Goal: Task Accomplishment & Management: Manage account settings

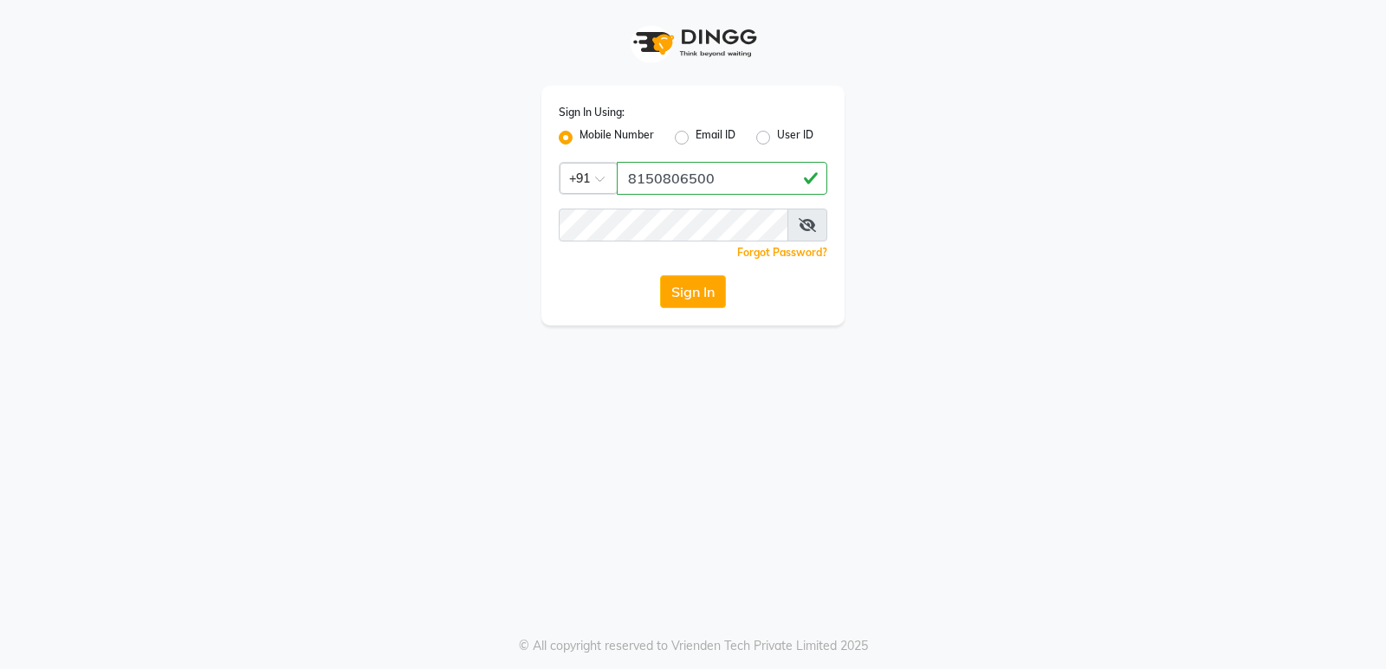
click at [660, 275] on button "Sign In" at bounding box center [693, 291] width 66 height 33
type input "8150806500"
click at [660, 275] on button "Sign In" at bounding box center [693, 291] width 66 height 33
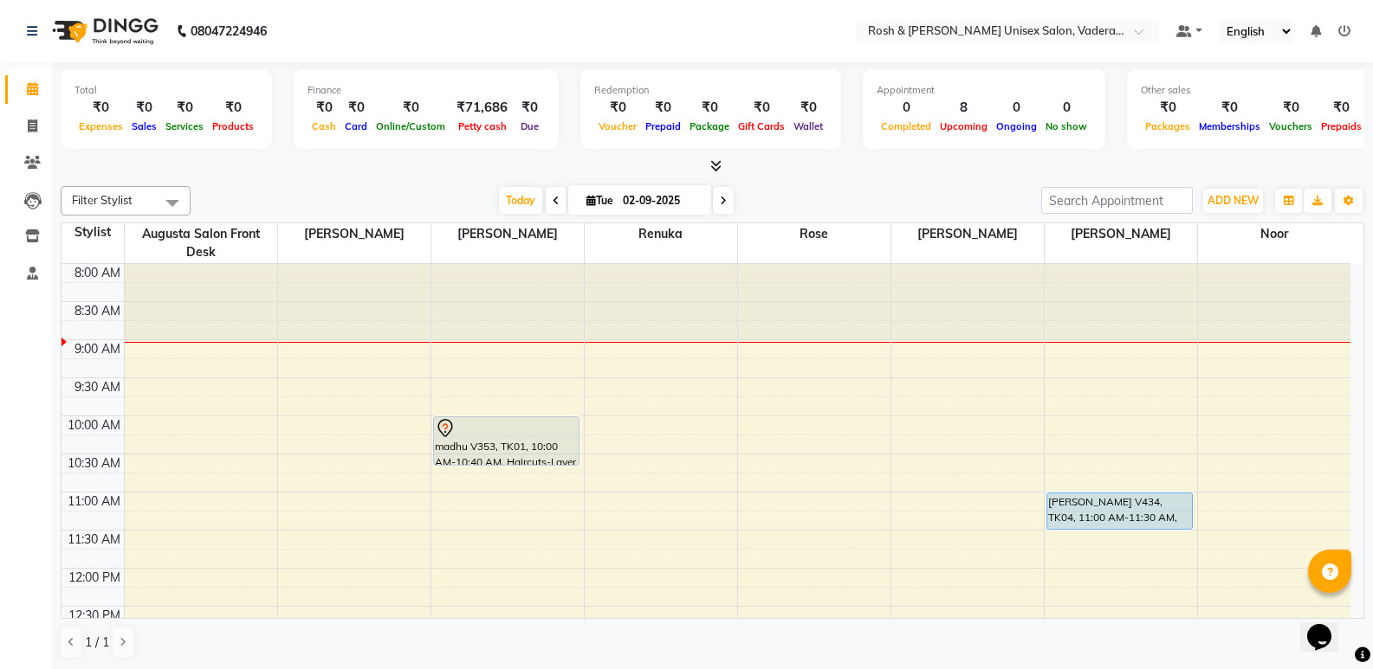
click at [720, 165] on icon at bounding box center [715, 165] width 11 height 13
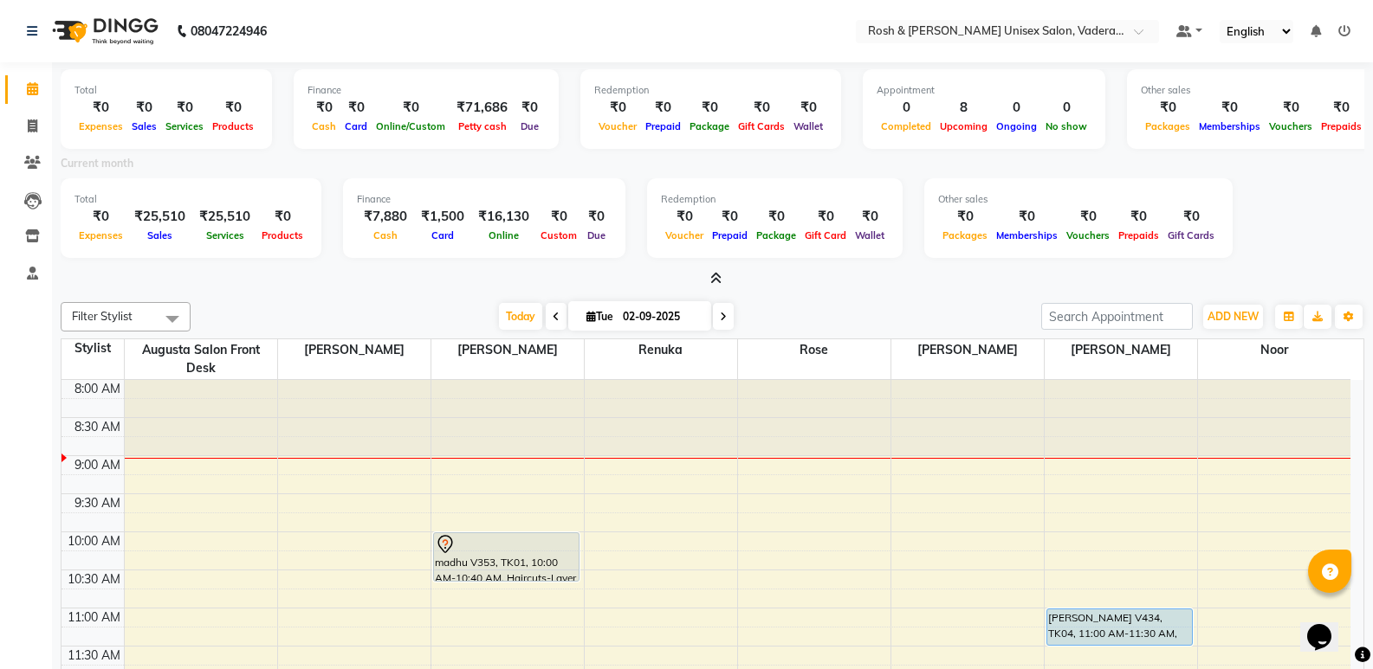
click at [717, 276] on icon at bounding box center [715, 278] width 11 height 13
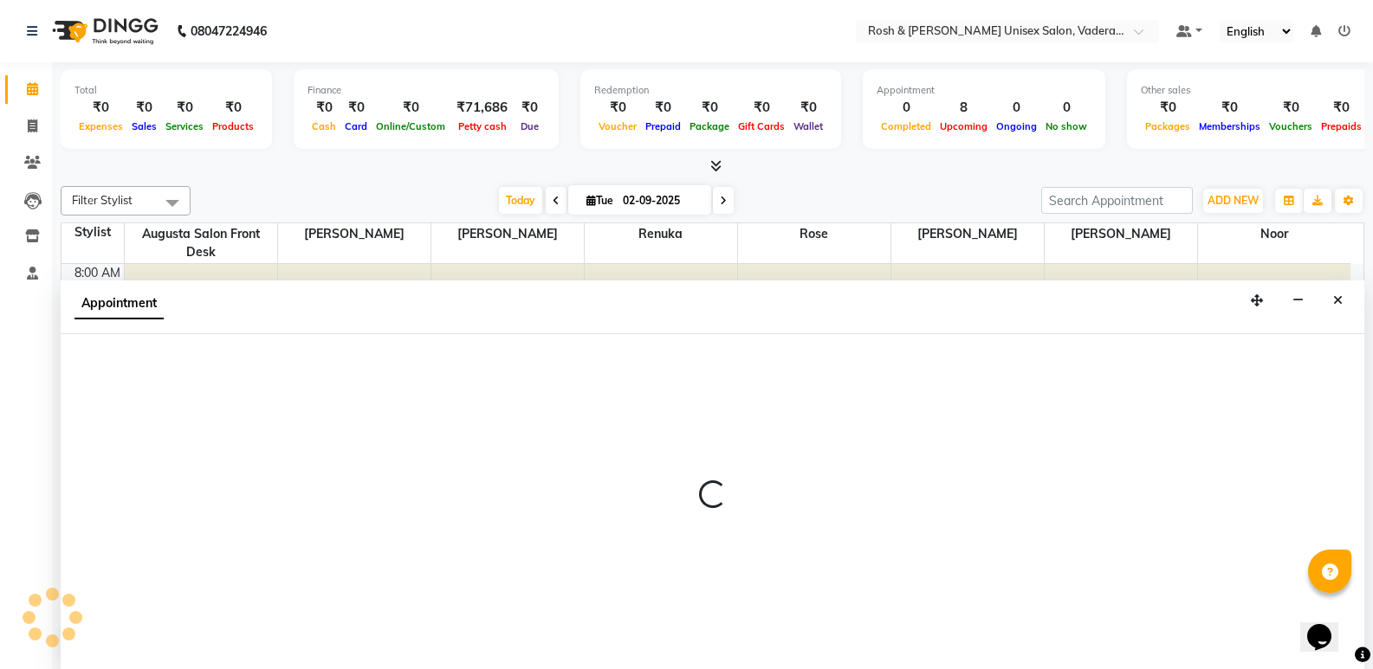
scroll to position [1, 0]
select select "87618"
select select "tentative"
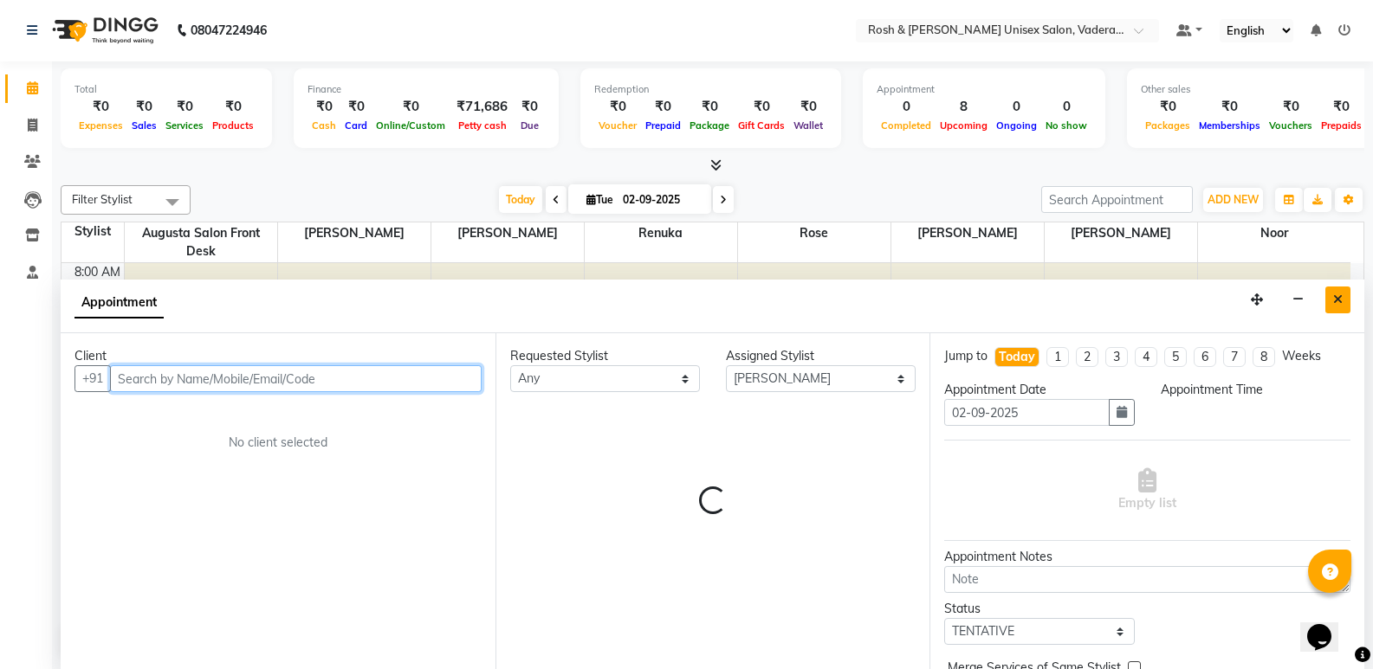
select select "540"
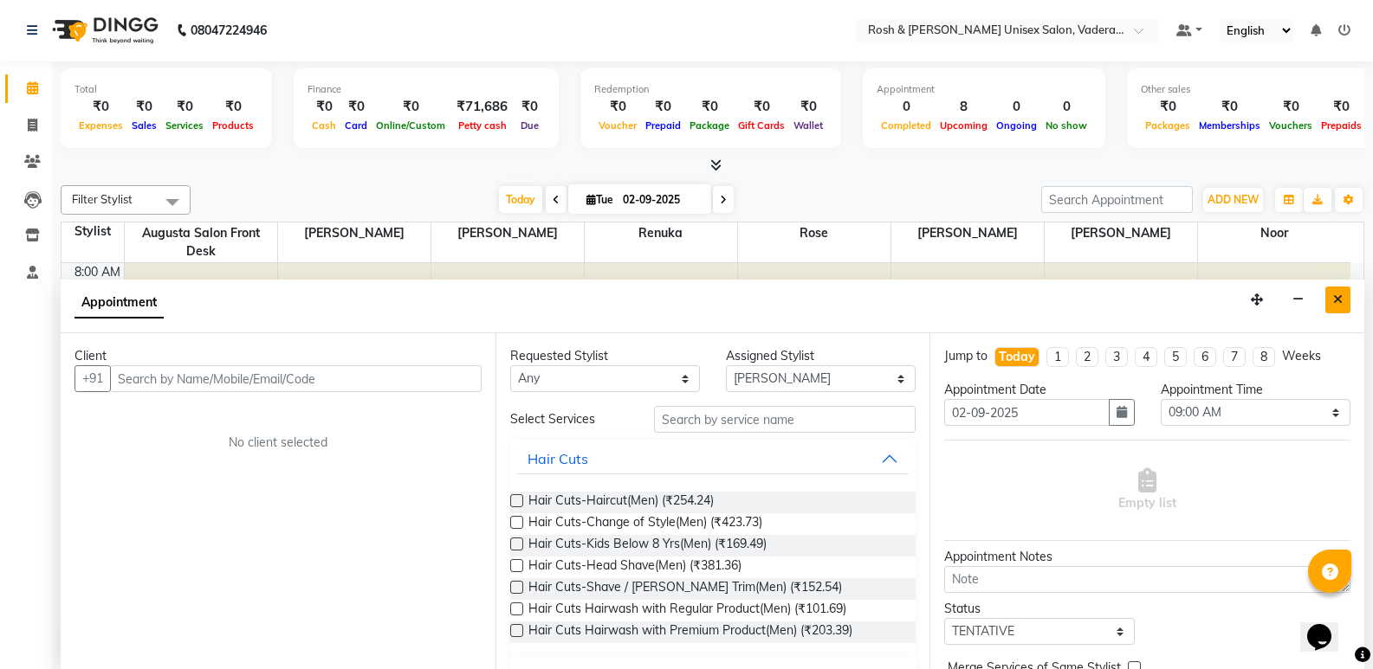
click at [1334, 307] on button "Close" at bounding box center [1337, 300] width 25 height 27
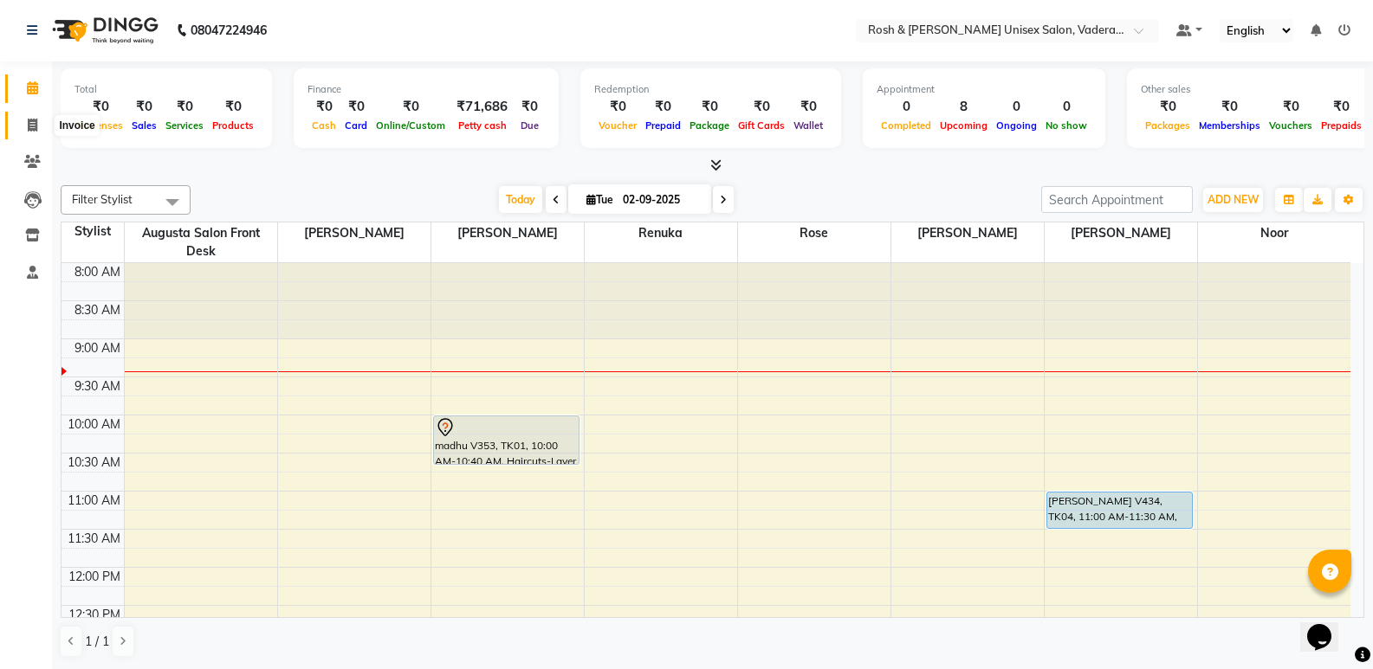
click at [34, 124] on icon at bounding box center [33, 125] width 10 height 13
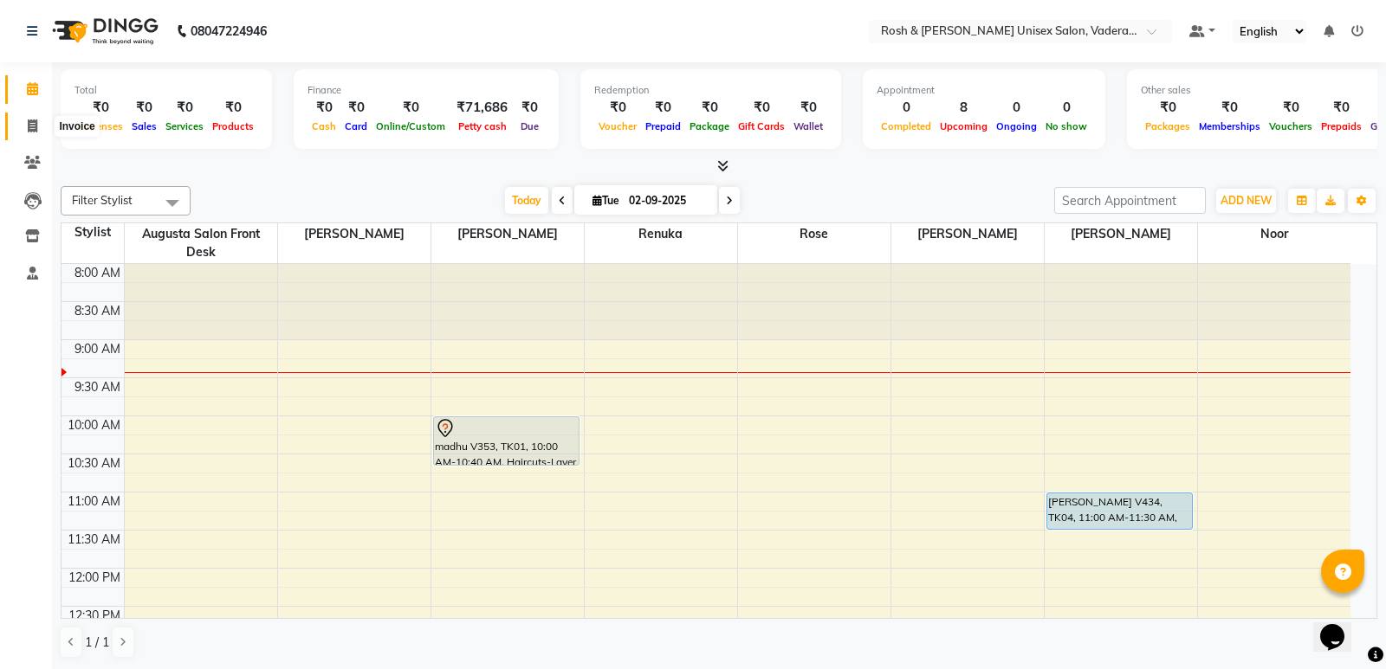
select select "service"
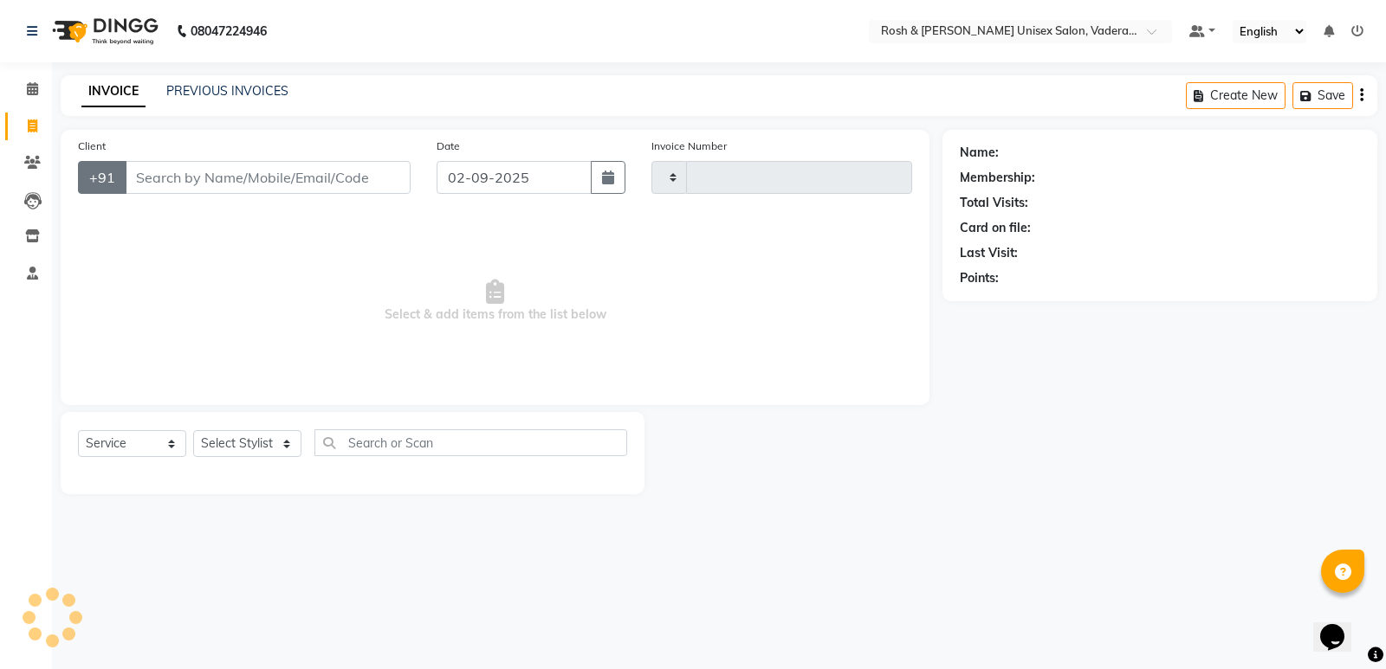
type input "0619"
select select "8657"
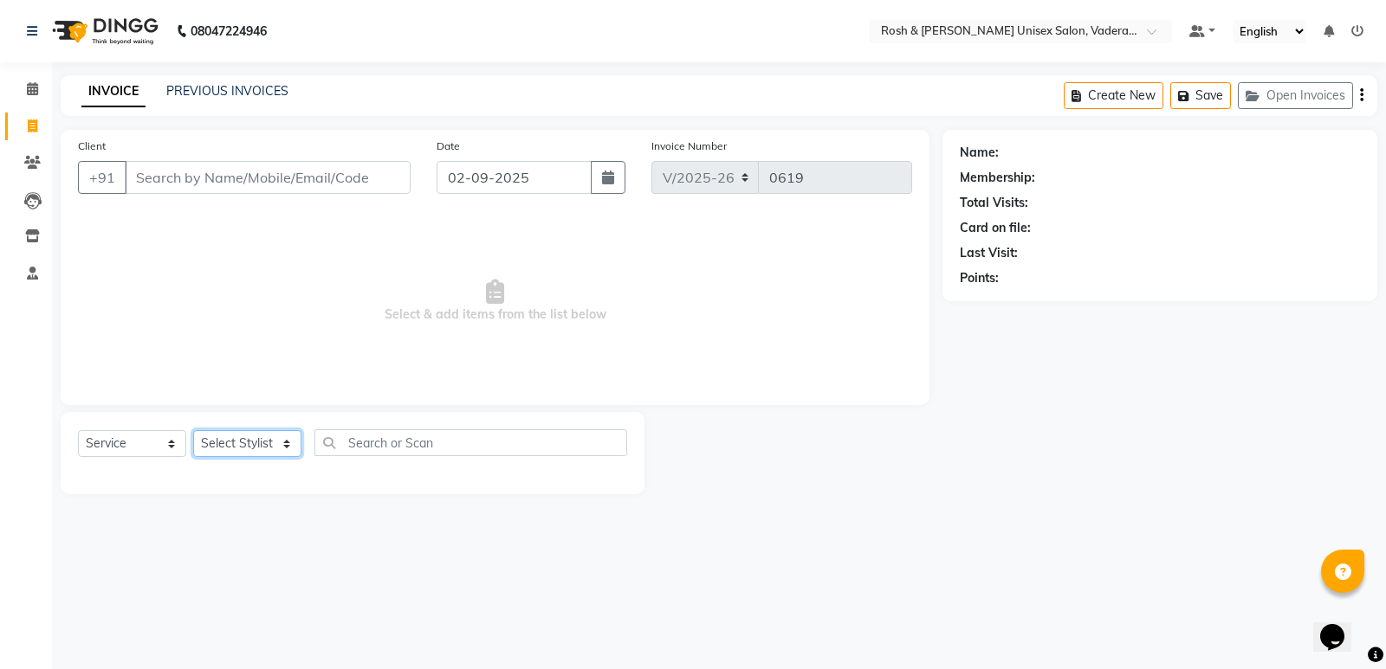
click at [277, 434] on select "Select Stylist Augusta Salon Front Desk [PERSON_NAME] [PERSON_NAME] [PERSON_NAM…" at bounding box center [247, 443] width 108 height 27
select select "87537"
click at [193, 430] on select "Select Stylist Augusta Salon Front Desk [PERSON_NAME] [PERSON_NAME] [PERSON_NAM…" at bounding box center [247, 443] width 108 height 27
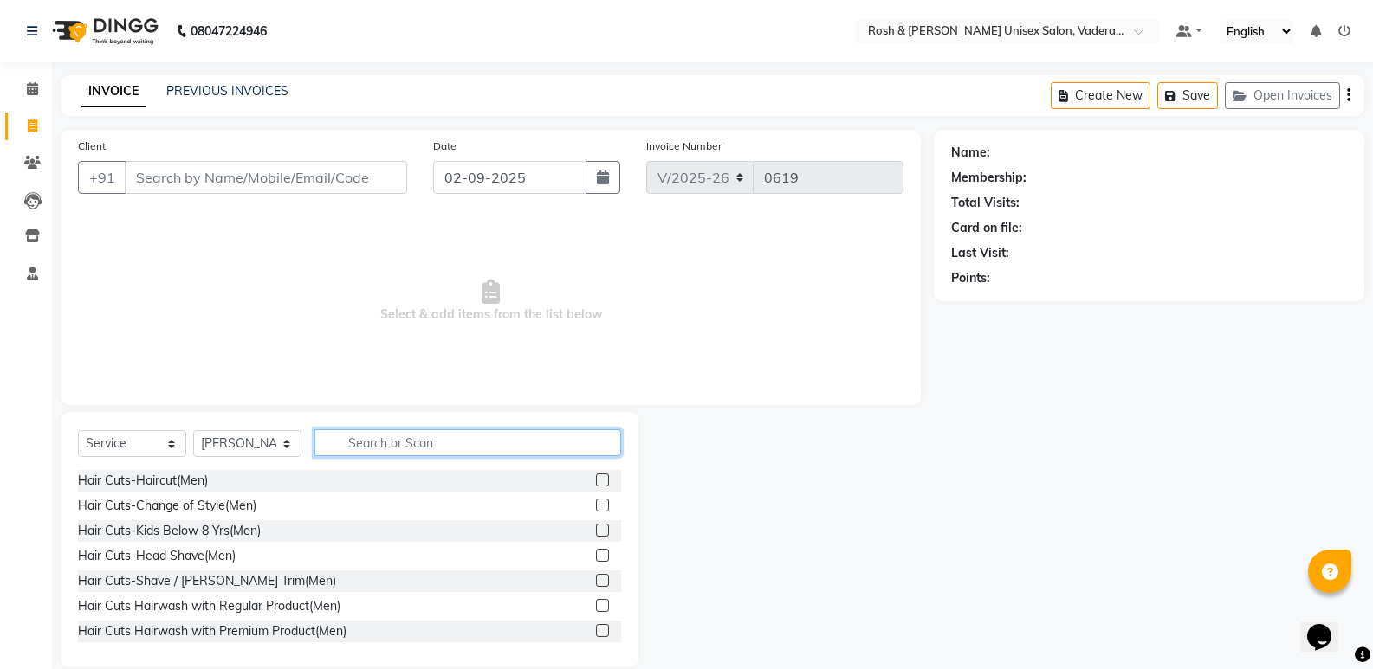
click at [396, 440] on input "text" at bounding box center [467, 443] width 307 height 27
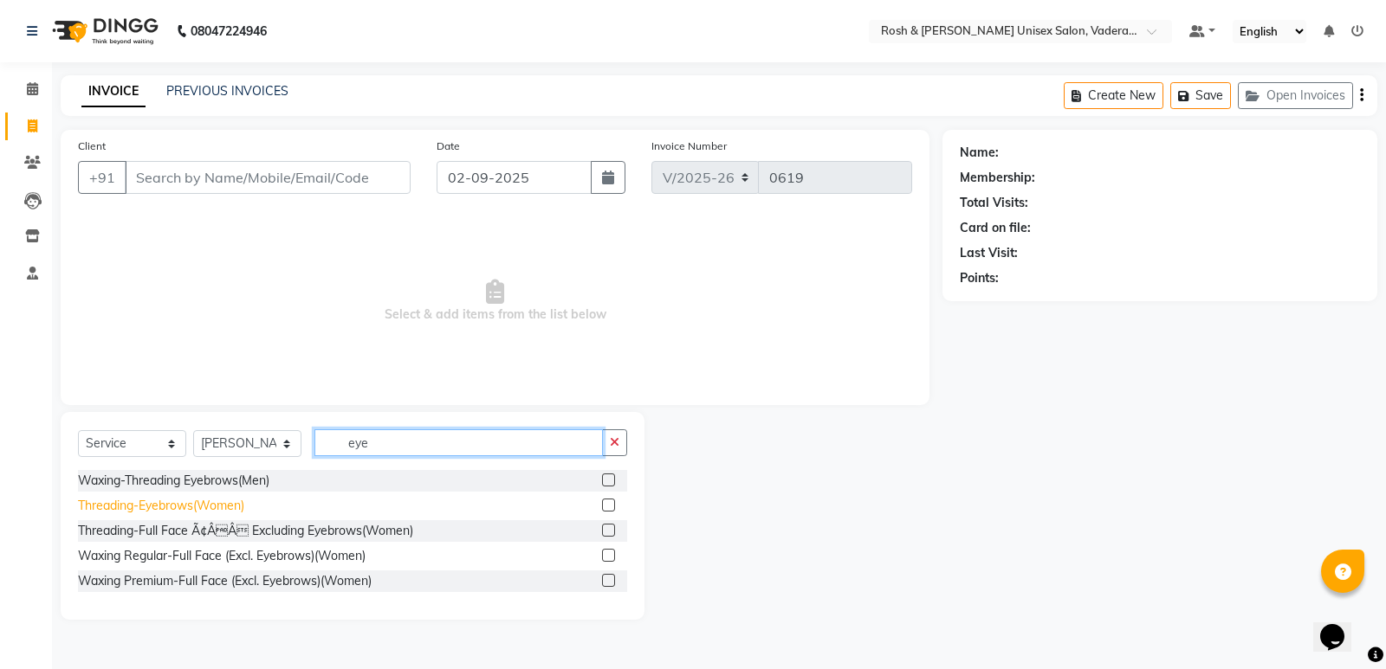
type input "eye"
click at [216, 504] on div "Threading-Eyebrows(Women)" at bounding box center [161, 506] width 166 height 18
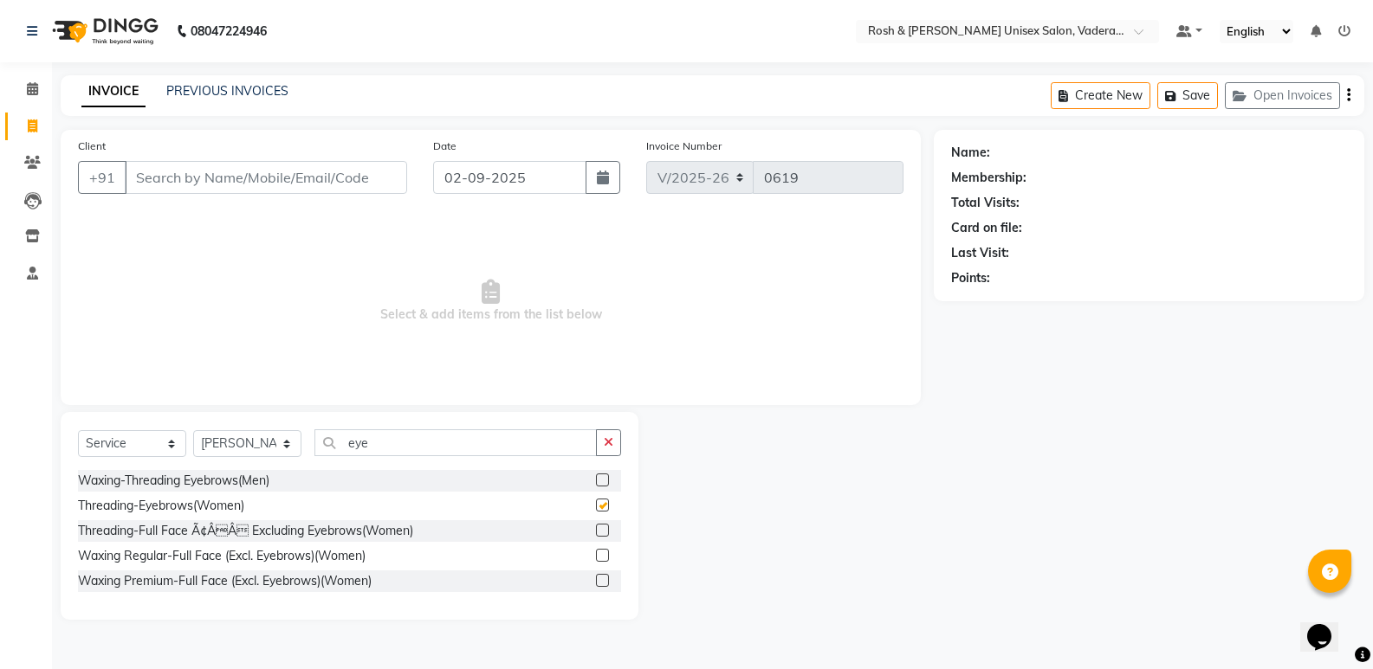
checkbox input "false"
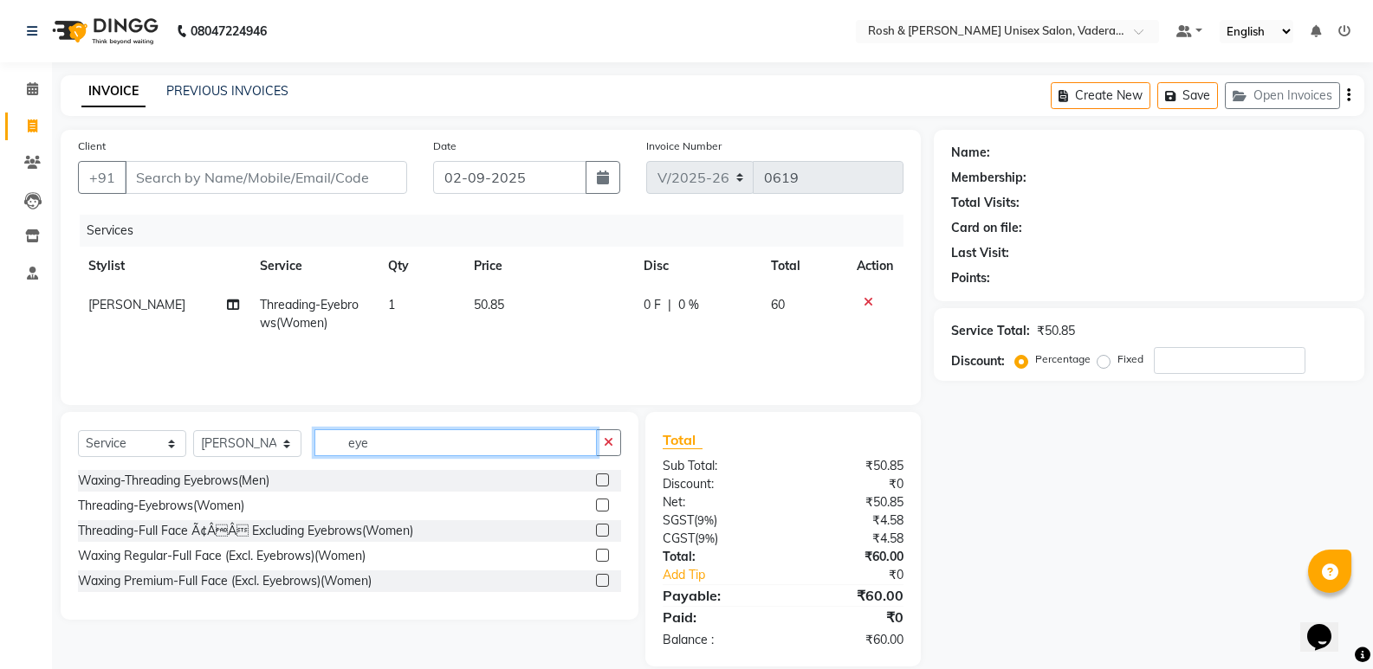
click at [415, 451] on input "eye" at bounding box center [455, 443] width 282 height 27
type input "e"
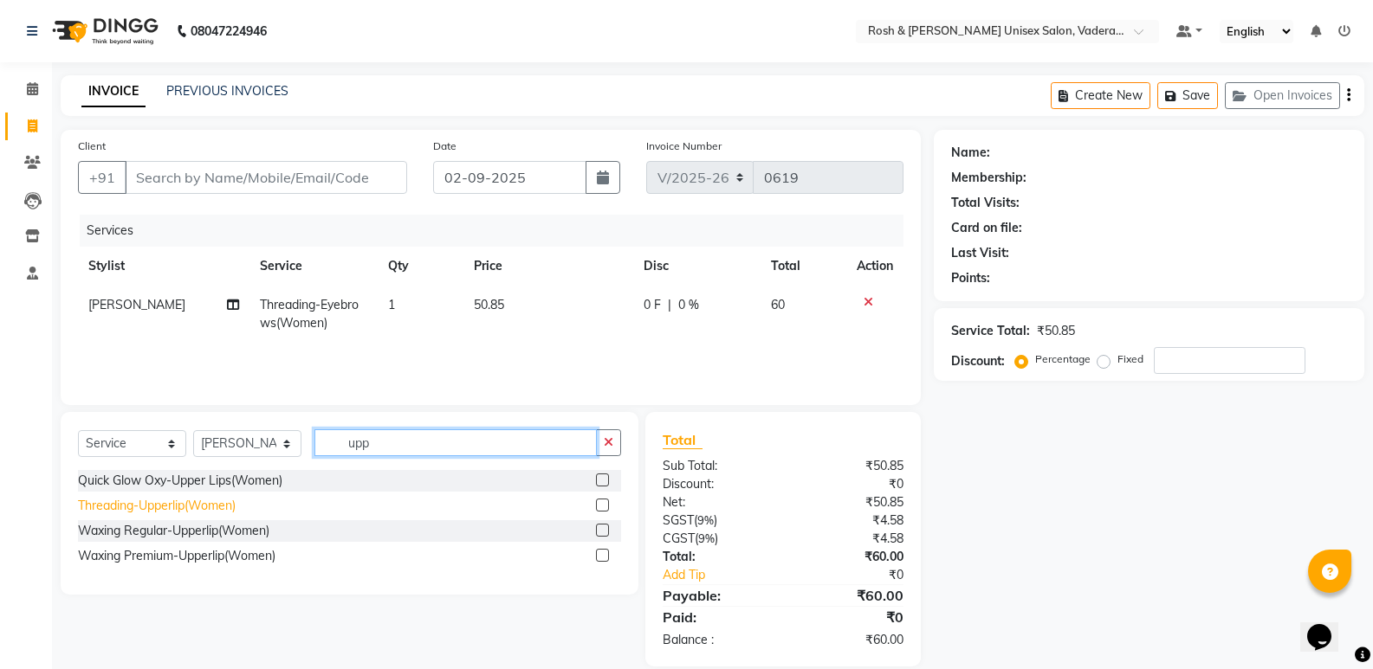
type input "upp"
click at [184, 511] on div "Threading-Upperlip(Women)" at bounding box center [157, 506] width 158 height 18
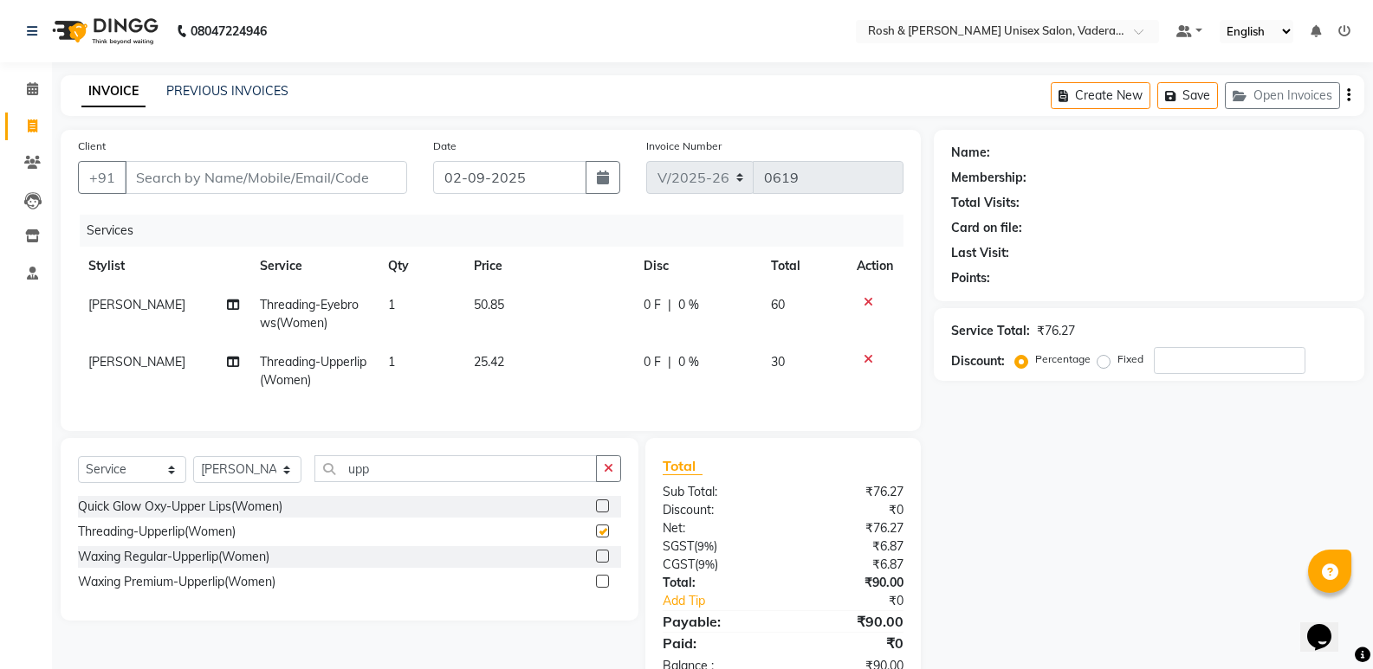
checkbox input "false"
click at [388, 482] on input "upp" at bounding box center [455, 469] width 282 height 27
type input "u"
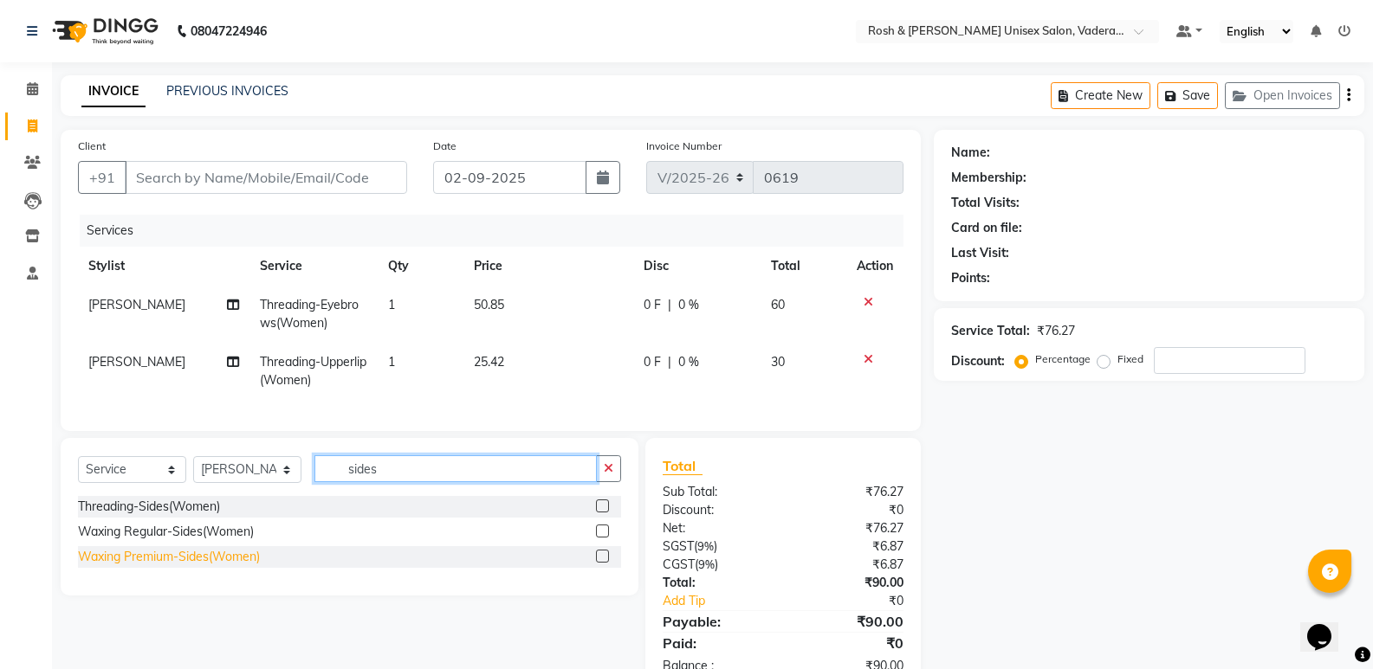
type input "sides"
click at [167, 566] on div "Waxing Premium-Sides(Women)" at bounding box center [169, 557] width 182 height 18
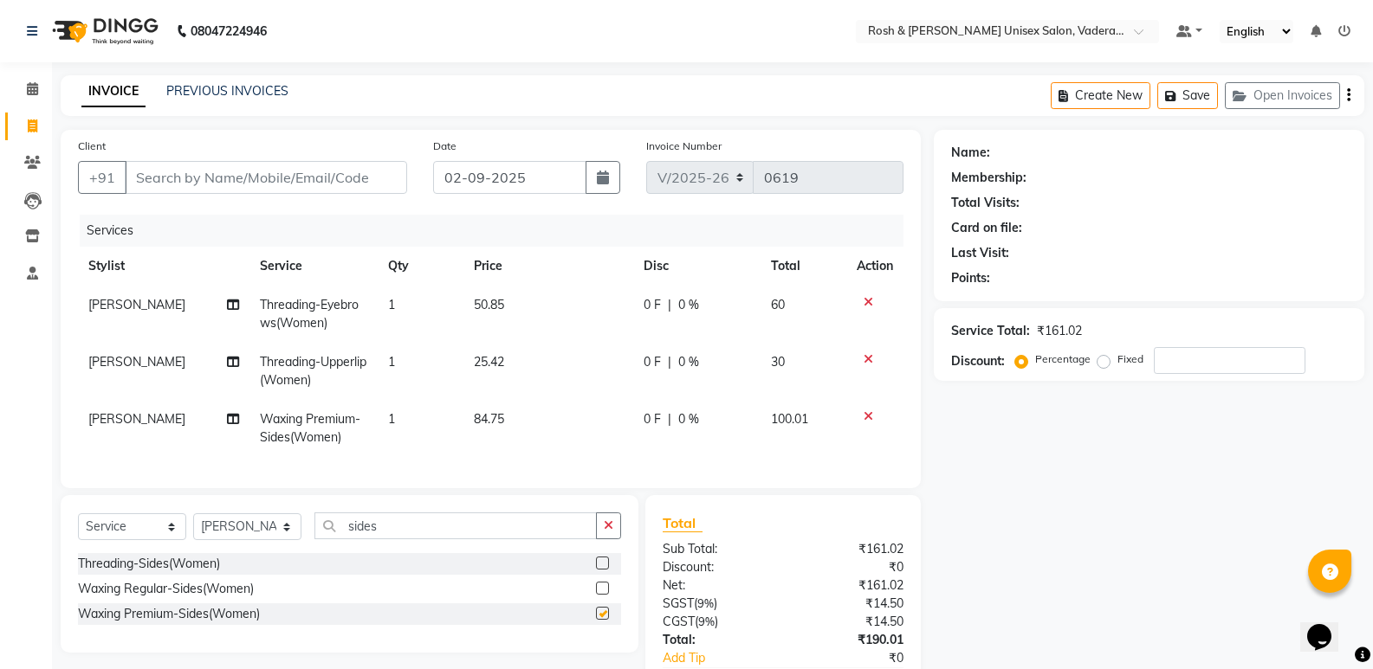
checkbox input "false"
click at [263, 197] on div "Client +91" at bounding box center [242, 172] width 355 height 71
click at [266, 181] on input "Client" at bounding box center [266, 177] width 282 height 33
type input "9"
type input "0"
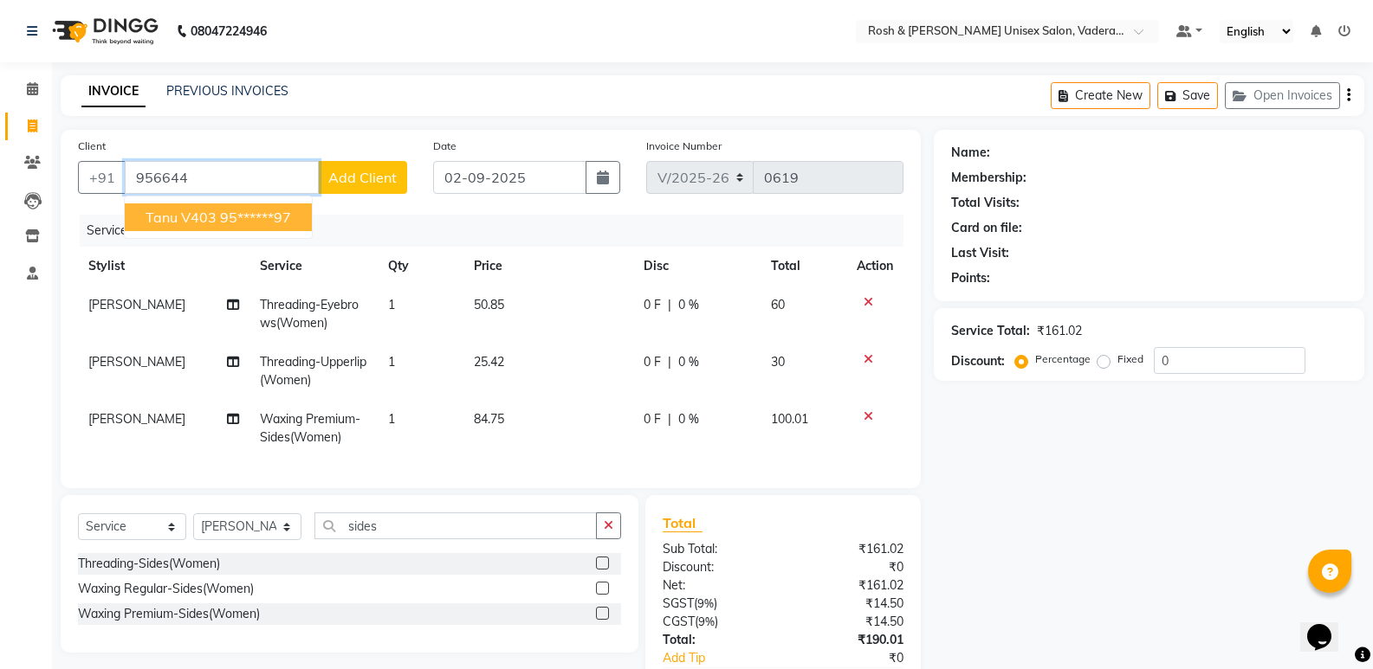
click at [200, 210] on span "Tanu v403" at bounding box center [180, 217] width 71 height 17
type input "95******97"
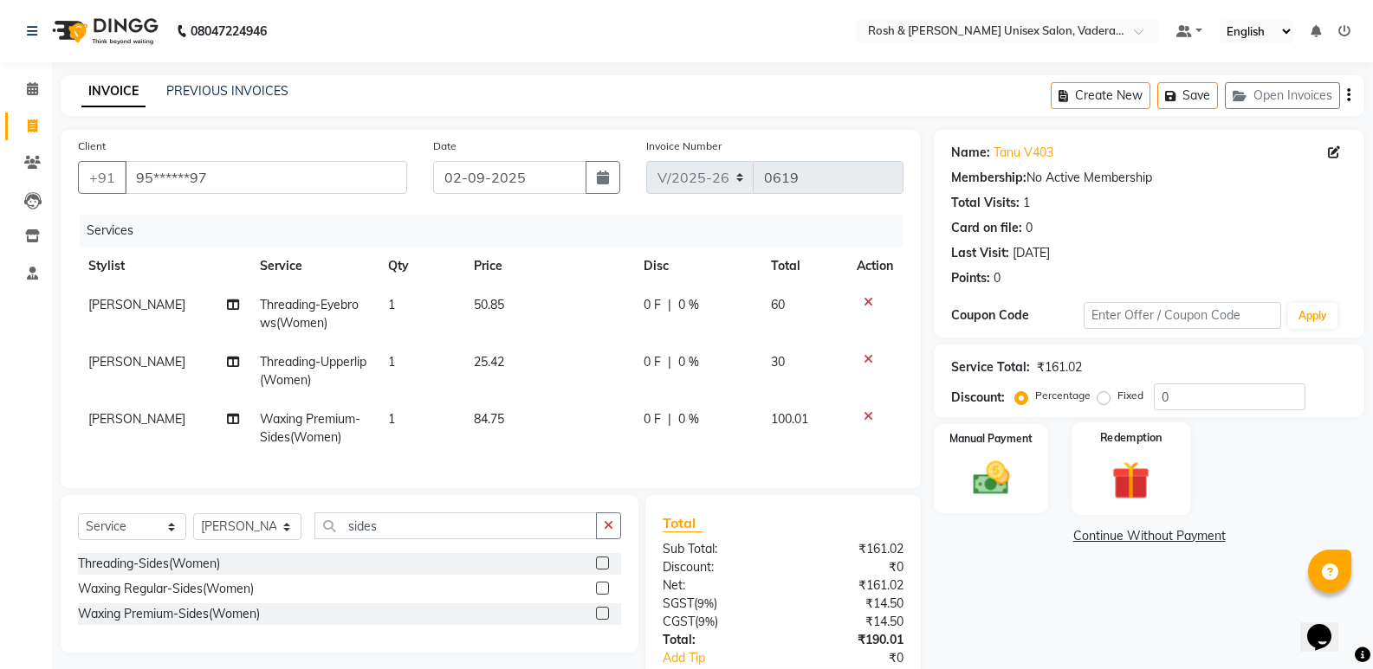
scroll to position [138, 0]
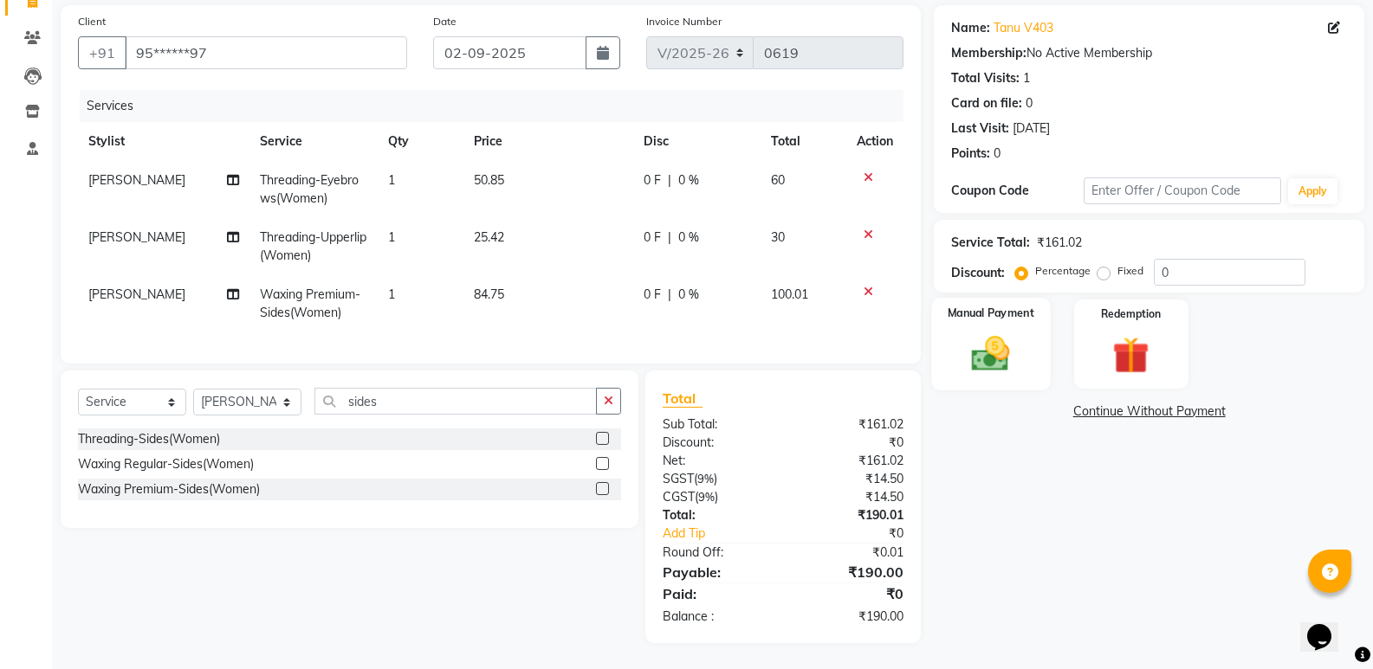
click at [996, 332] on img at bounding box center [990, 354] width 61 height 44
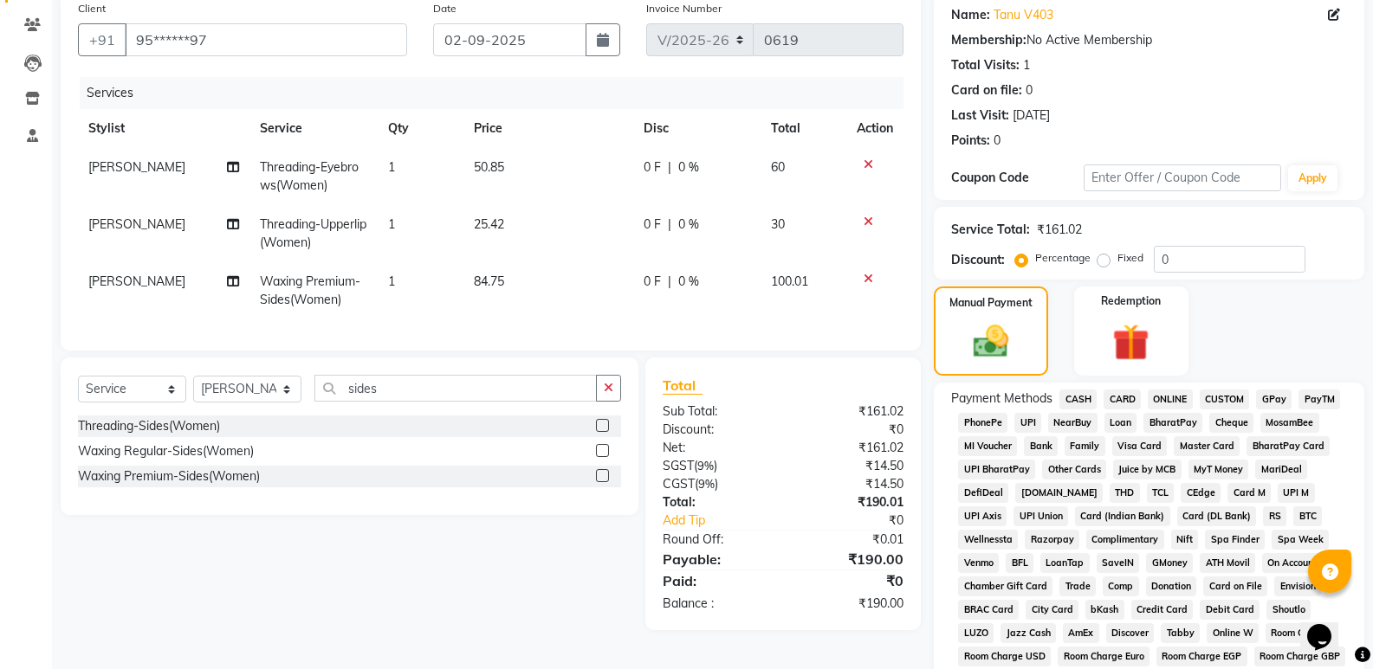
scroll to position [436, 0]
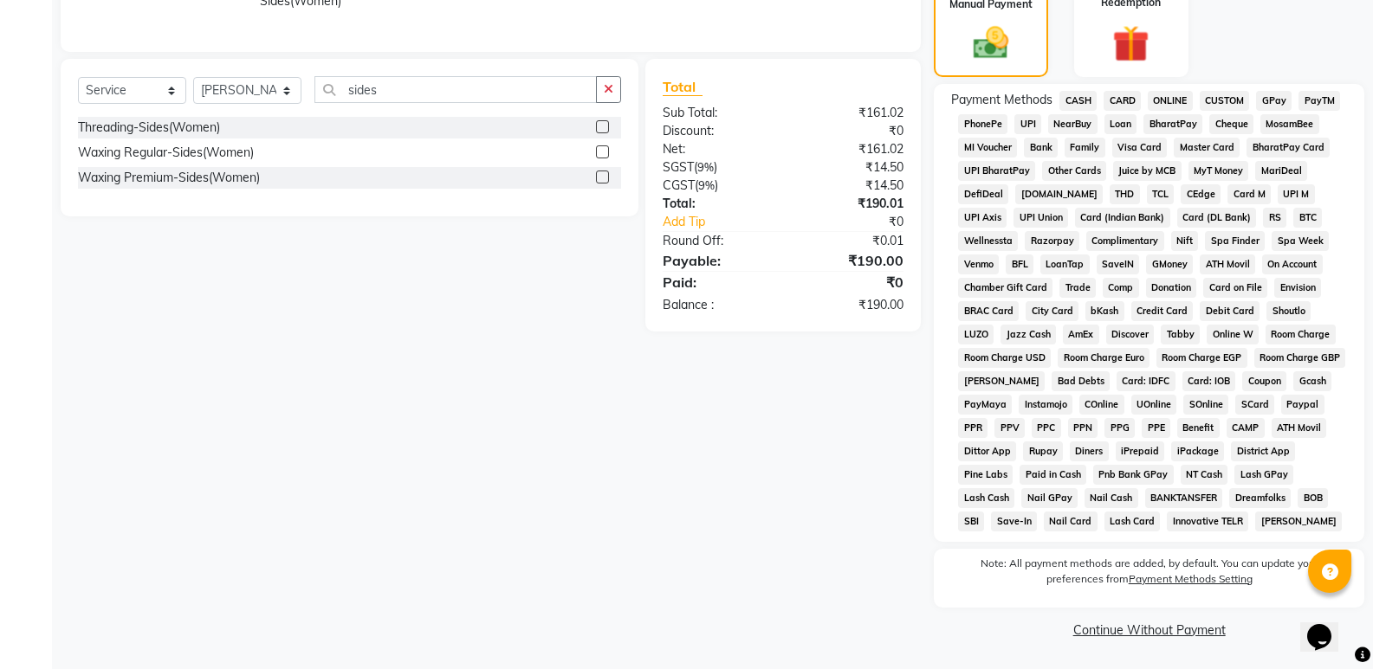
click at [1027, 122] on span "UPI" at bounding box center [1027, 124] width 27 height 20
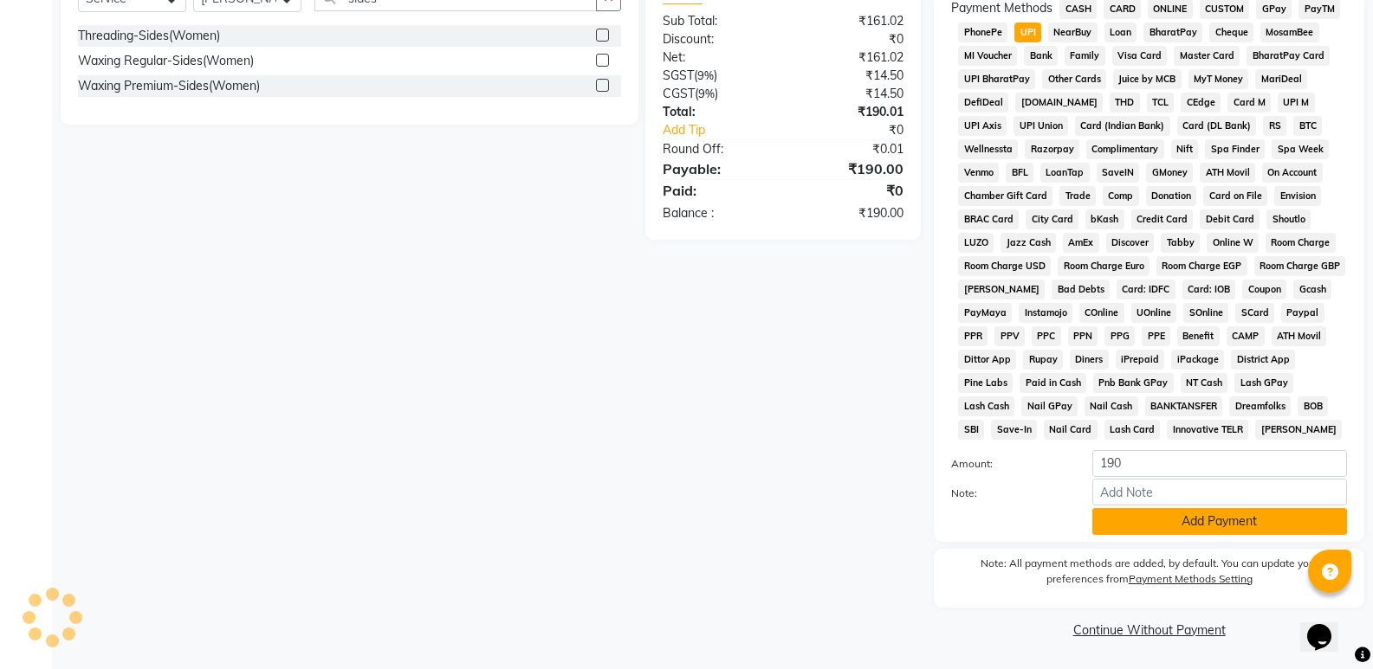
click at [1167, 518] on button "Add Payment" at bounding box center [1219, 521] width 255 height 27
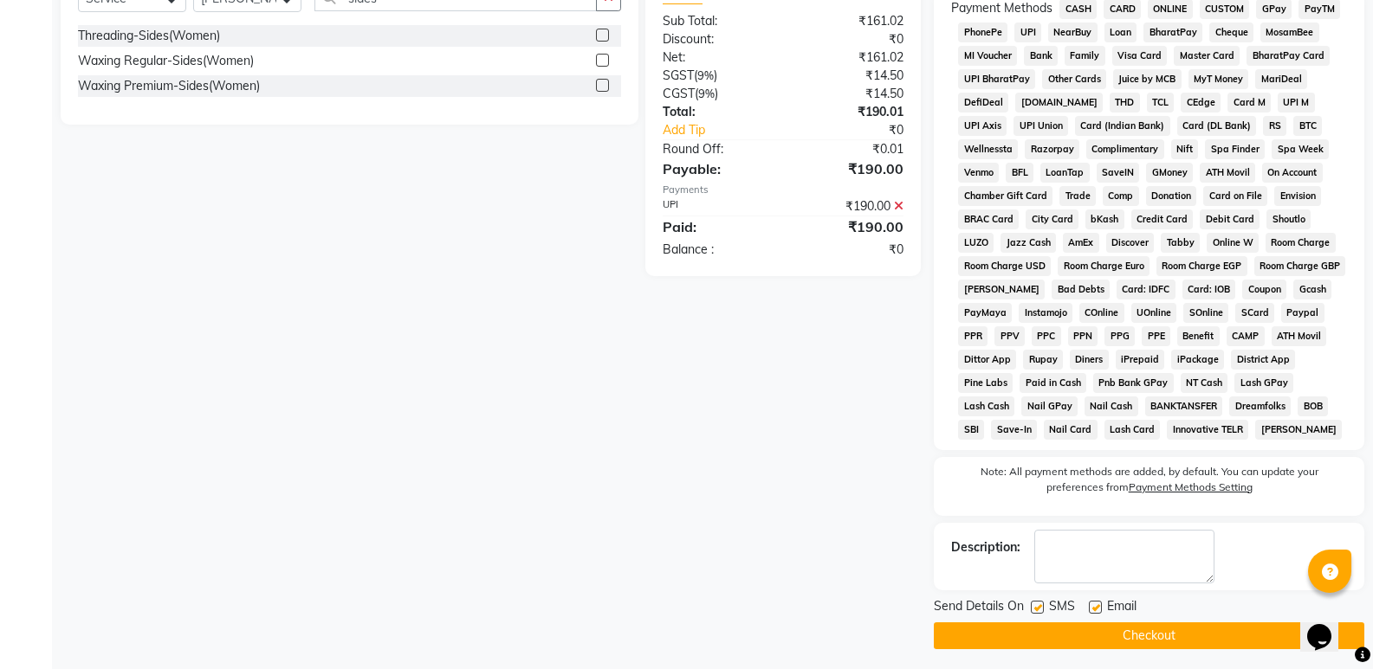
scroll to position [534, 0]
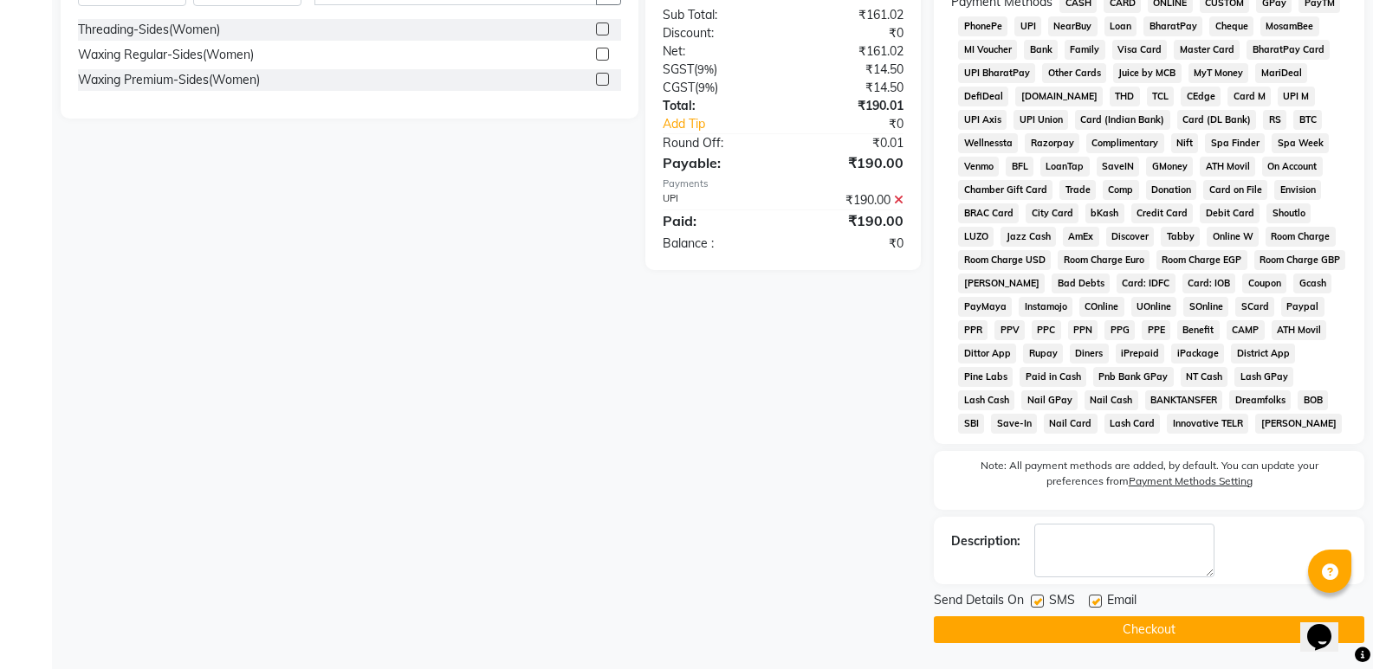
click at [1098, 637] on button "Checkout" at bounding box center [1149, 630] width 430 height 27
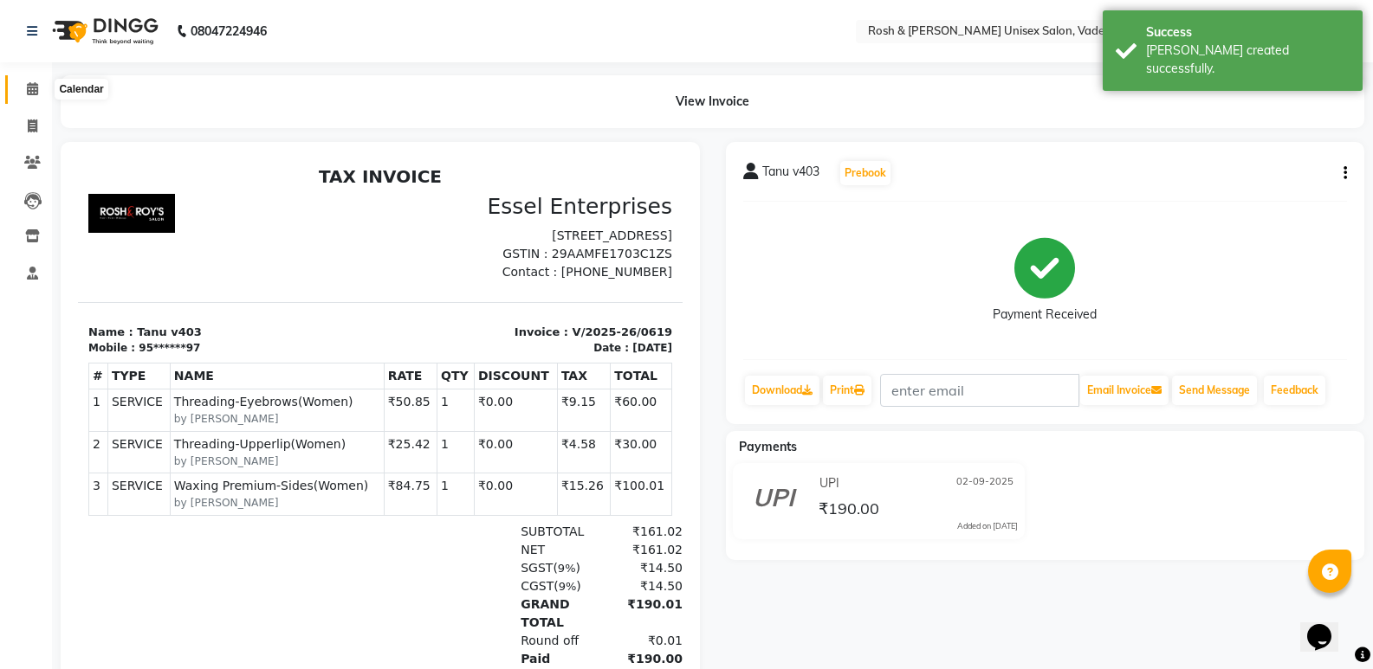
click at [33, 93] on icon at bounding box center [32, 88] width 11 height 13
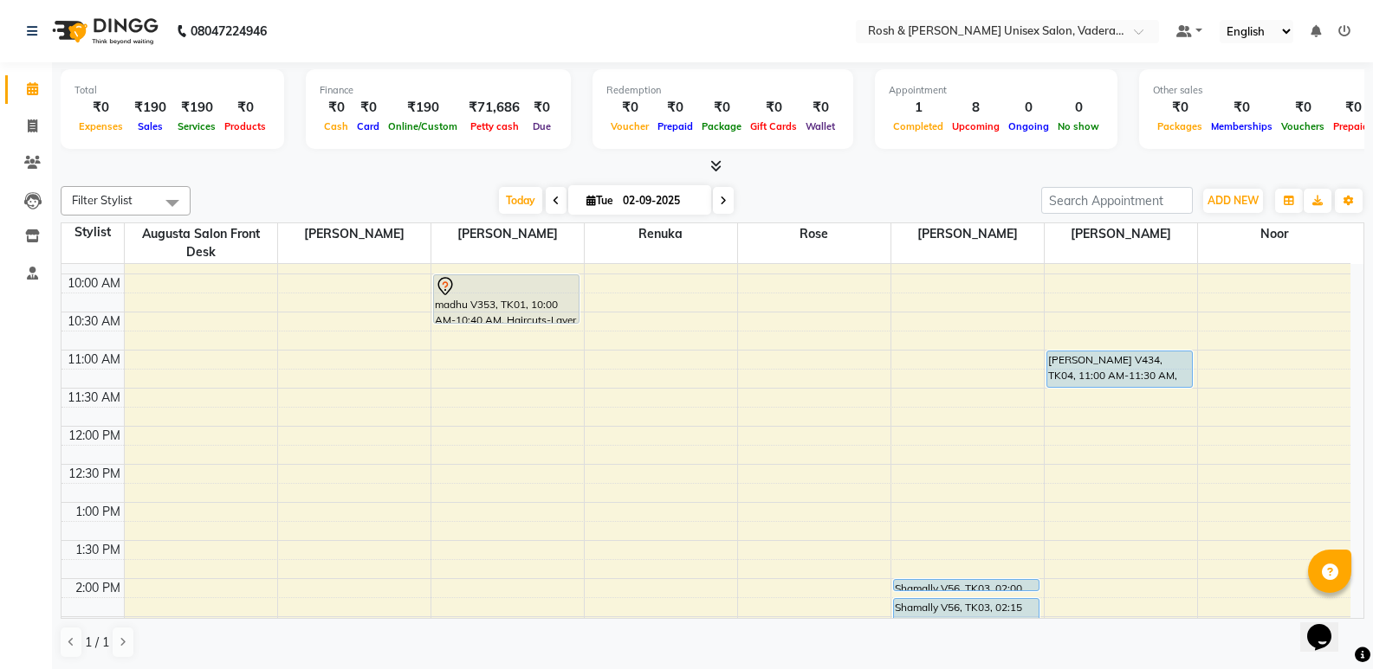
scroll to position [87, 0]
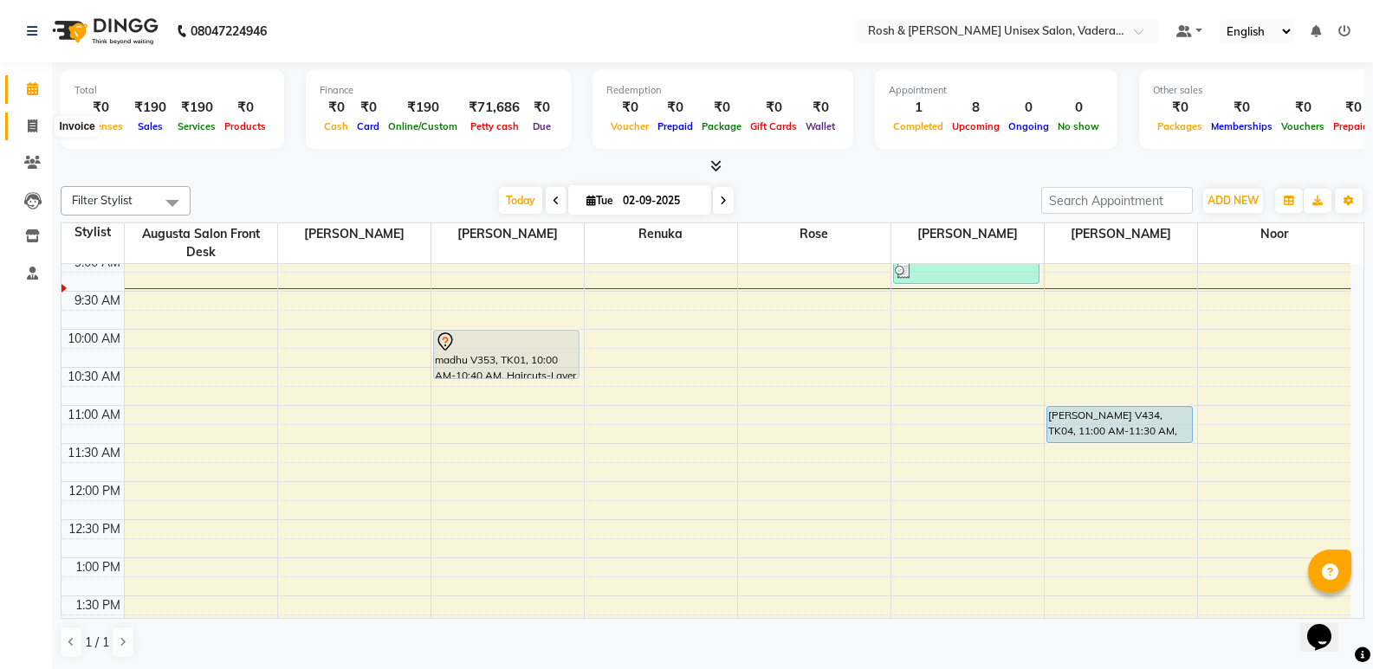
click at [41, 125] on span at bounding box center [32, 127] width 30 height 20
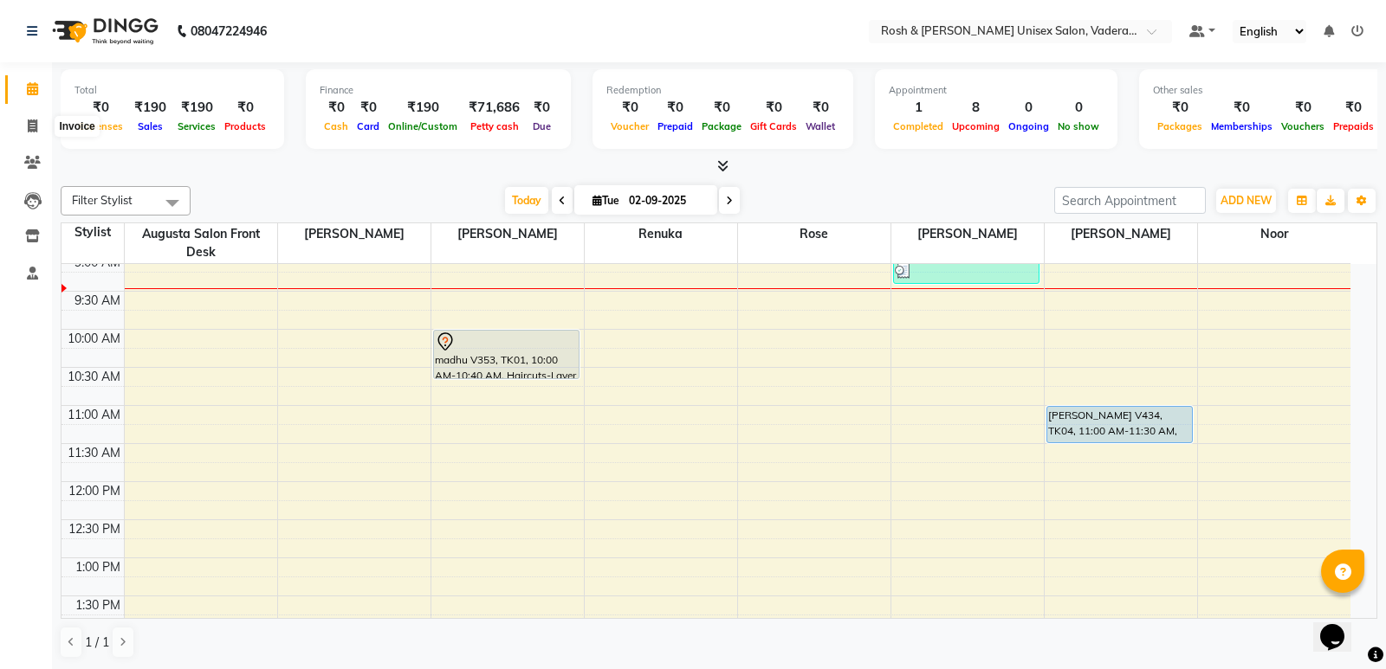
select select "service"
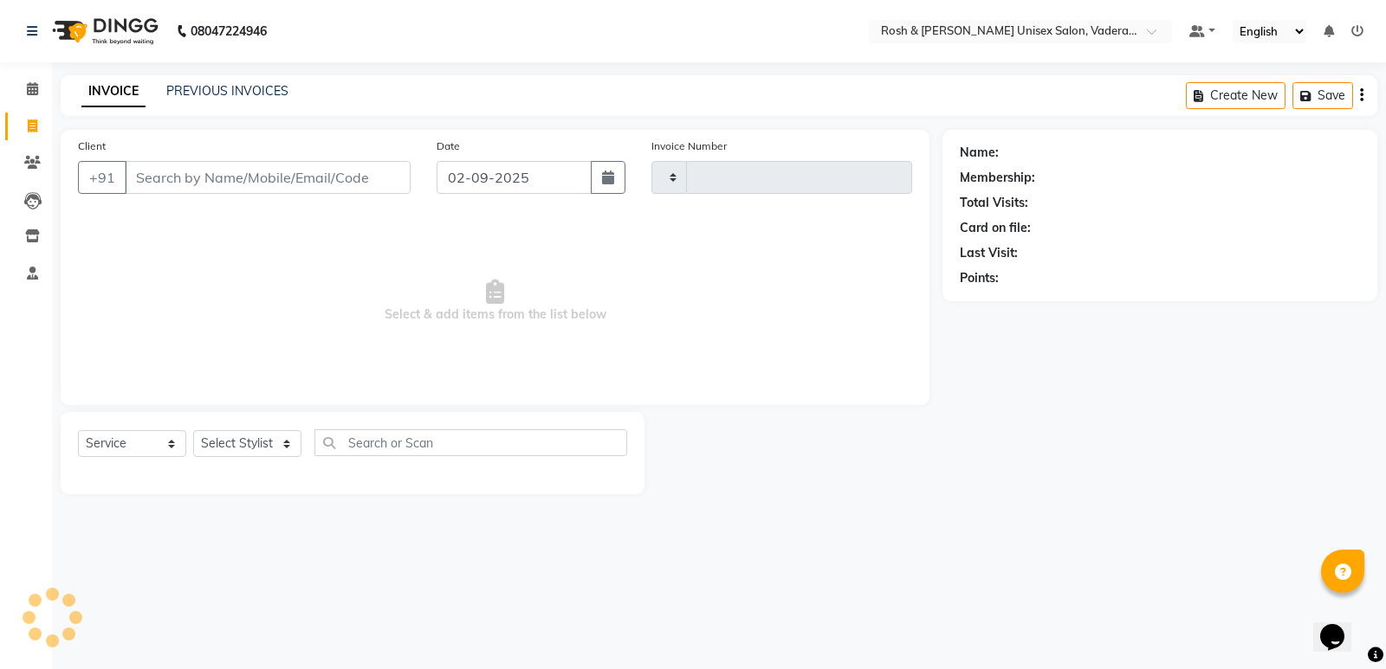
type input "0620"
select select "8657"
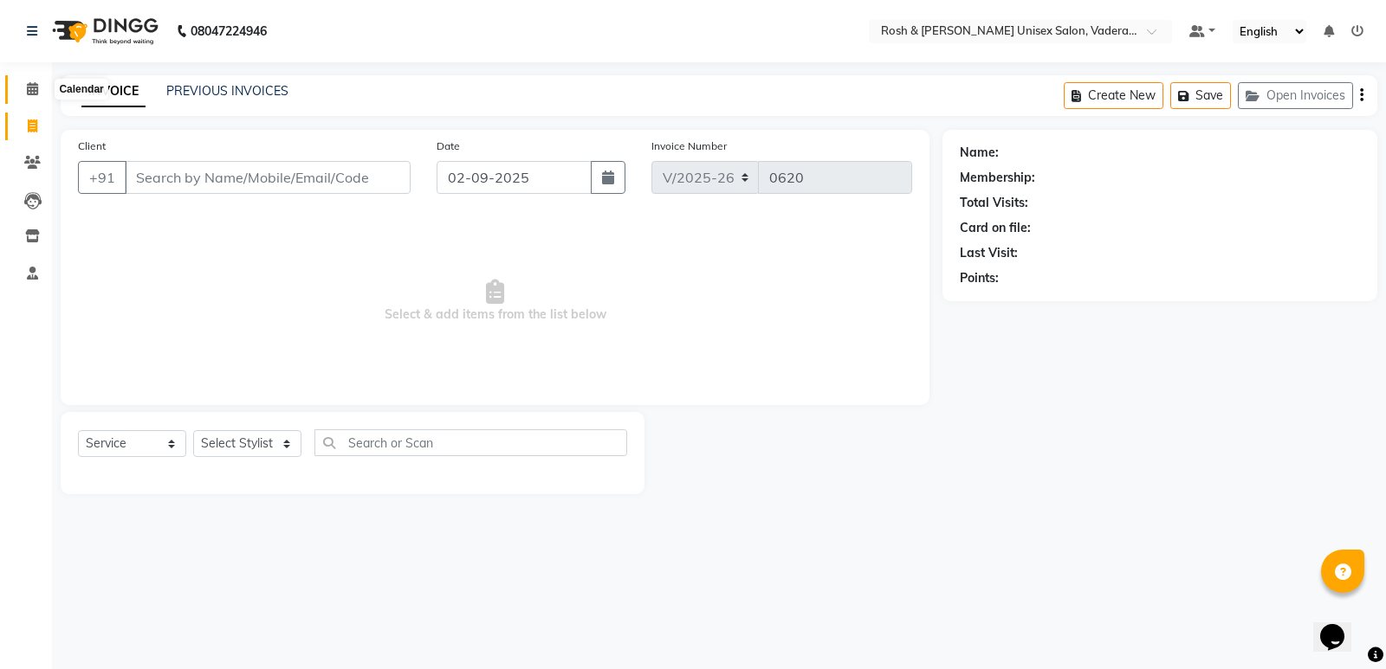
click at [23, 84] on span at bounding box center [32, 90] width 30 height 20
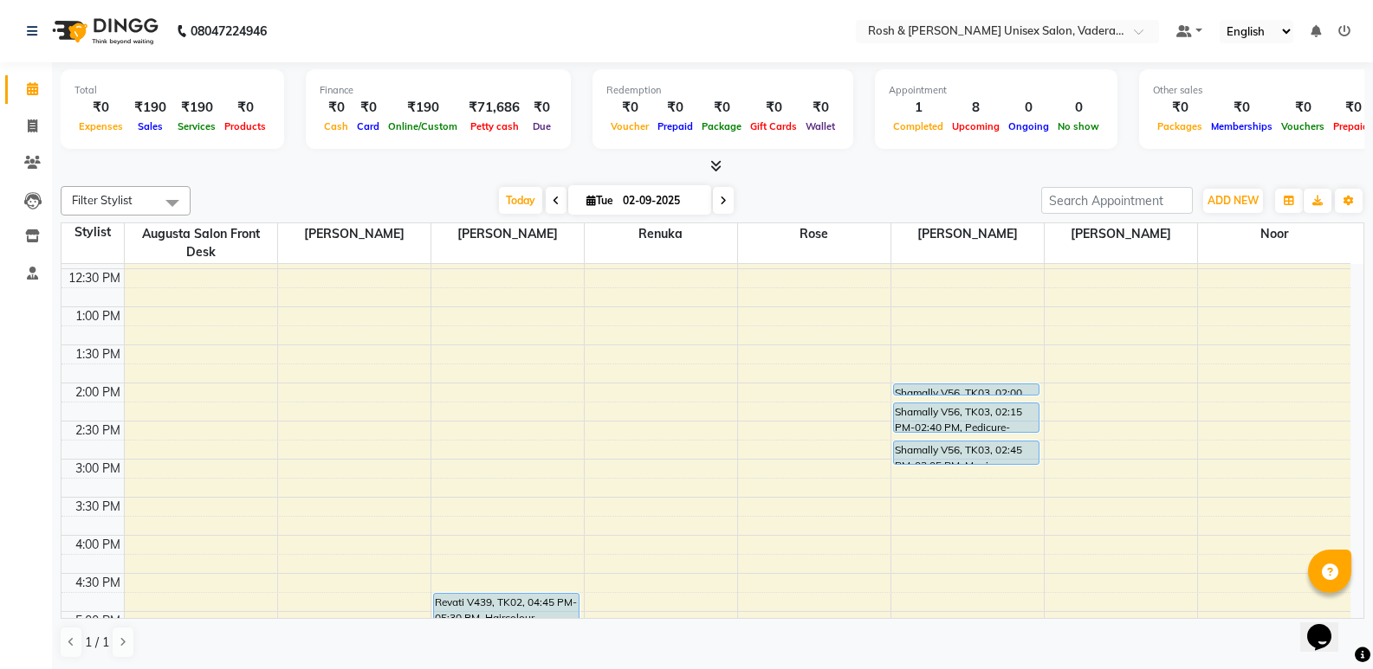
scroll to position [433, 0]
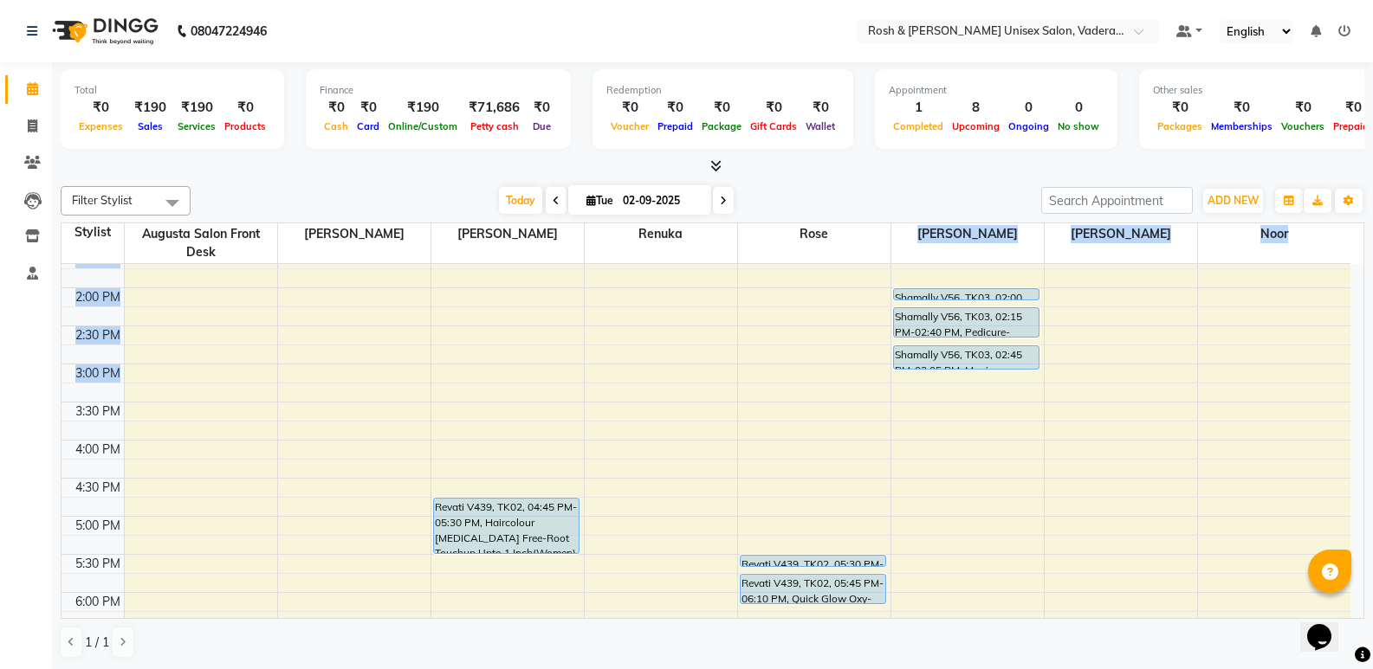
drag, startPoint x: 945, startPoint y: 417, endPoint x: 944, endPoint y: 450, distance: 33.8
click at [944, 450] on table "Stylist Augusta Salon Front Desk [PERSON_NAME] [PERSON_NAME] [PERSON_NAME] Noor…" at bounding box center [712, 421] width 1303 height 397
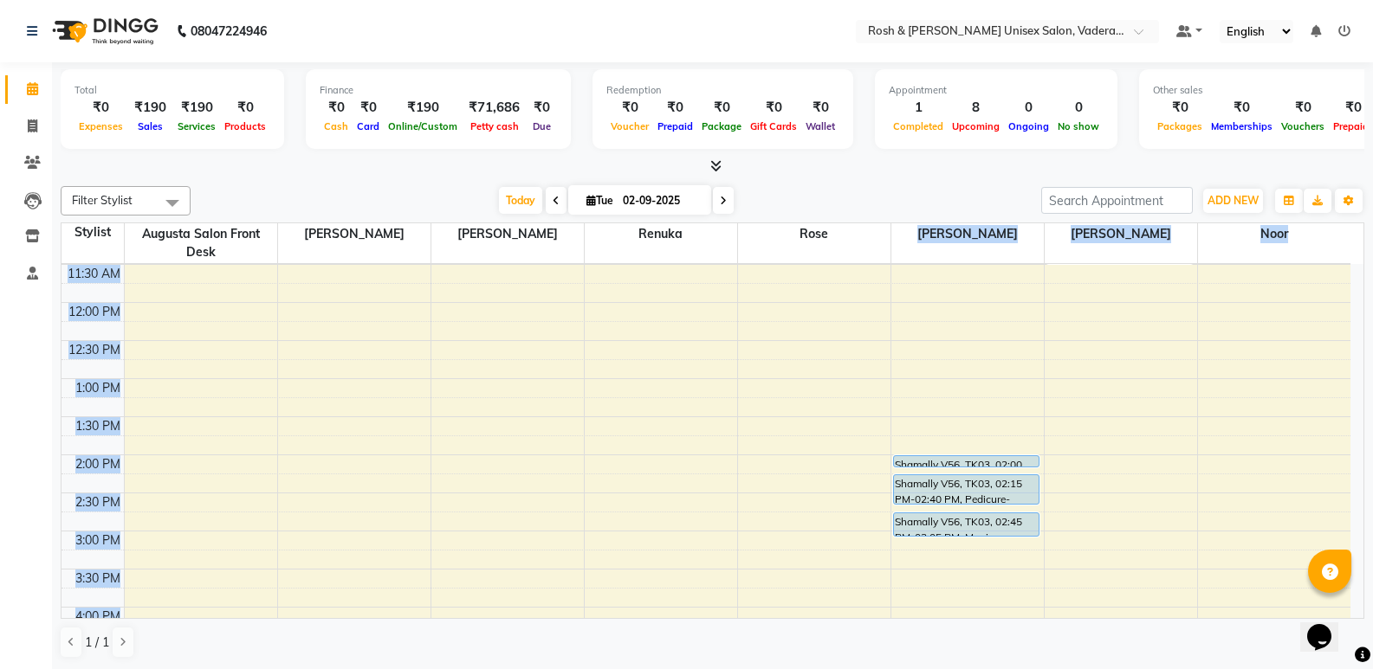
scroll to position [260, 0]
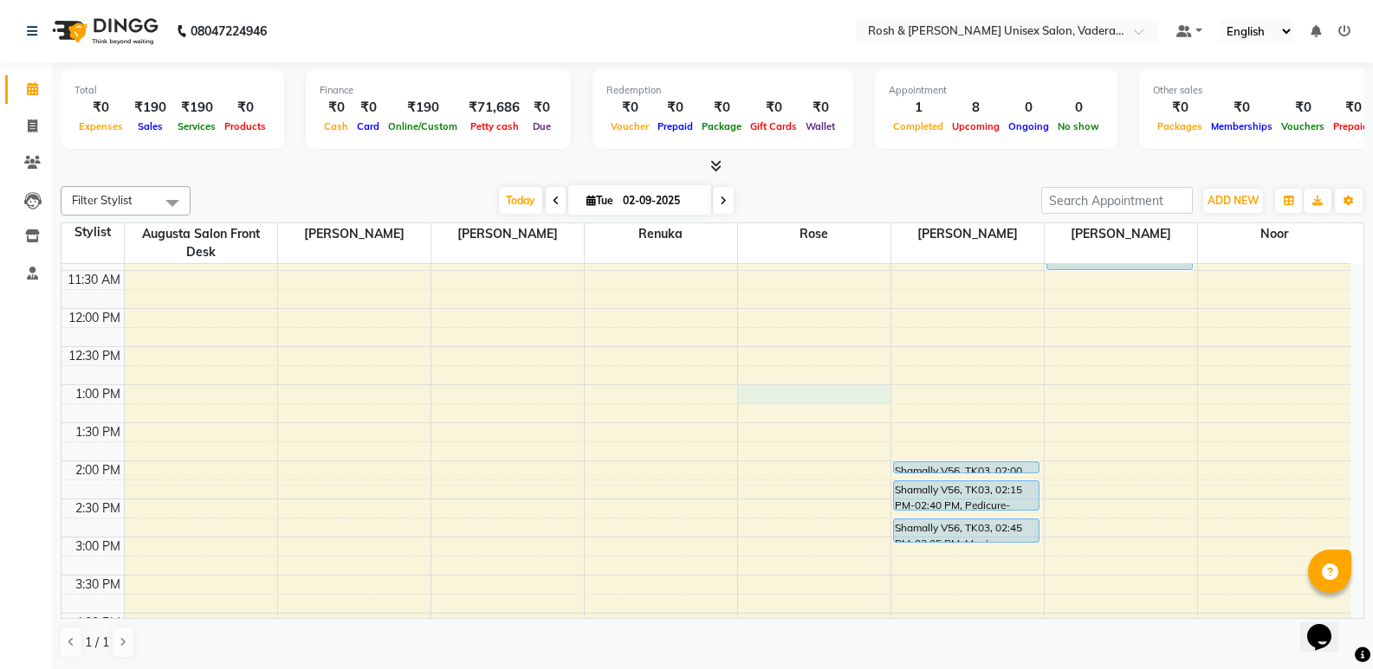
click at [837, 393] on div "8:00 AM 8:30 AM 9:00 AM 9:30 AM 10:00 AM 10:30 AM 11:00 AM 11:30 AM 12:00 PM 12…" at bounding box center [705, 499] width 1289 height 990
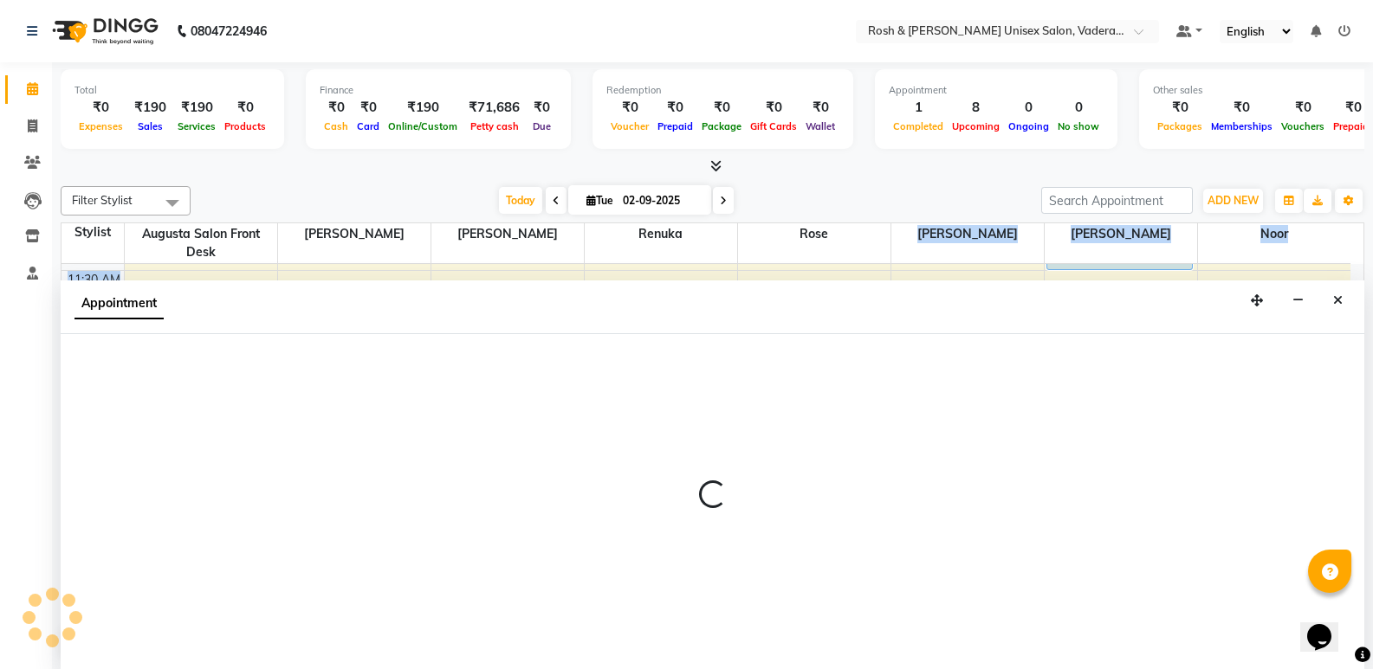
scroll to position [1, 0]
select select "87536"
select select "780"
select select "tentative"
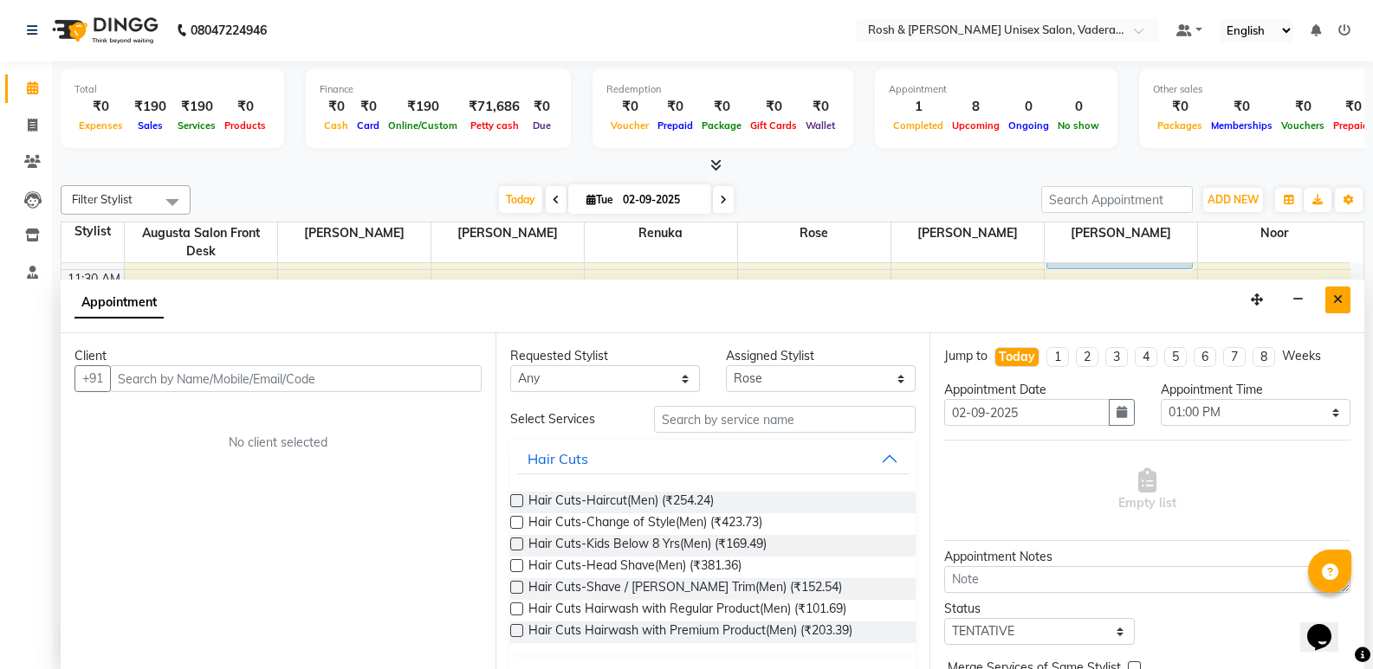
click at [1334, 298] on icon "Close" at bounding box center [1338, 300] width 10 height 12
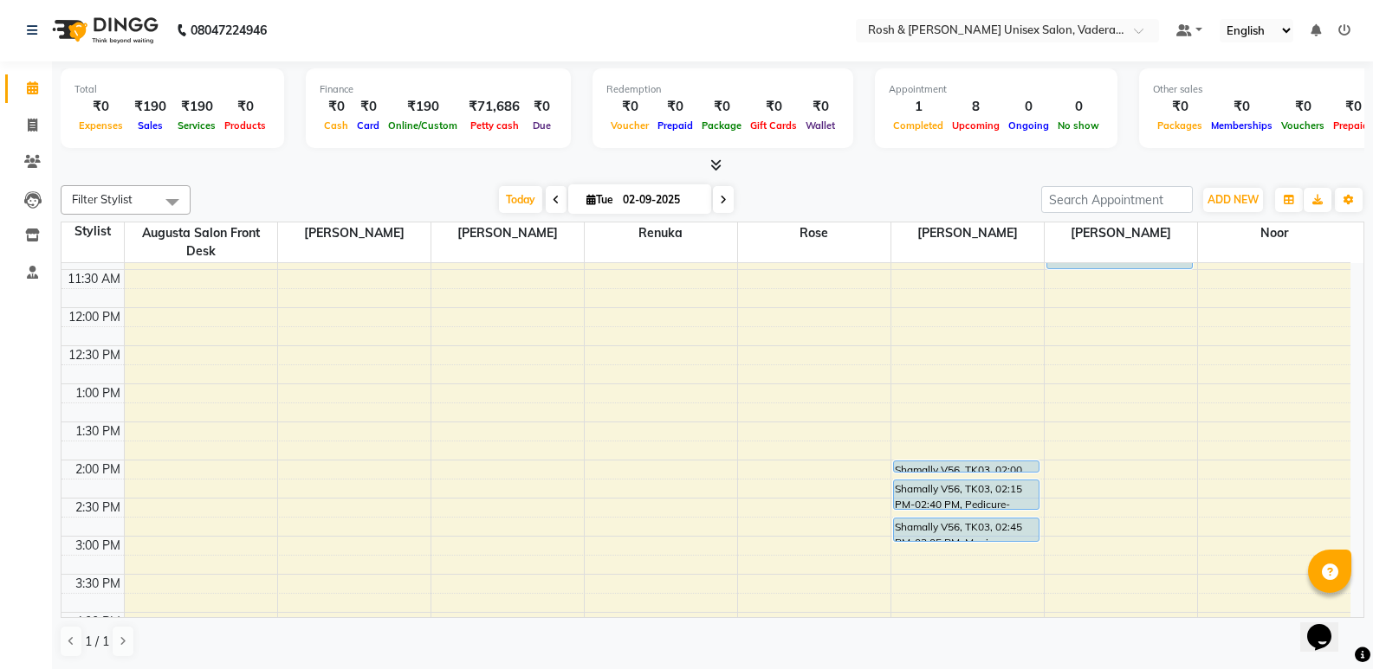
click at [940, 476] on div "8:00 AM 8:30 AM 9:00 AM 9:30 AM 10:00 AM 10:30 AM 11:00 AM 11:30 AM 12:00 PM 12…" at bounding box center [705, 498] width 1289 height 990
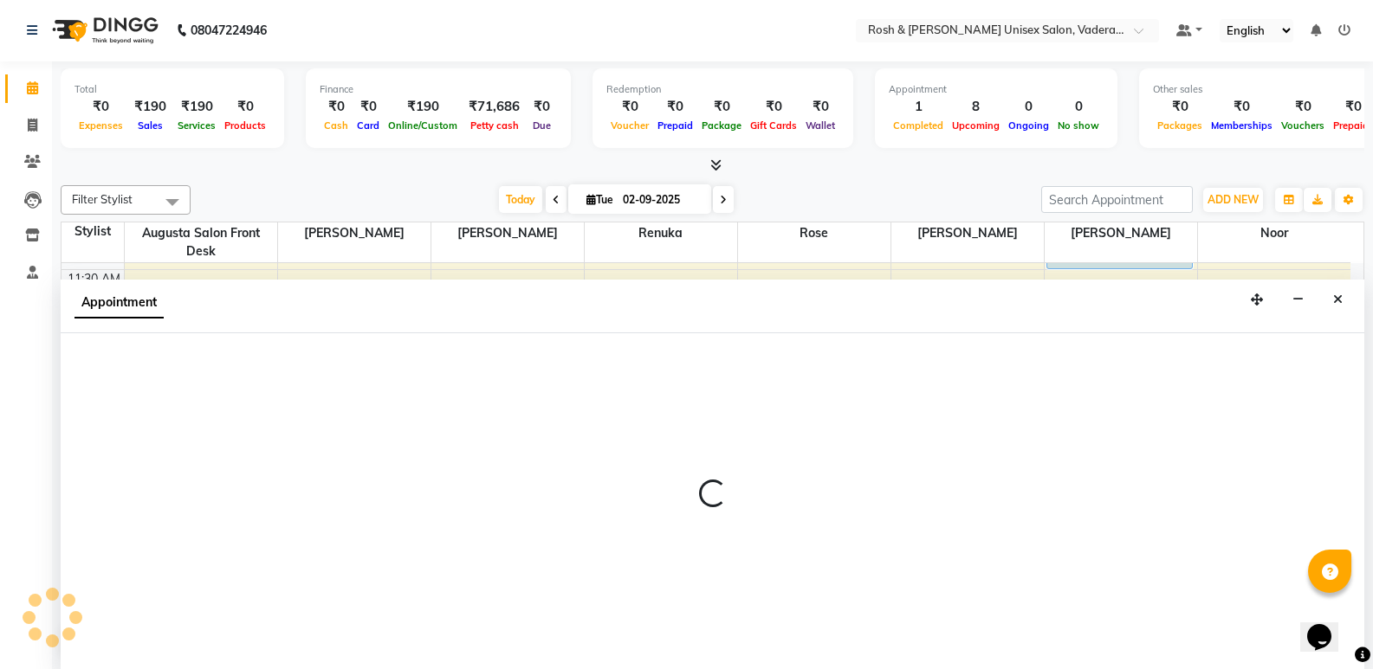
select select "87537"
select select "840"
select select "tentative"
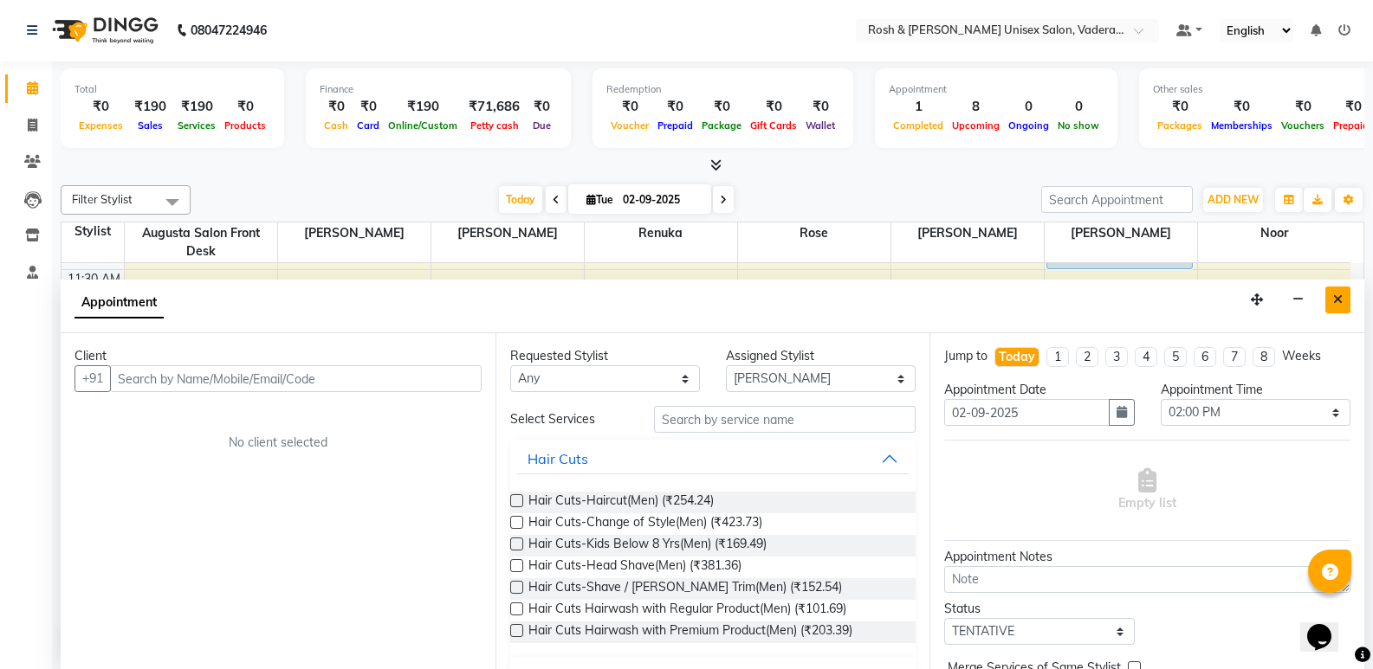
click at [1343, 294] on button "Close" at bounding box center [1337, 300] width 25 height 27
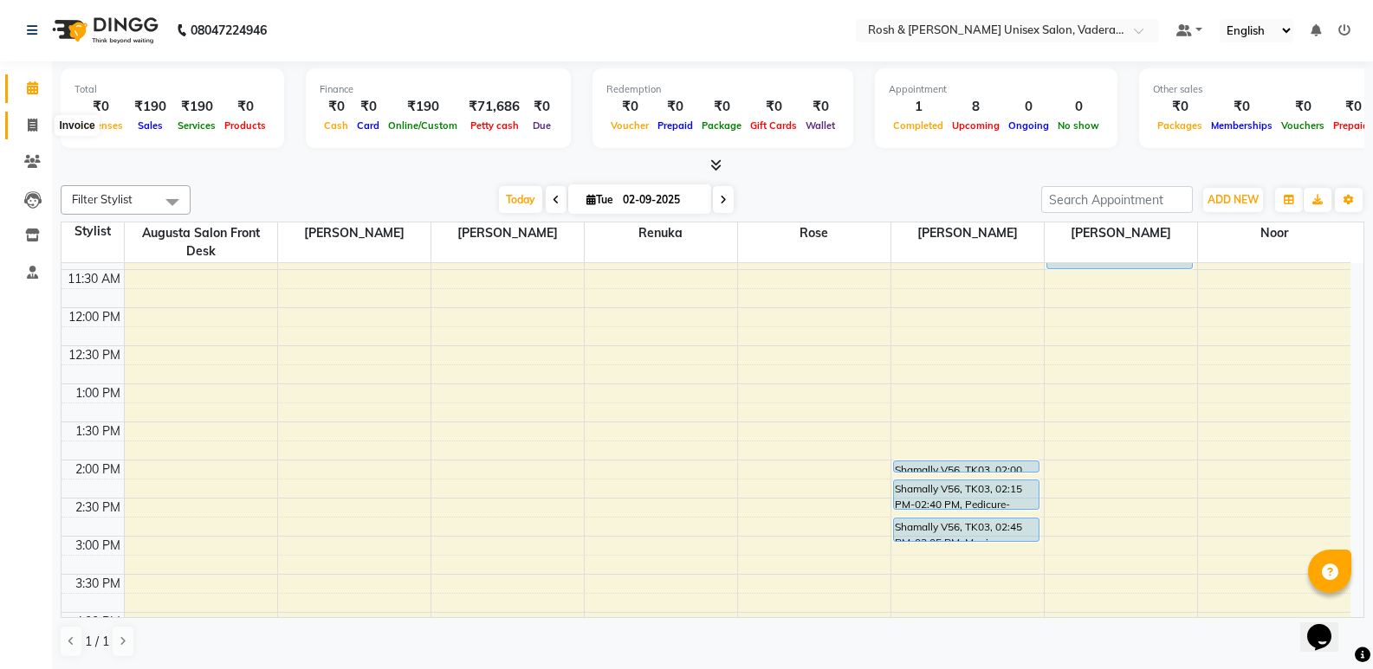
click at [26, 120] on span at bounding box center [32, 126] width 30 height 20
select select "service"
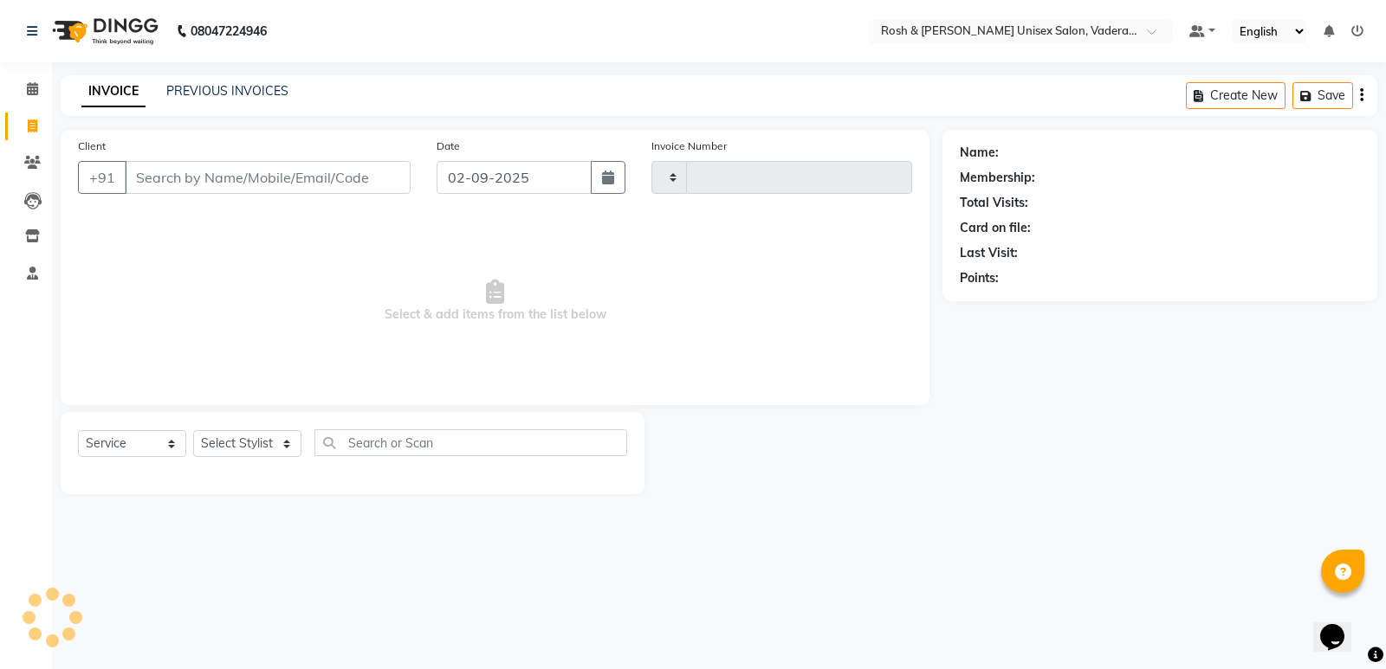
type input "0620"
select select "8657"
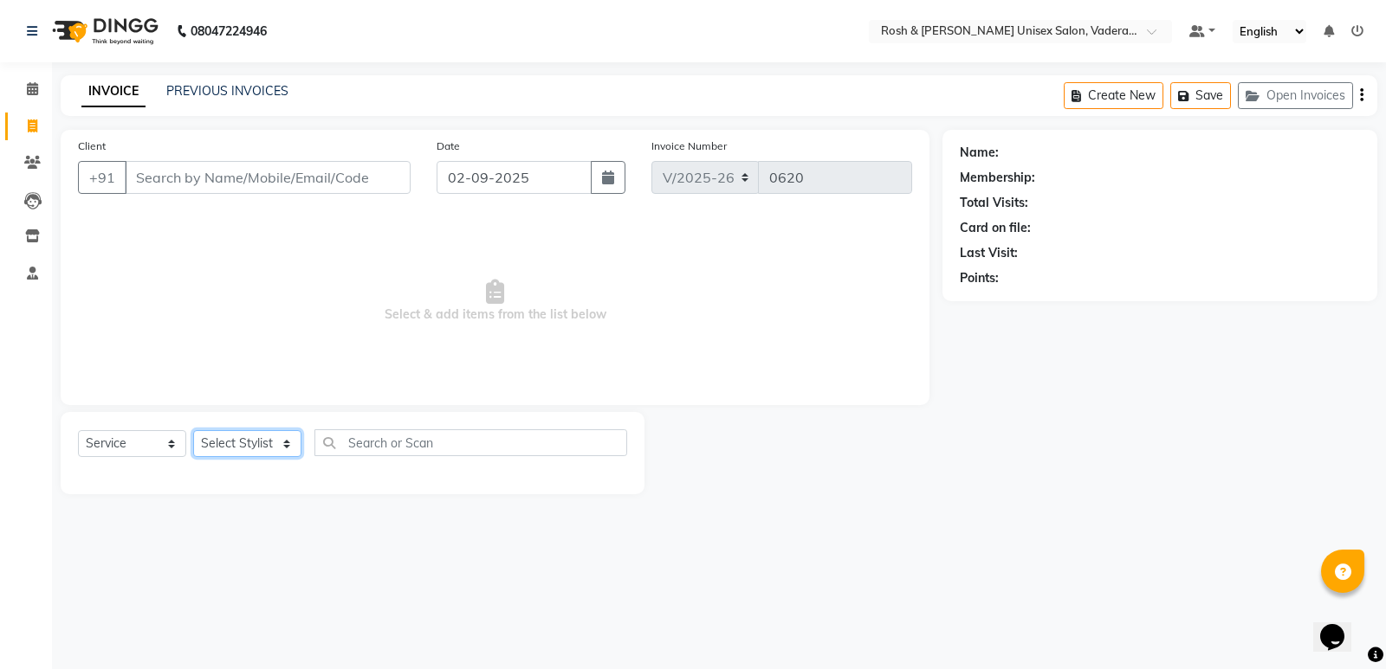
click at [269, 443] on select "Select Stylist" at bounding box center [247, 443] width 108 height 27
select select "87618"
click at [193, 430] on select "Select Stylist Augusta Salon Front Desk [PERSON_NAME] [PERSON_NAME] [PERSON_NAM…" at bounding box center [247, 443] width 108 height 27
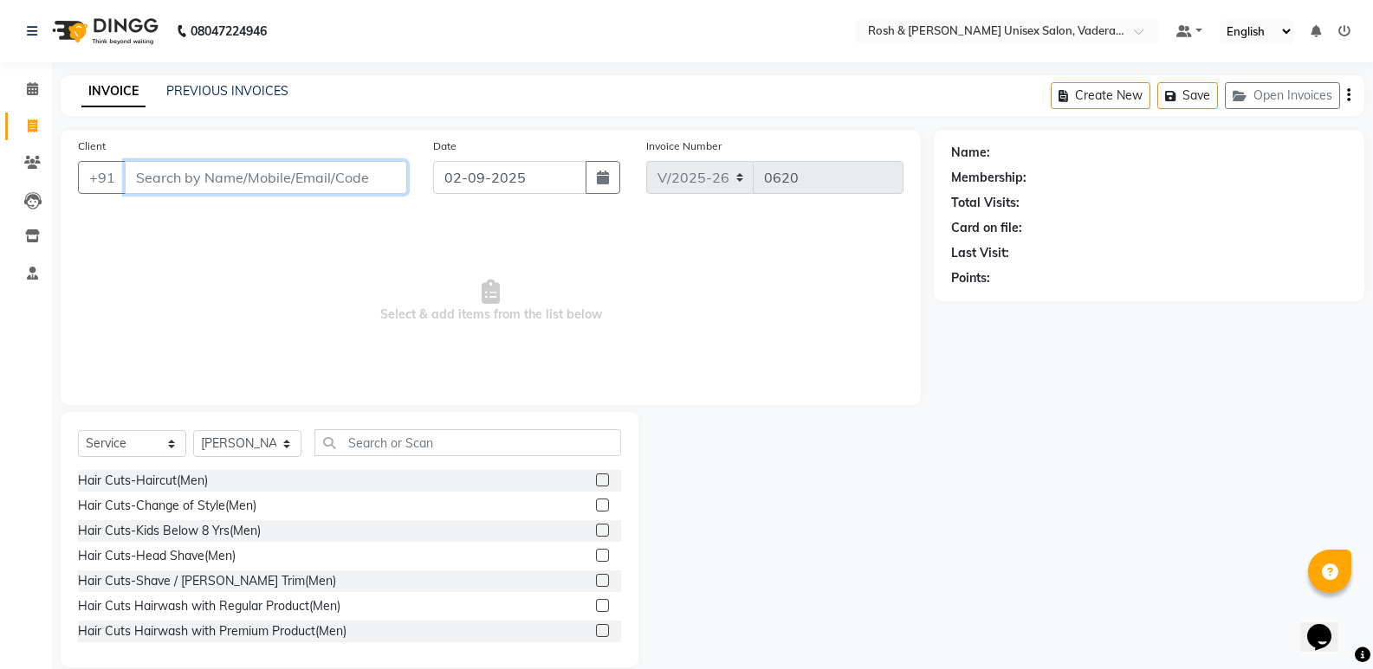
click at [248, 179] on input "Client" at bounding box center [266, 177] width 282 height 33
click at [191, 480] on div "Hair Cuts-Haircut(Men)" at bounding box center [143, 481] width 130 height 18
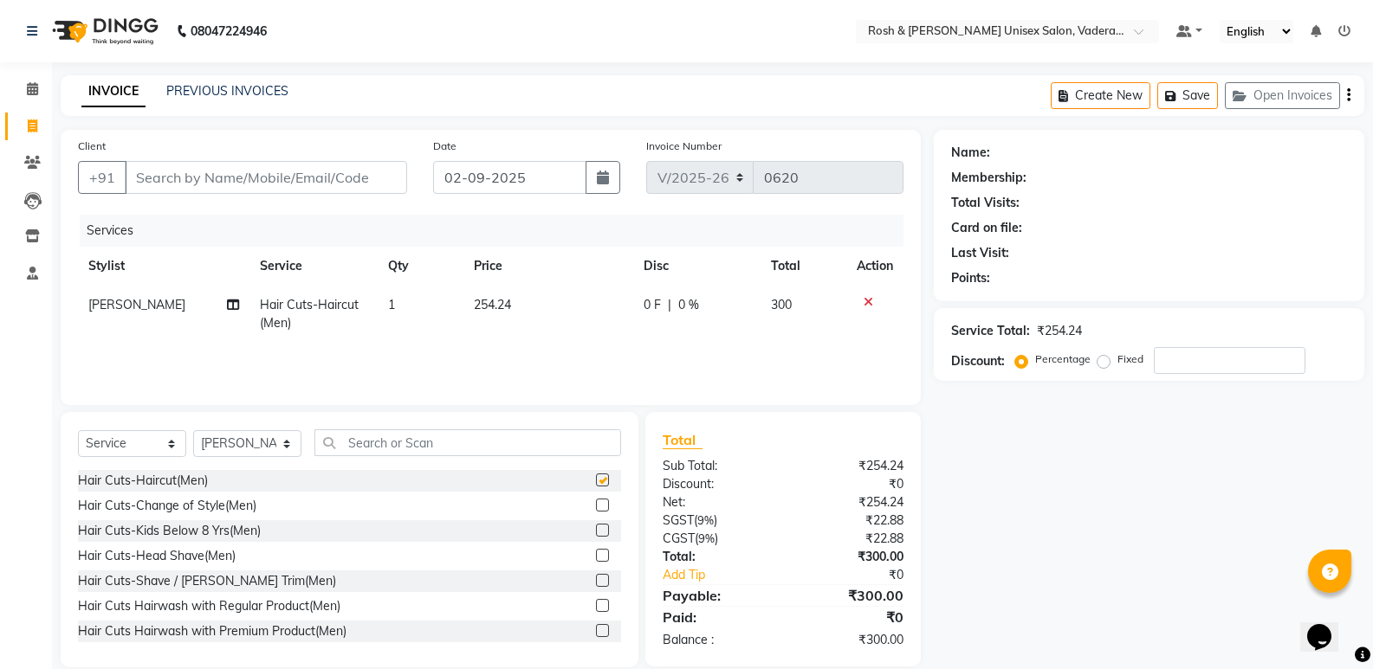
checkbox input "false"
click at [310, 177] on input "Client" at bounding box center [266, 177] width 282 height 33
type input "9"
type input "0"
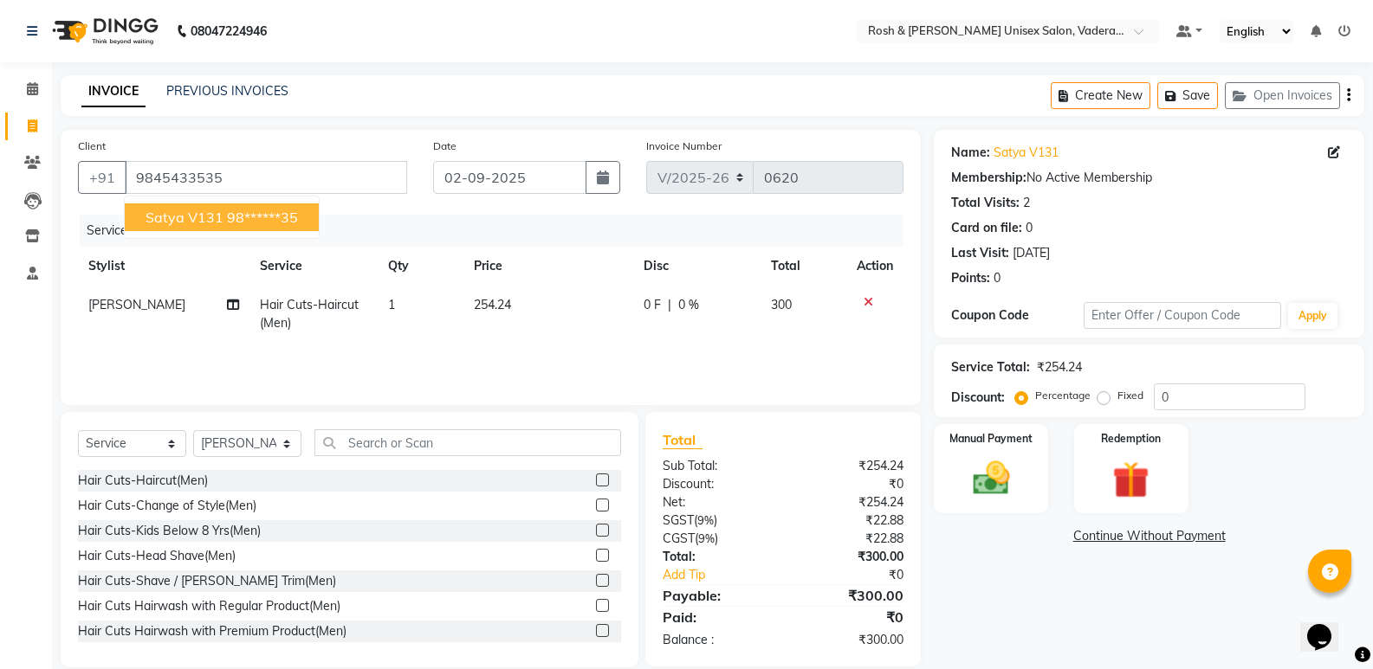
click at [235, 218] on ngb-highlight "98******35" at bounding box center [262, 217] width 71 height 17
type input "98******35"
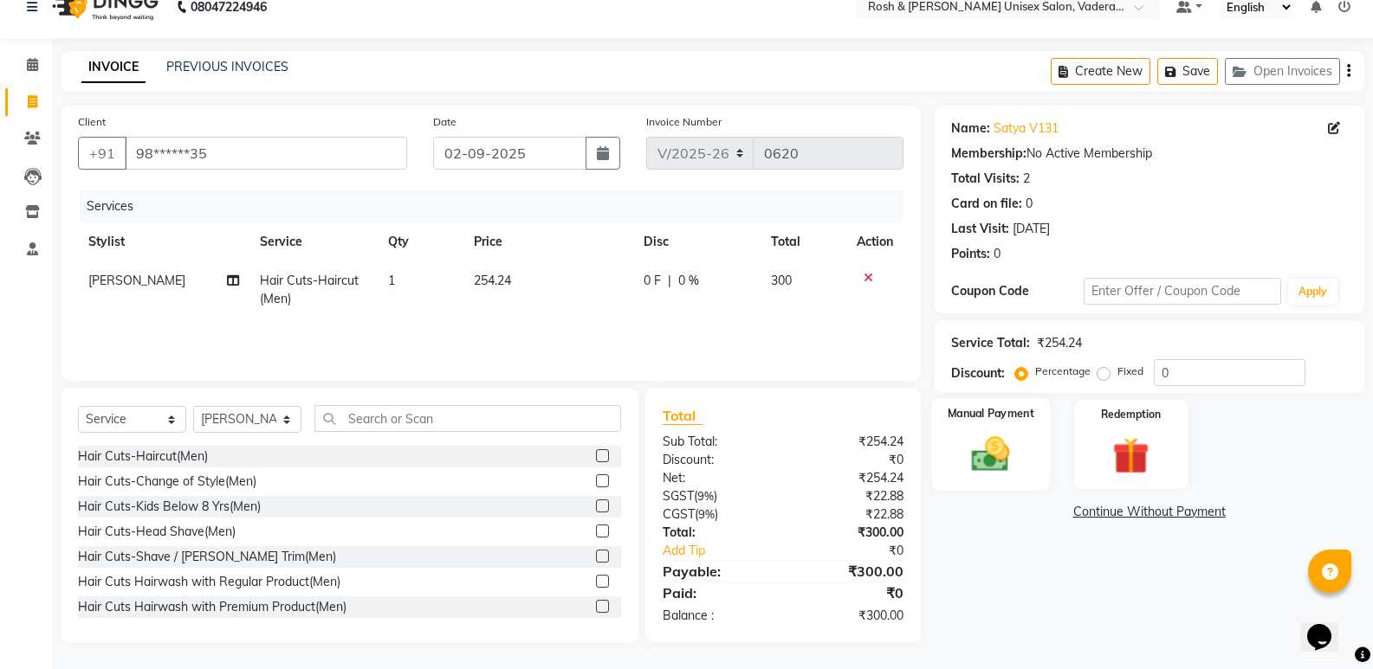
click at [992, 447] on img at bounding box center [990, 454] width 61 height 44
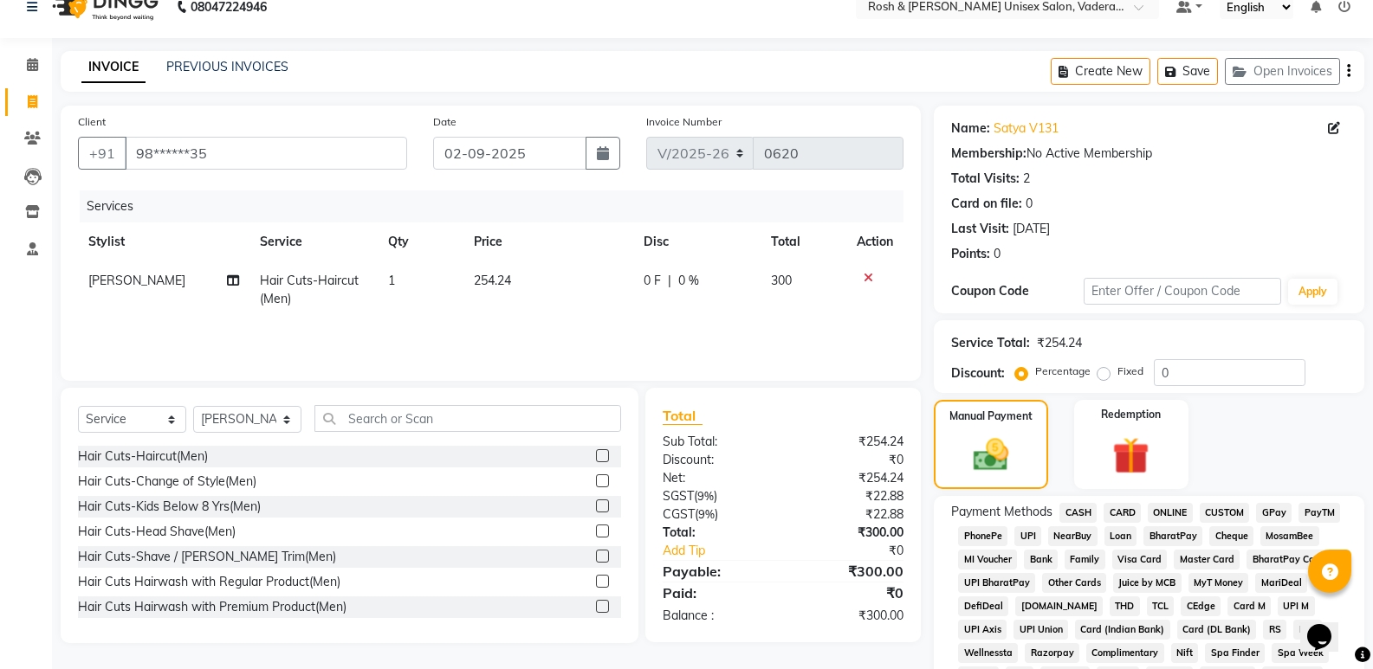
scroll to position [197, 0]
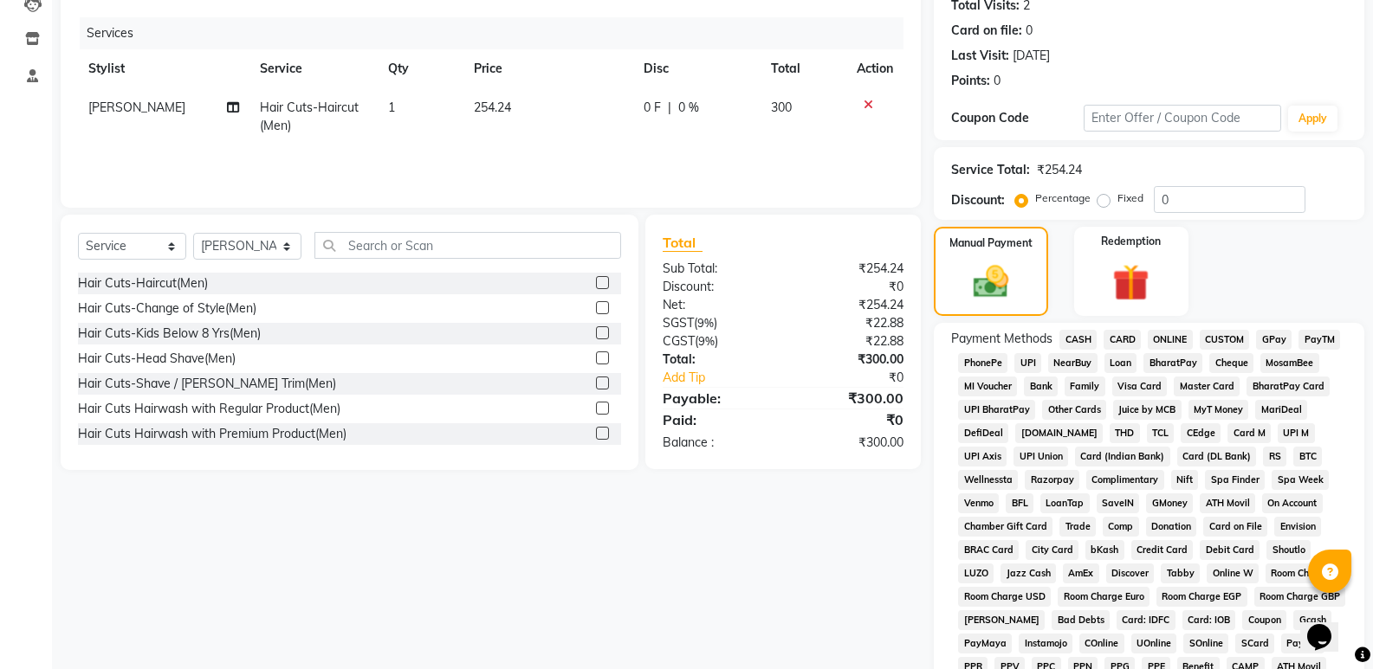
click at [1026, 361] on span "UPI" at bounding box center [1027, 363] width 27 height 20
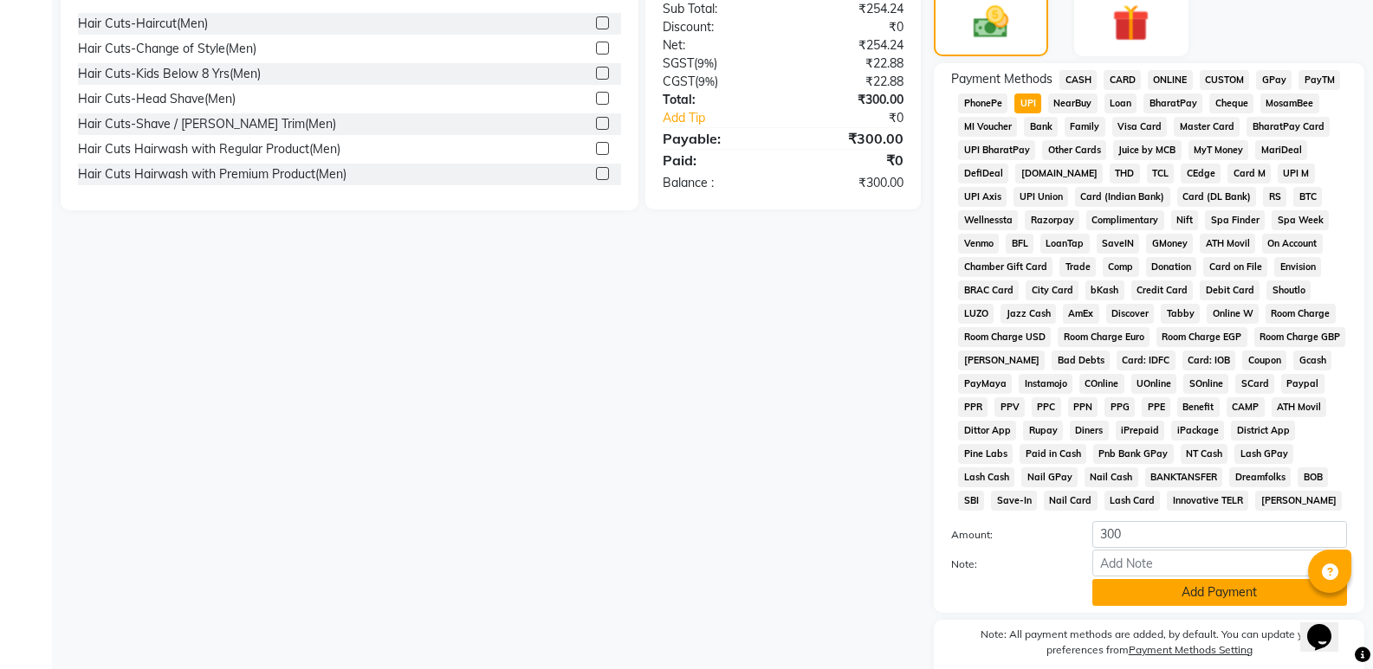
scroll to position [528, 0]
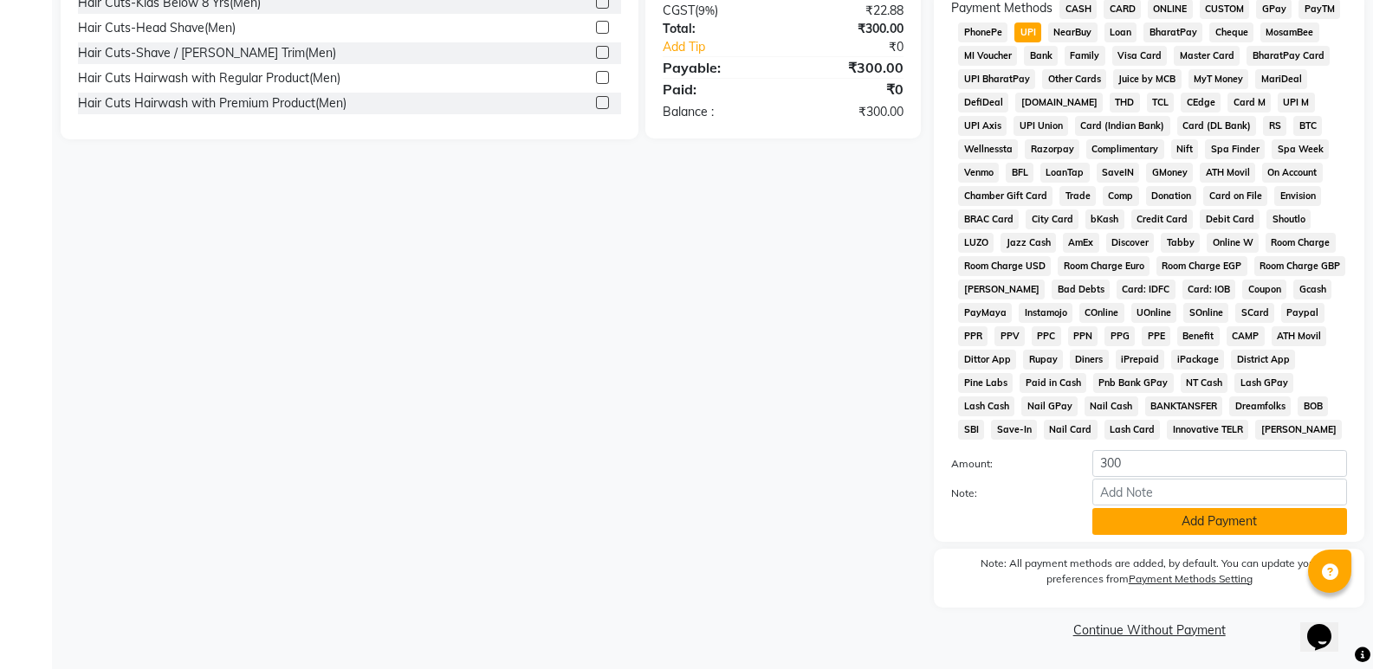
click at [1151, 519] on button "Add Payment" at bounding box center [1219, 521] width 255 height 27
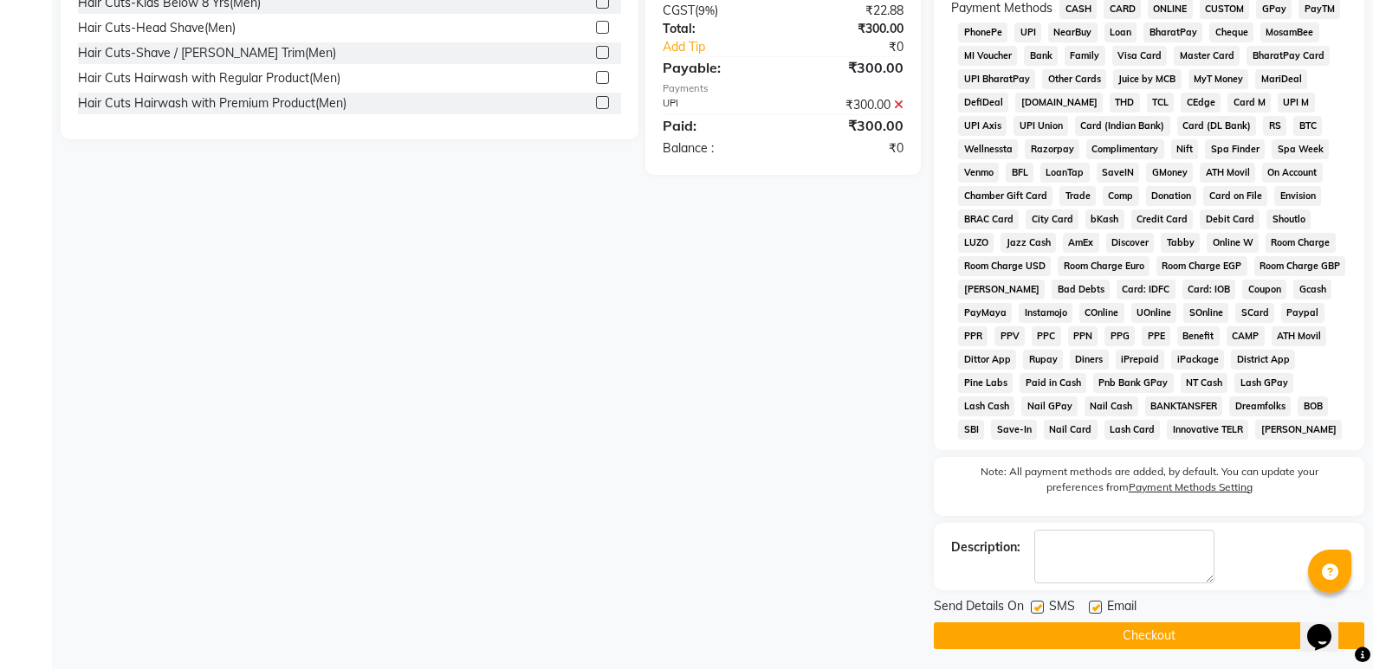
scroll to position [534, 0]
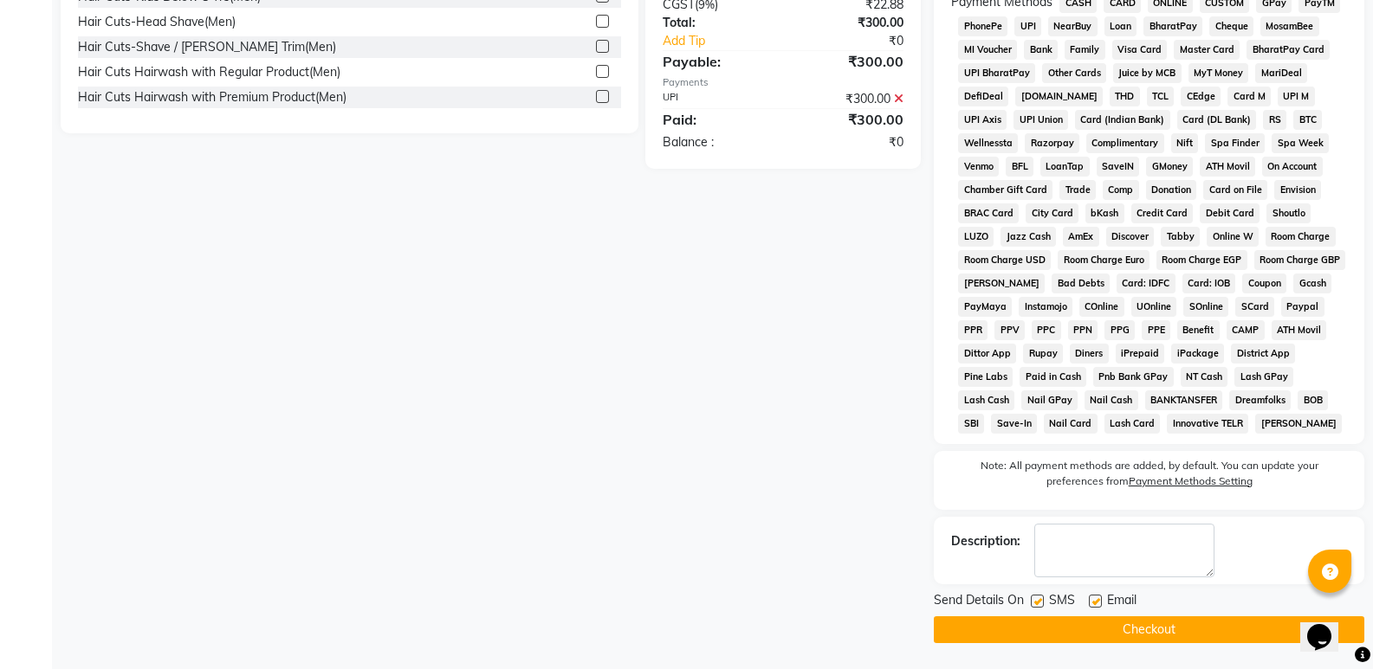
click at [1144, 637] on button "Checkout" at bounding box center [1149, 630] width 430 height 27
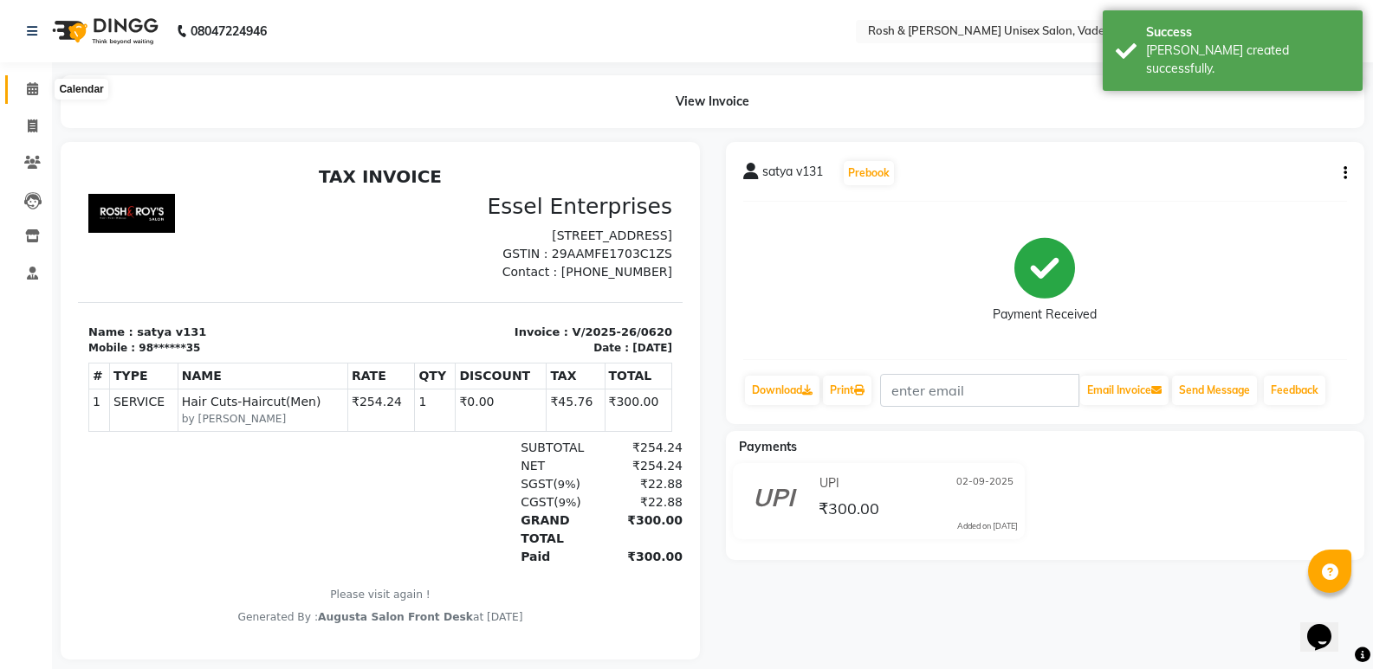
click at [34, 91] on icon at bounding box center [32, 88] width 11 height 13
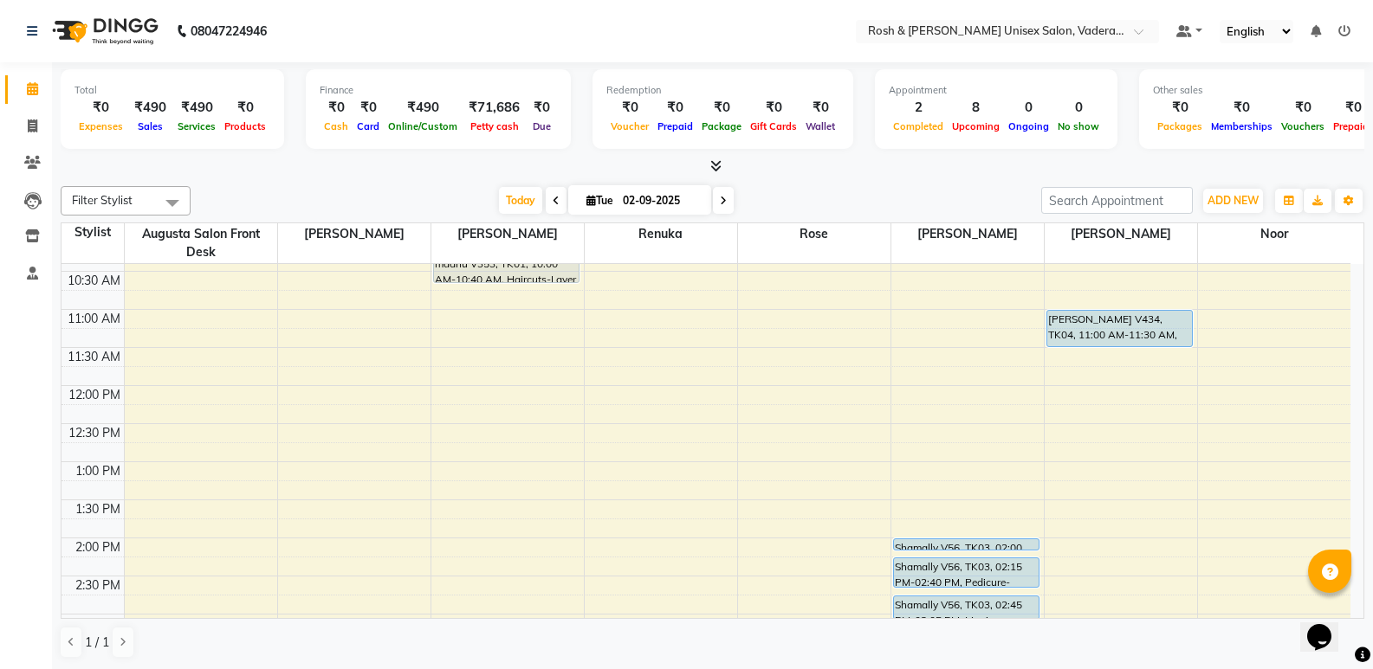
scroll to position [87, 0]
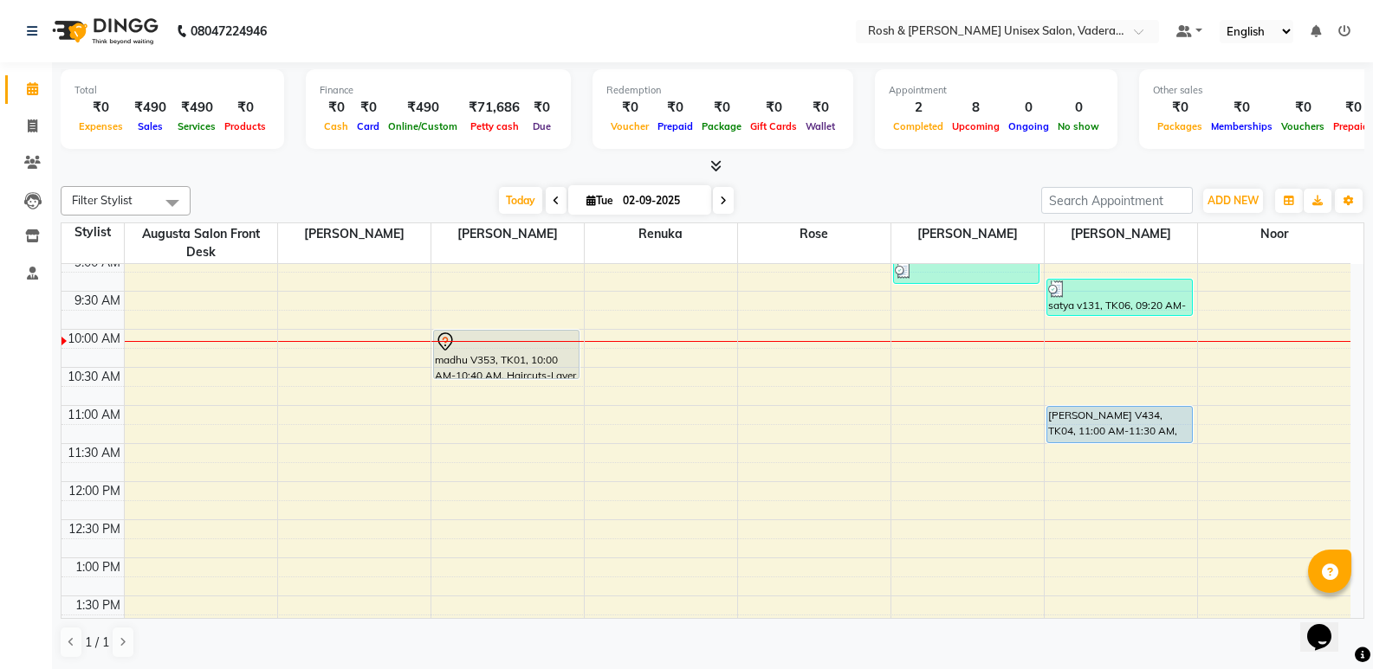
click at [724, 197] on span at bounding box center [723, 200] width 21 height 27
type input "[DATE]"
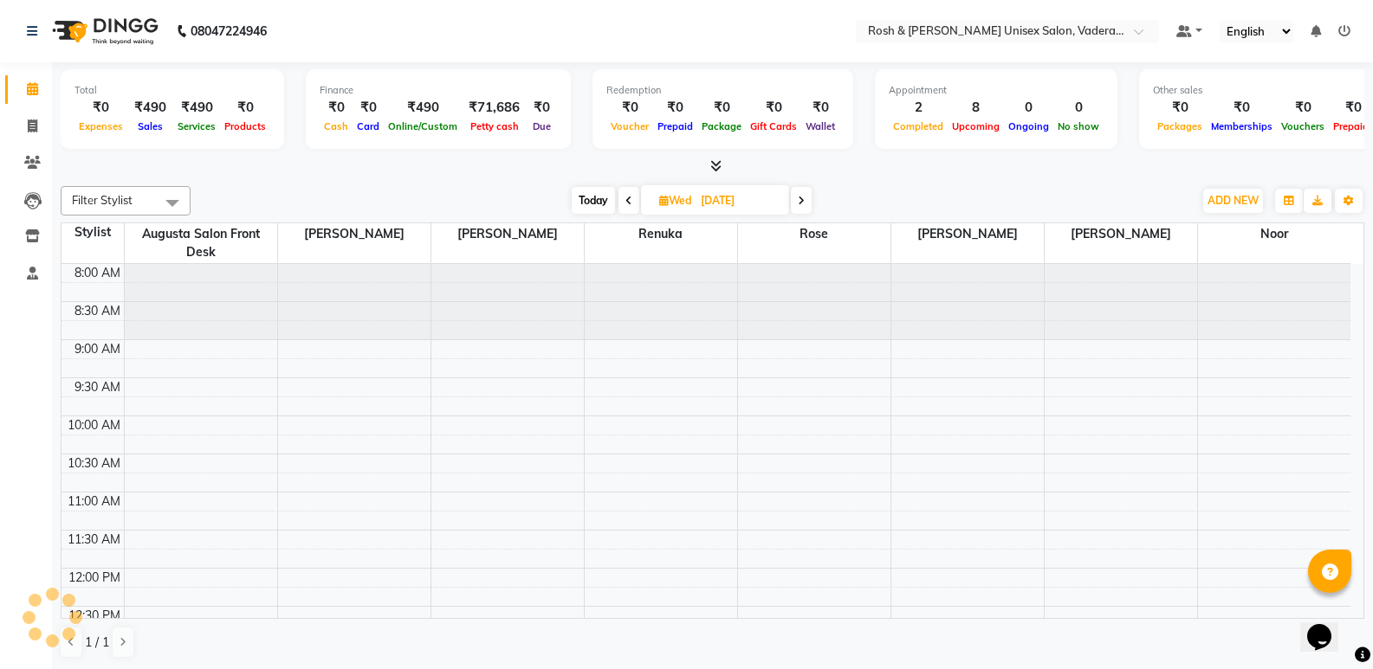
scroll to position [153, 0]
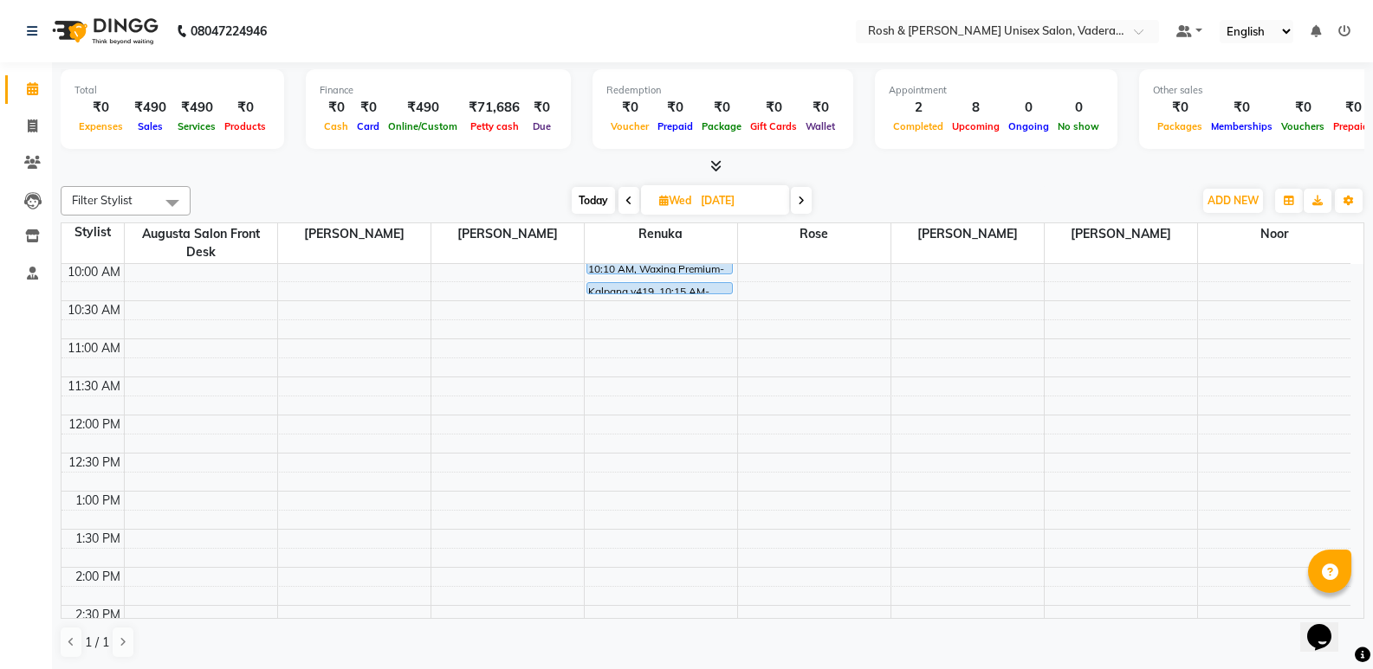
click at [667, 200] on span "Wed" at bounding box center [675, 200] width 41 height 13
select select "9"
select select "2025"
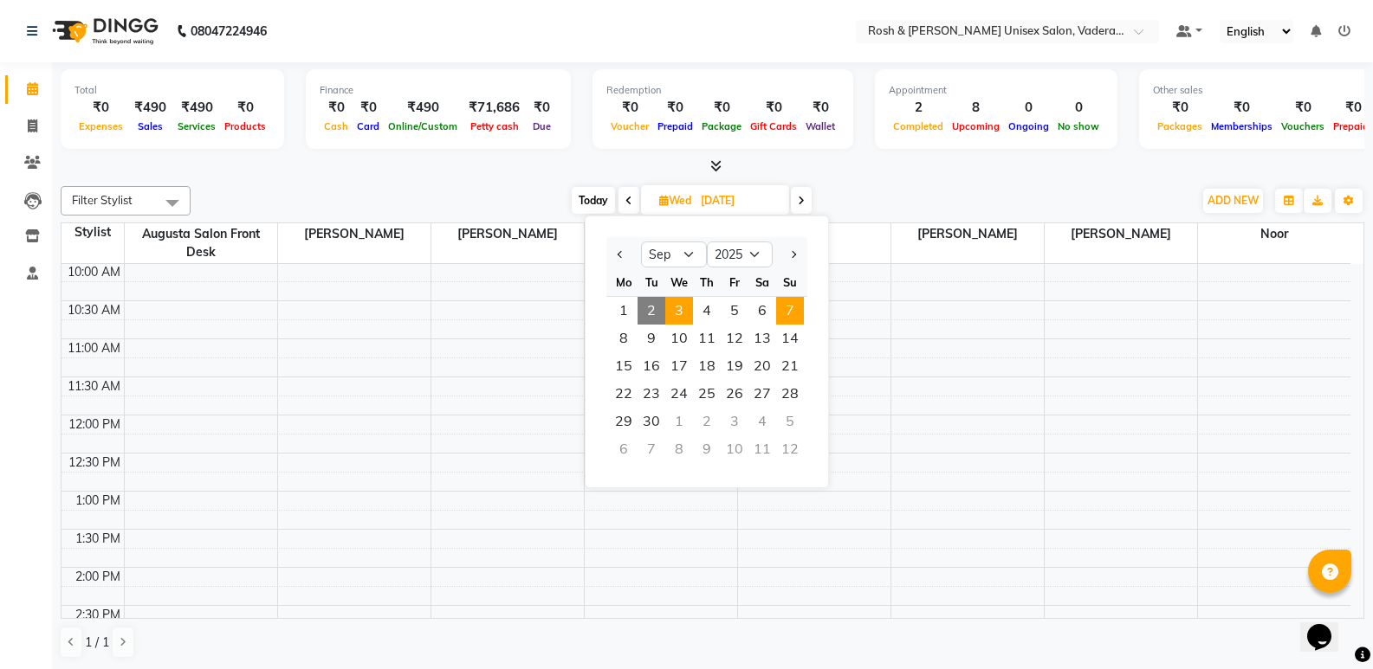
click at [797, 310] on span "7" at bounding box center [790, 311] width 28 height 28
type input "[DATE]"
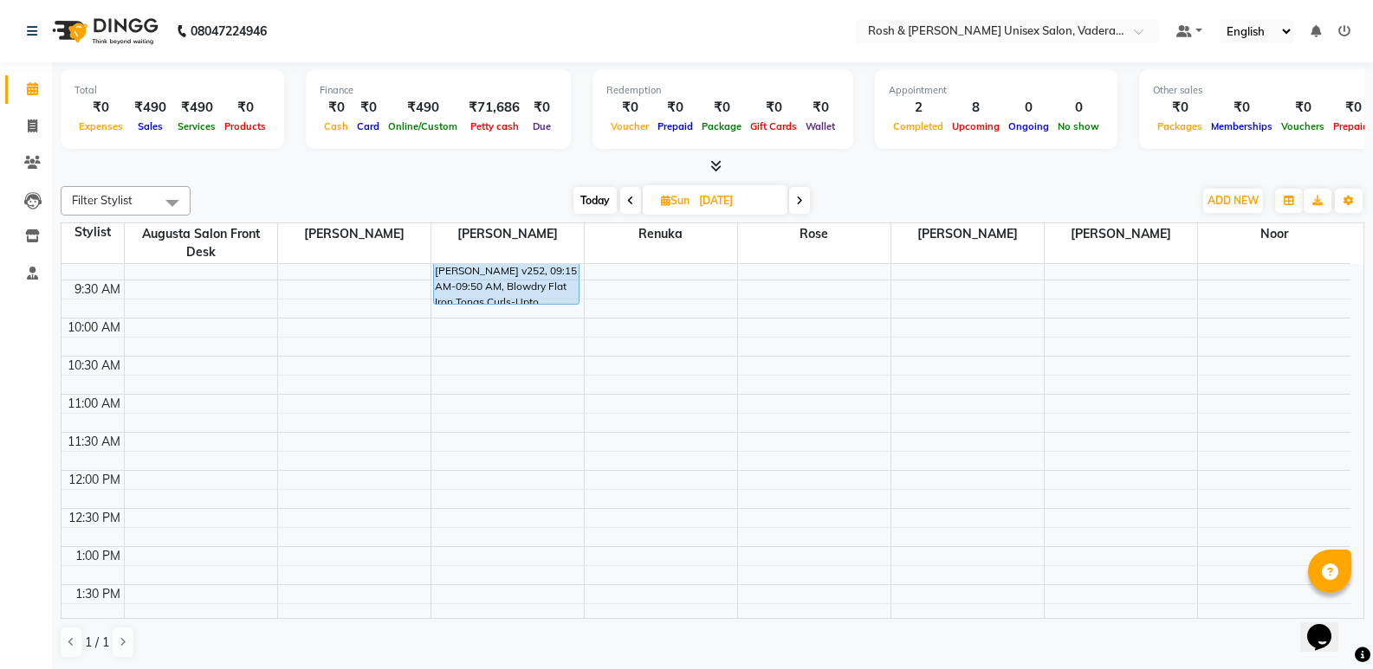
scroll to position [0, 0]
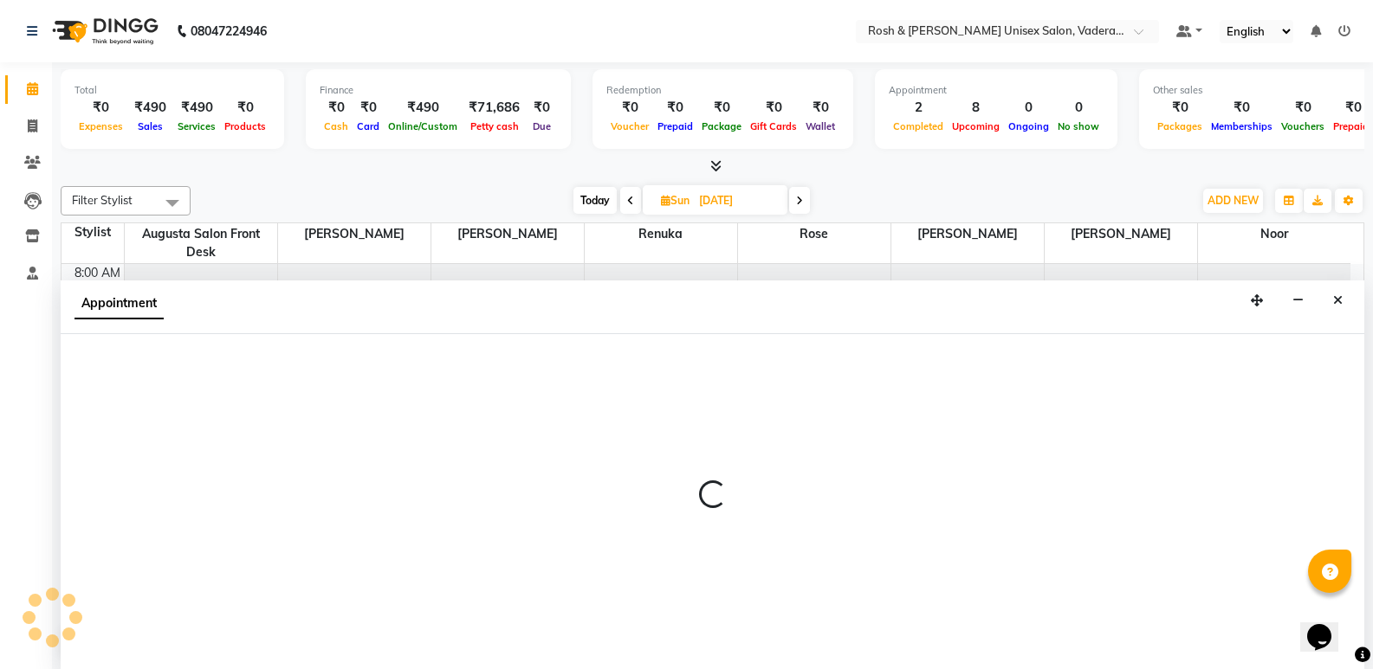
scroll to position [1, 0]
select select "87533"
select select "600"
select select "tentative"
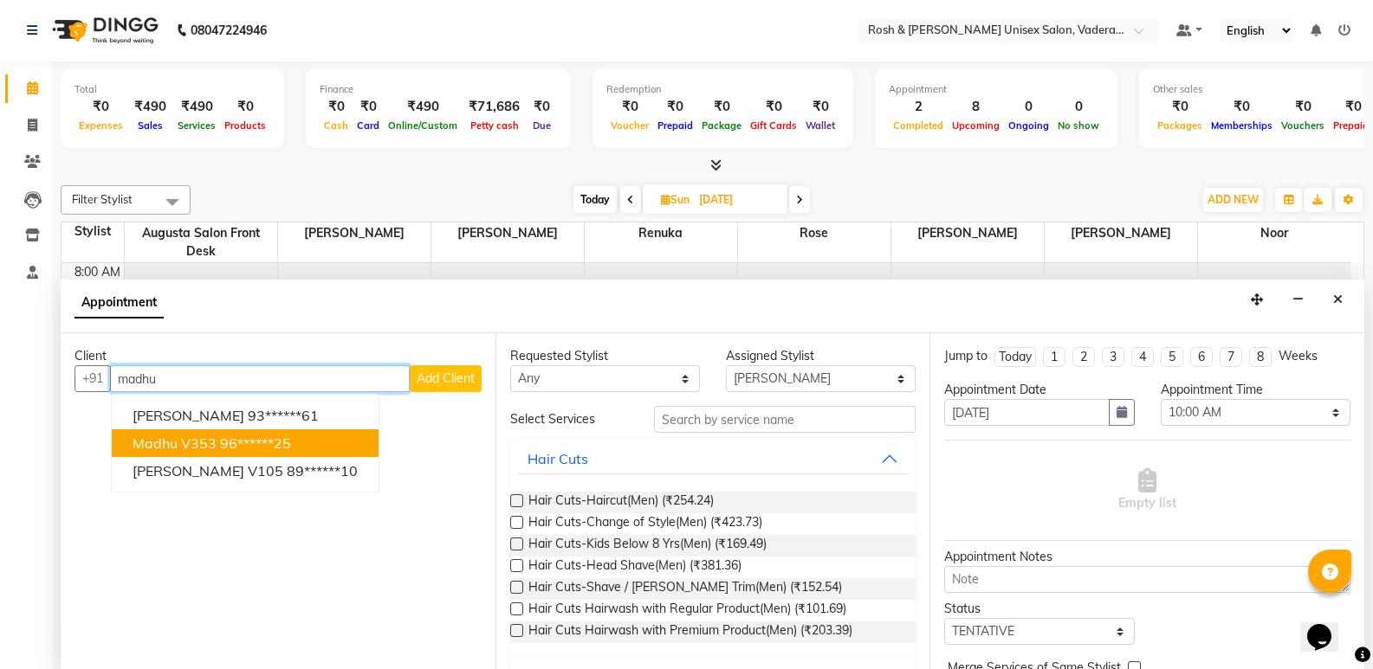
click at [255, 452] on button "madhu V353 96******25" at bounding box center [245, 444] width 267 height 28
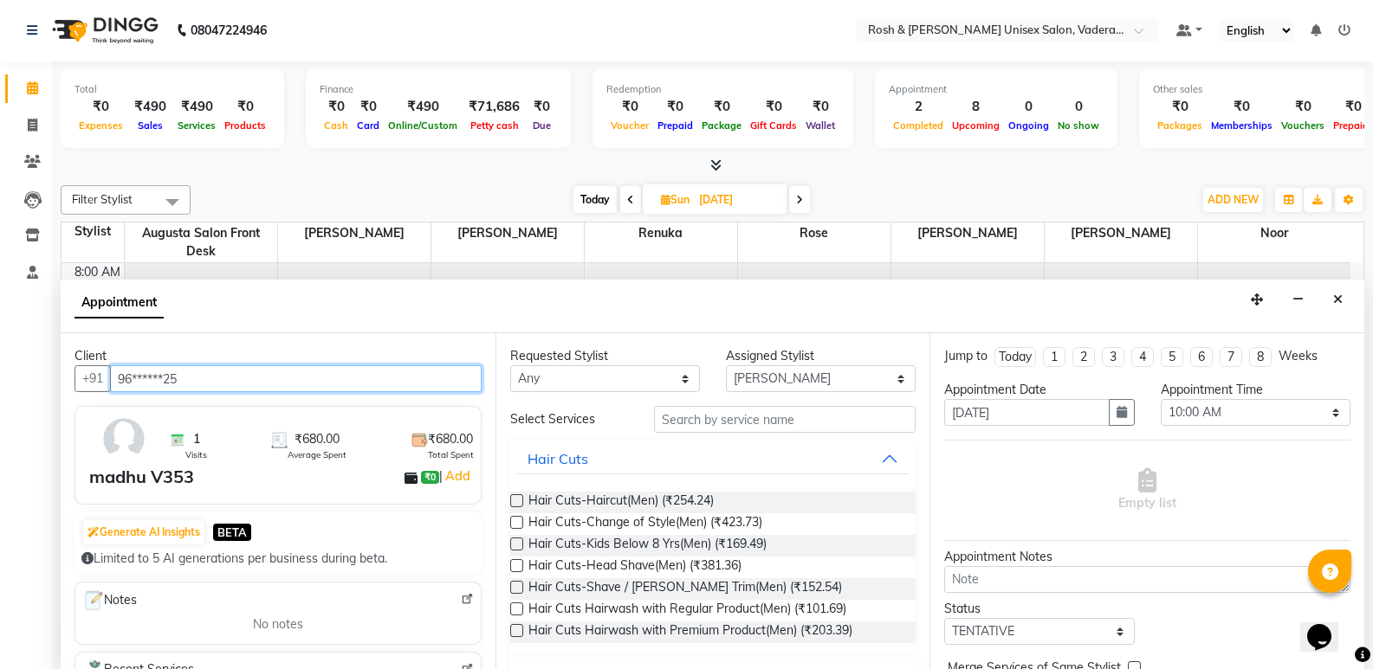
type input "96******25"
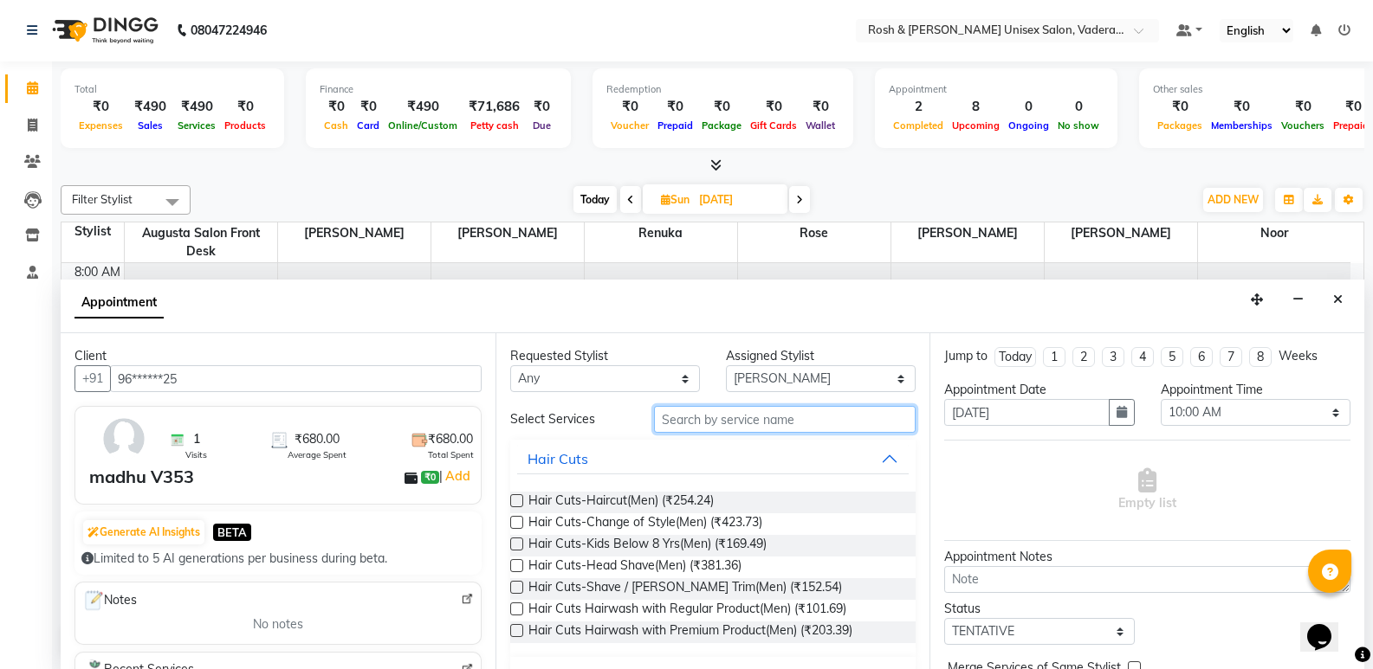
click at [737, 423] on input "text" at bounding box center [785, 419] width 262 height 27
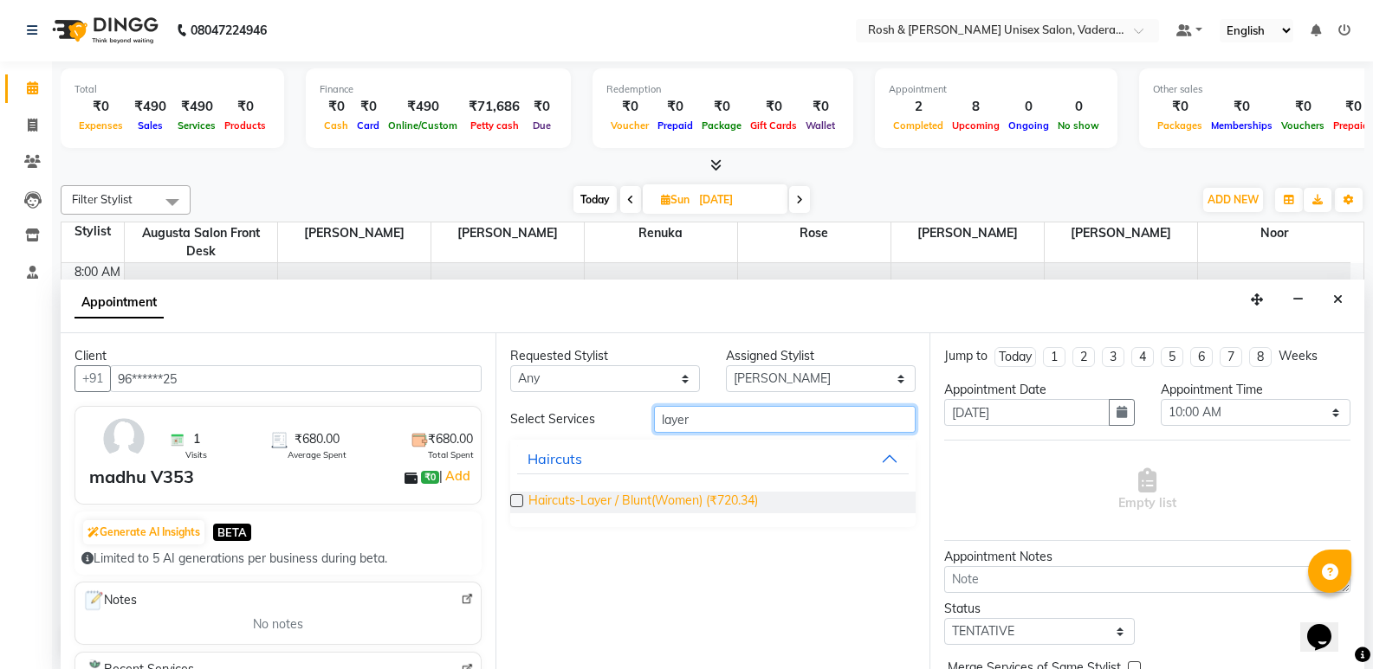
type input "layer"
click at [686, 501] on span "Haircuts-Layer / Blunt(Women) (₹720.34)" at bounding box center [642, 503] width 229 height 22
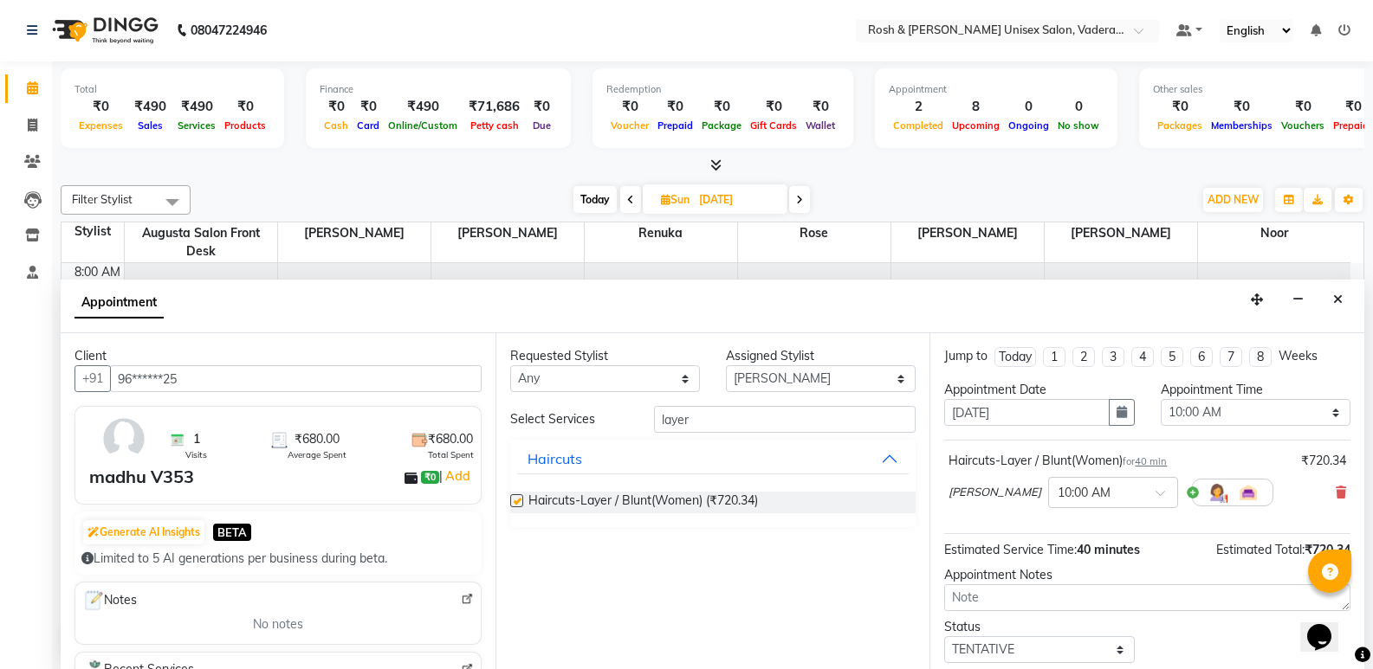
checkbox input "false"
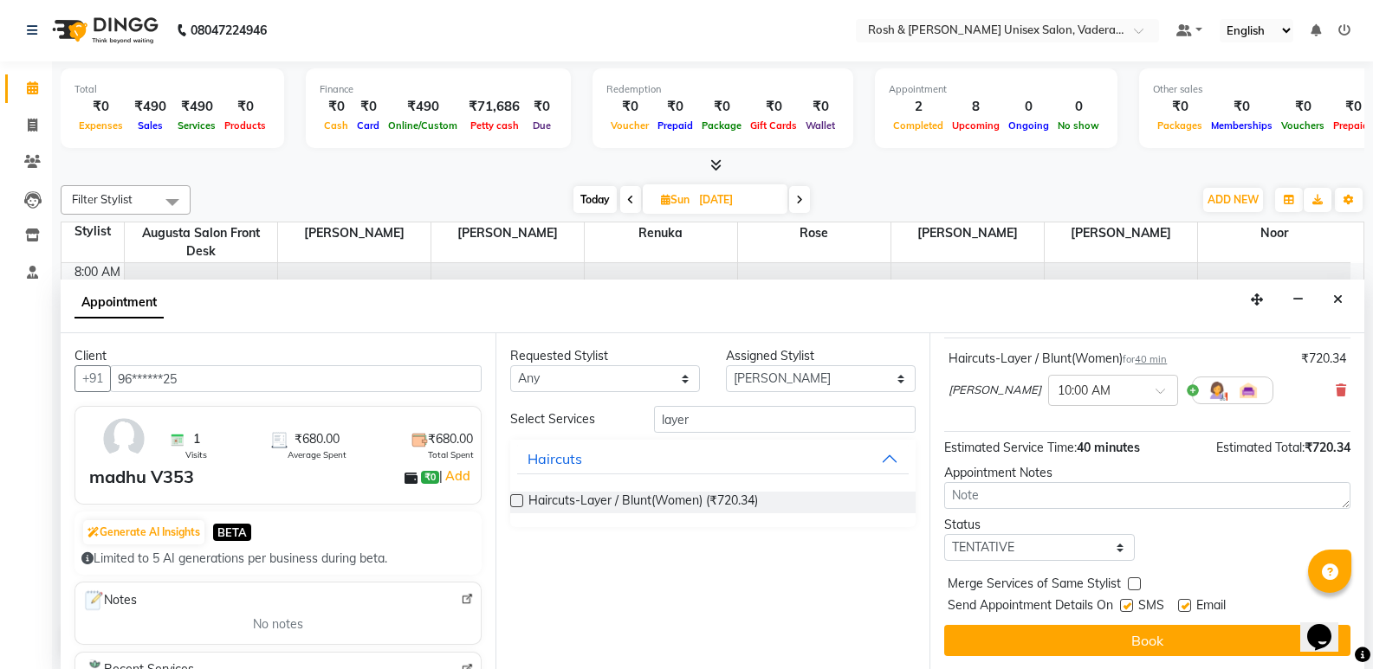
scroll to position [103, 0]
drag, startPoint x: 1084, startPoint y: 550, endPoint x: 1069, endPoint y: 558, distance: 16.7
click at [1084, 550] on select "Select TENTATIVE CONFIRM UPCOMING" at bounding box center [1039, 546] width 190 height 27
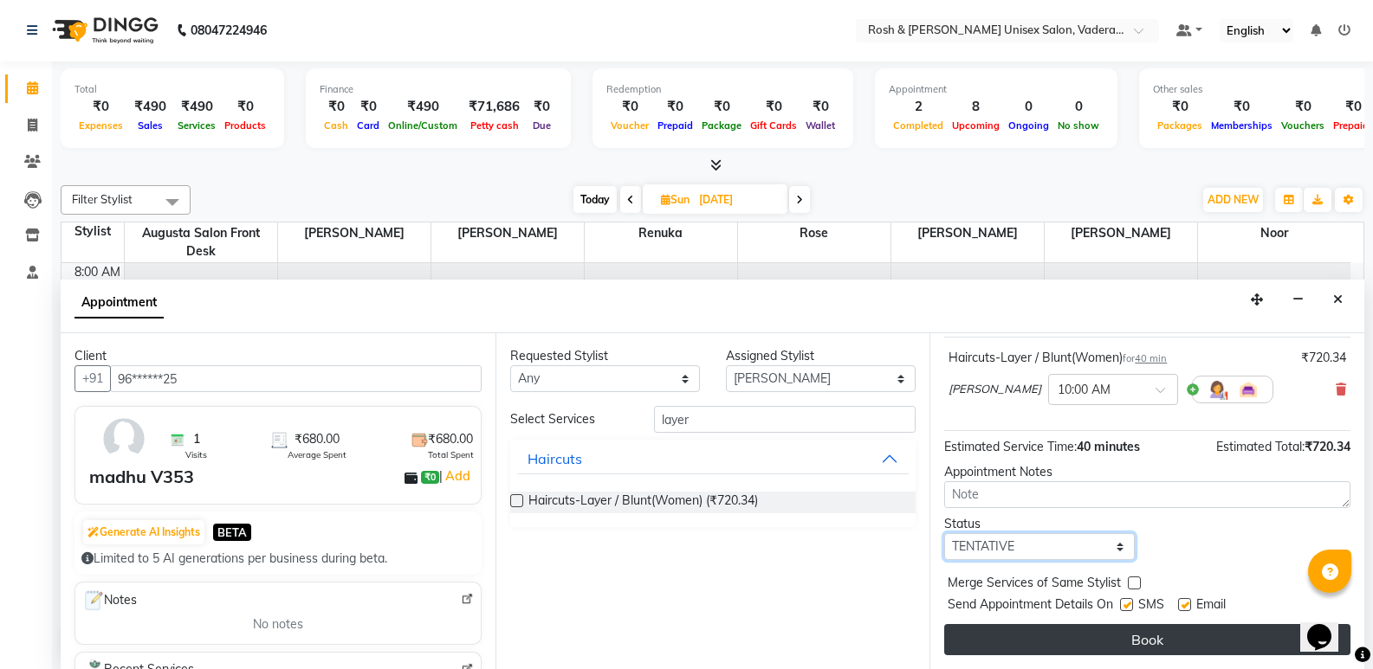
select select "upcoming"
click at [944, 533] on select "Select TENTATIVE CONFIRM UPCOMING" at bounding box center [1039, 546] width 190 height 27
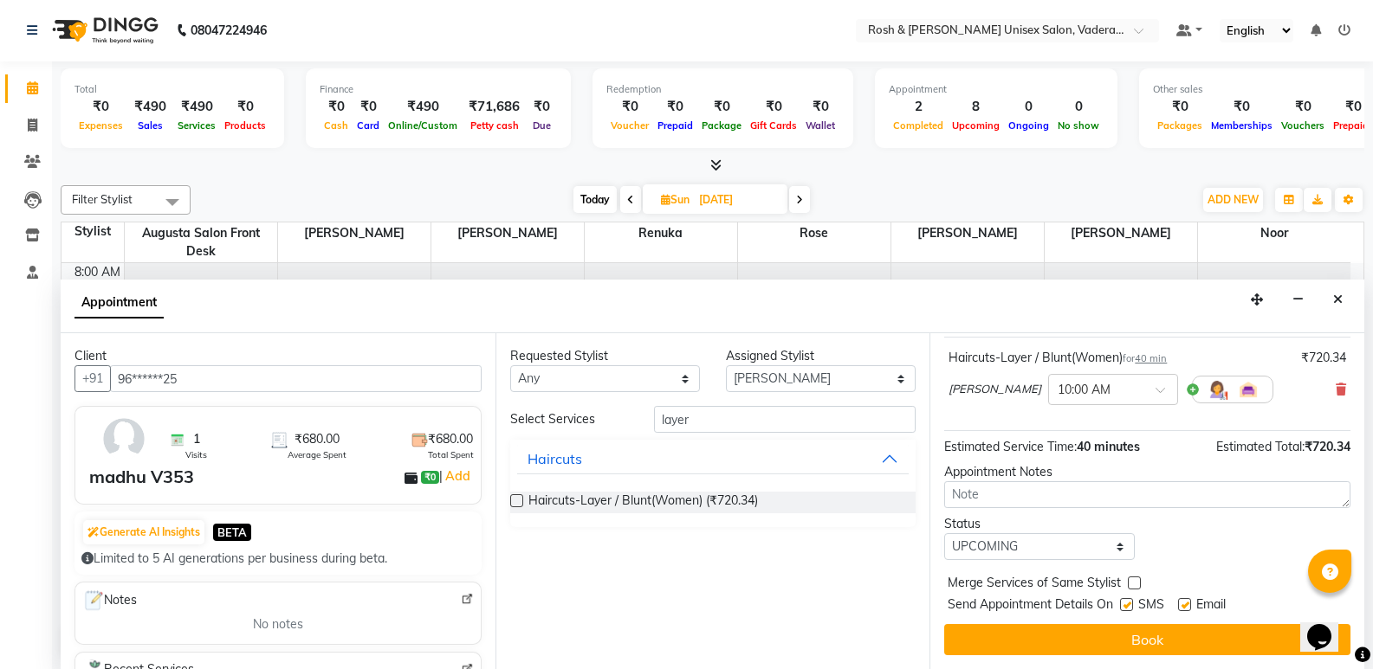
click at [1062, 635] on button "Book" at bounding box center [1147, 639] width 406 height 31
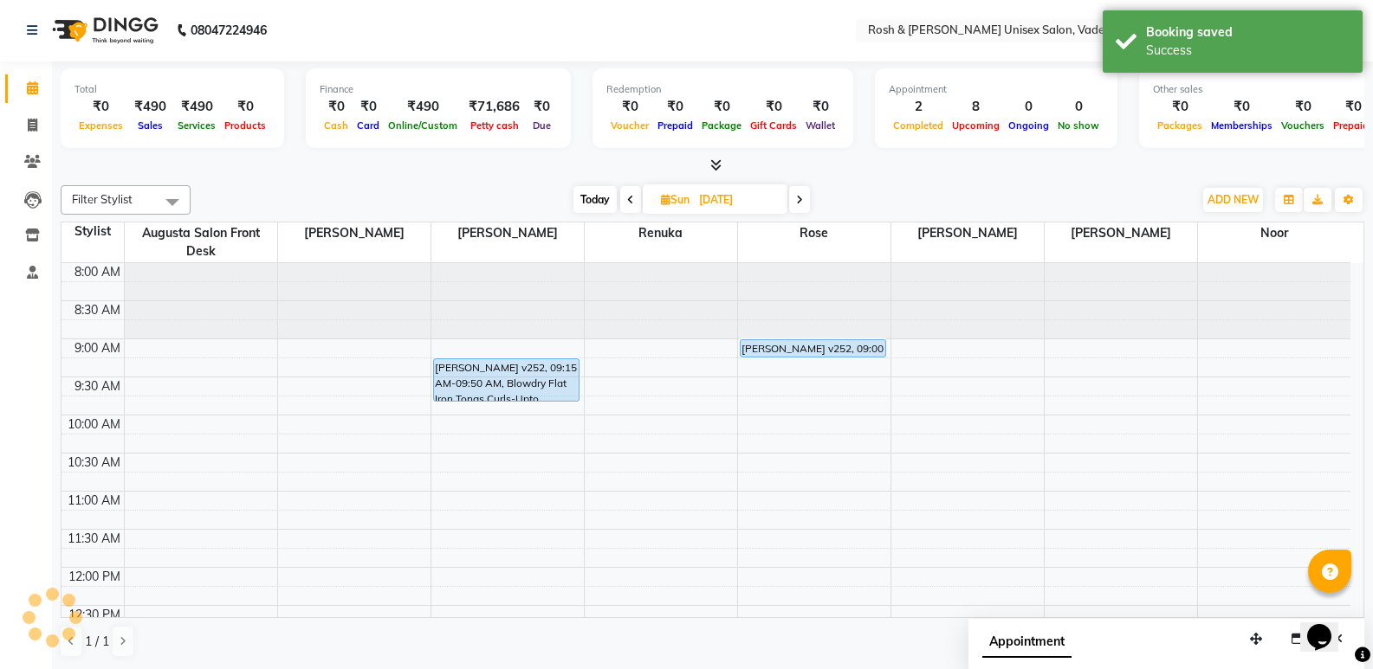
scroll to position [0, 0]
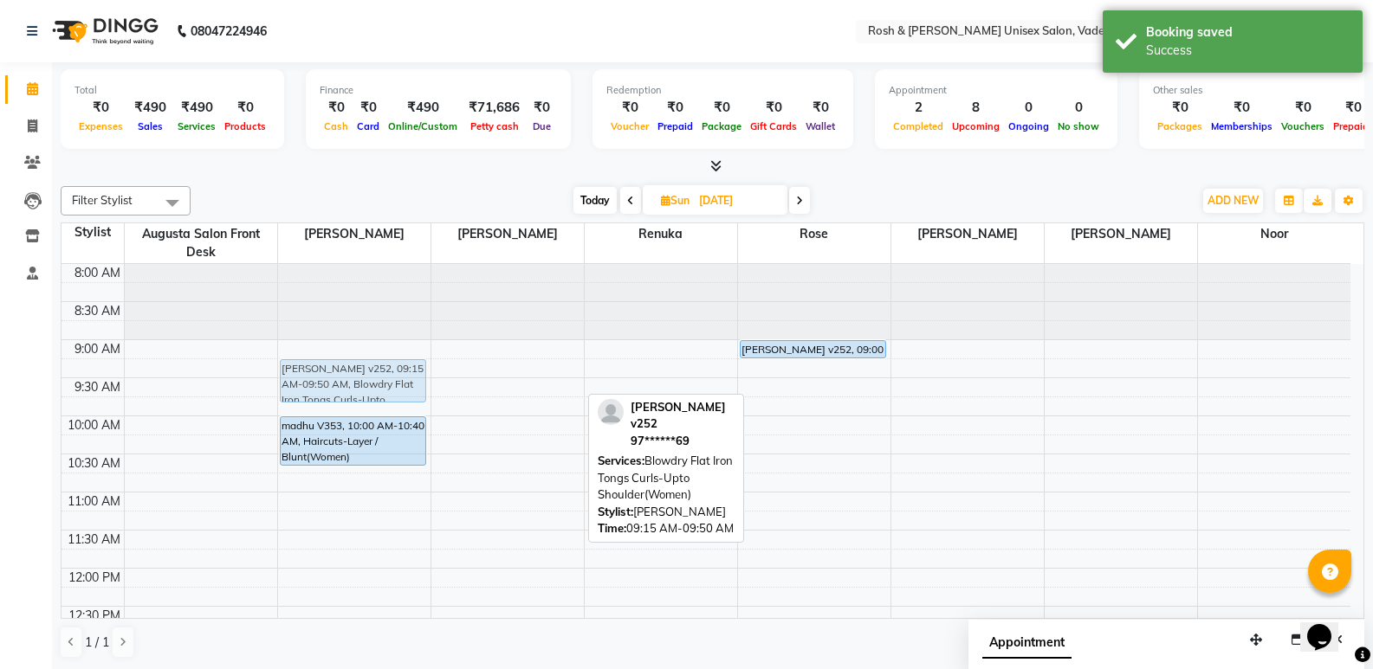
drag, startPoint x: 502, startPoint y: 387, endPoint x: 357, endPoint y: 389, distance: 145.5
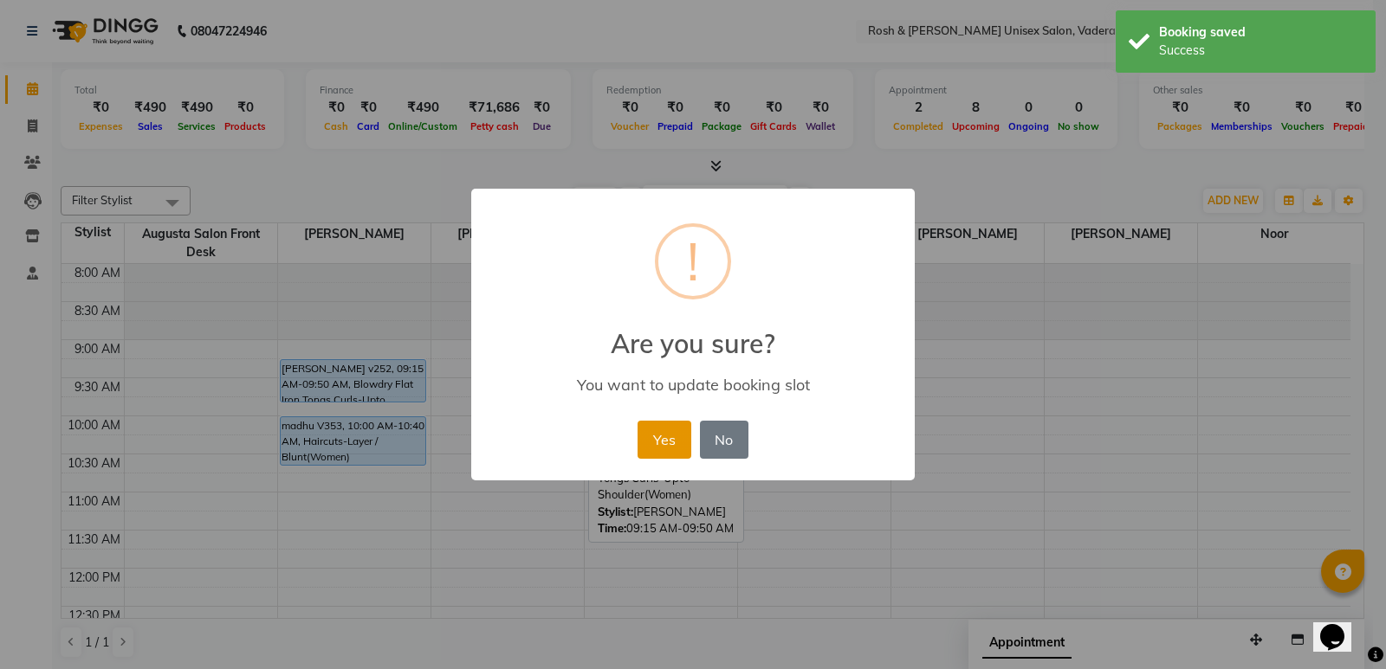
click at [672, 433] on button "Yes" at bounding box center [663, 440] width 53 height 38
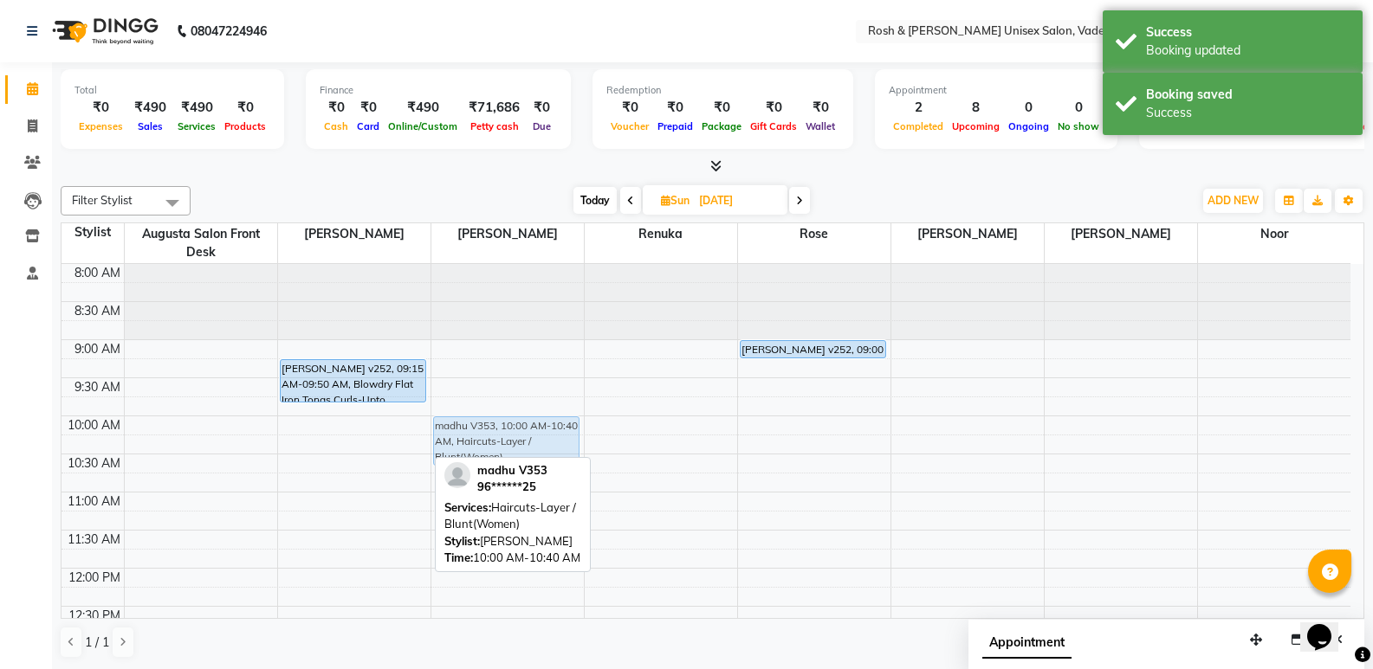
drag, startPoint x: 339, startPoint y: 440, endPoint x: 454, endPoint y: 433, distance: 115.4
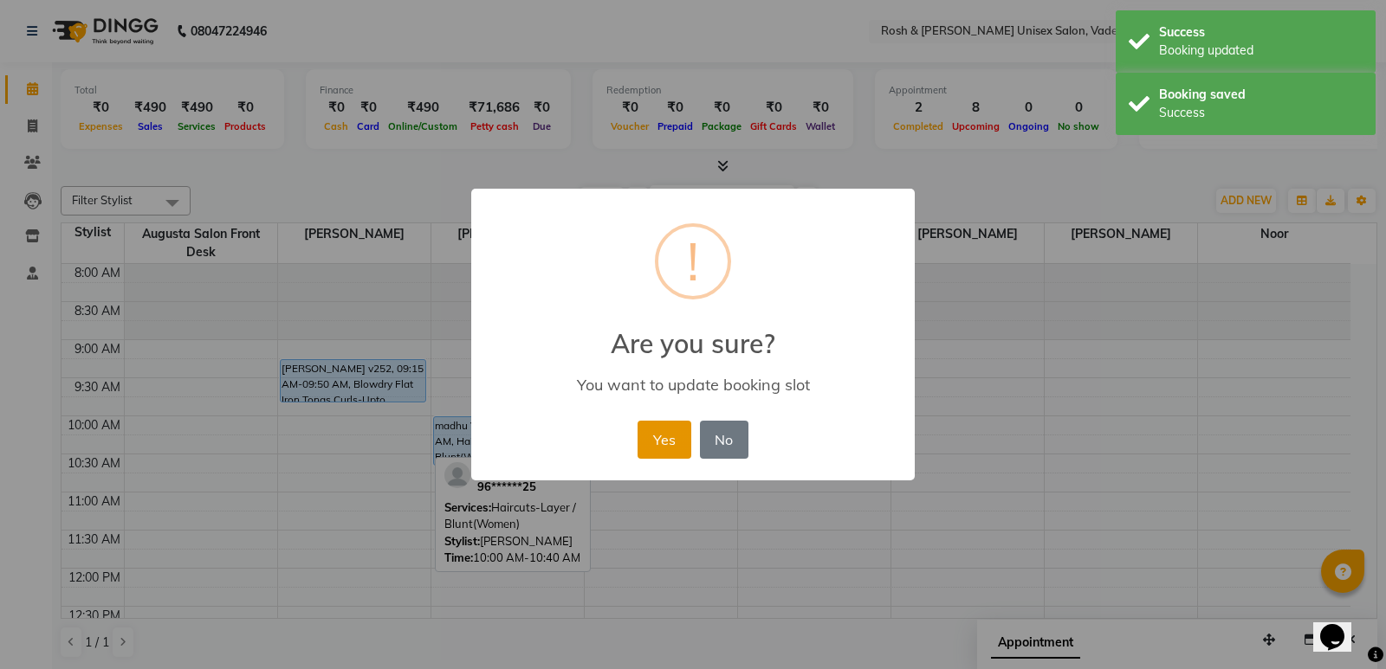
click at [665, 439] on button "Yes" at bounding box center [663, 440] width 53 height 38
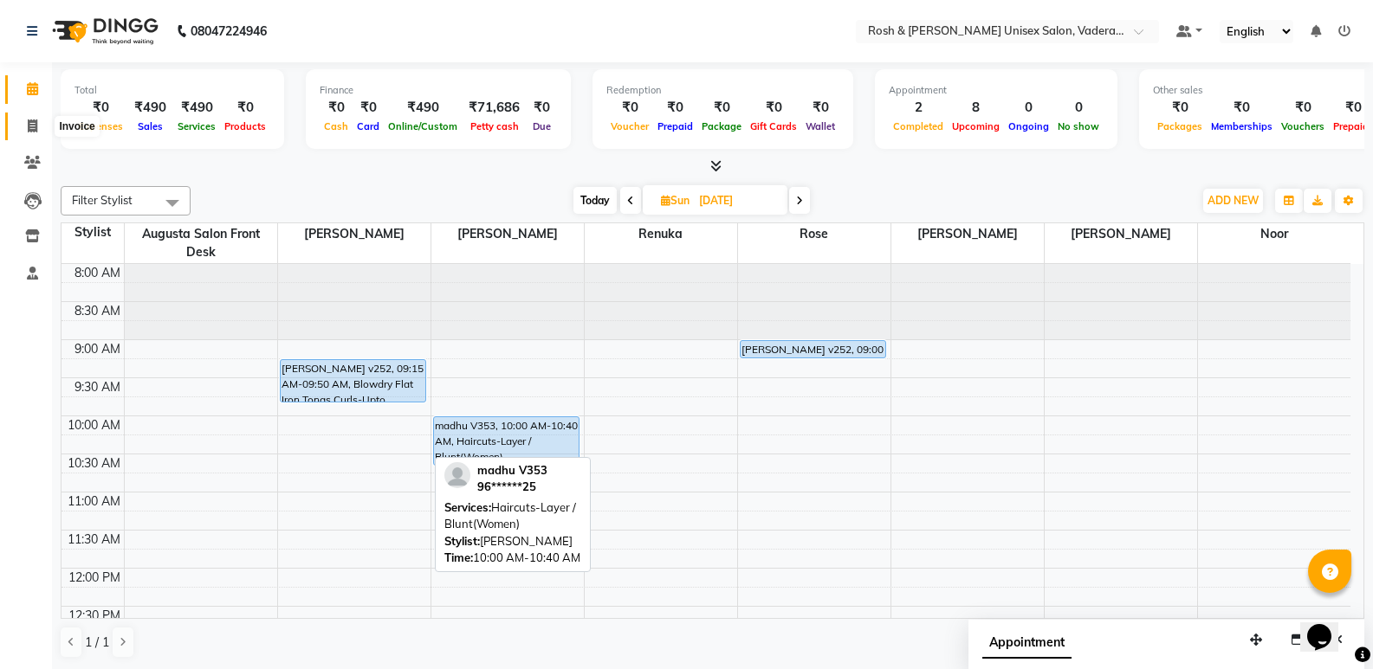
click at [24, 125] on span at bounding box center [32, 127] width 30 height 20
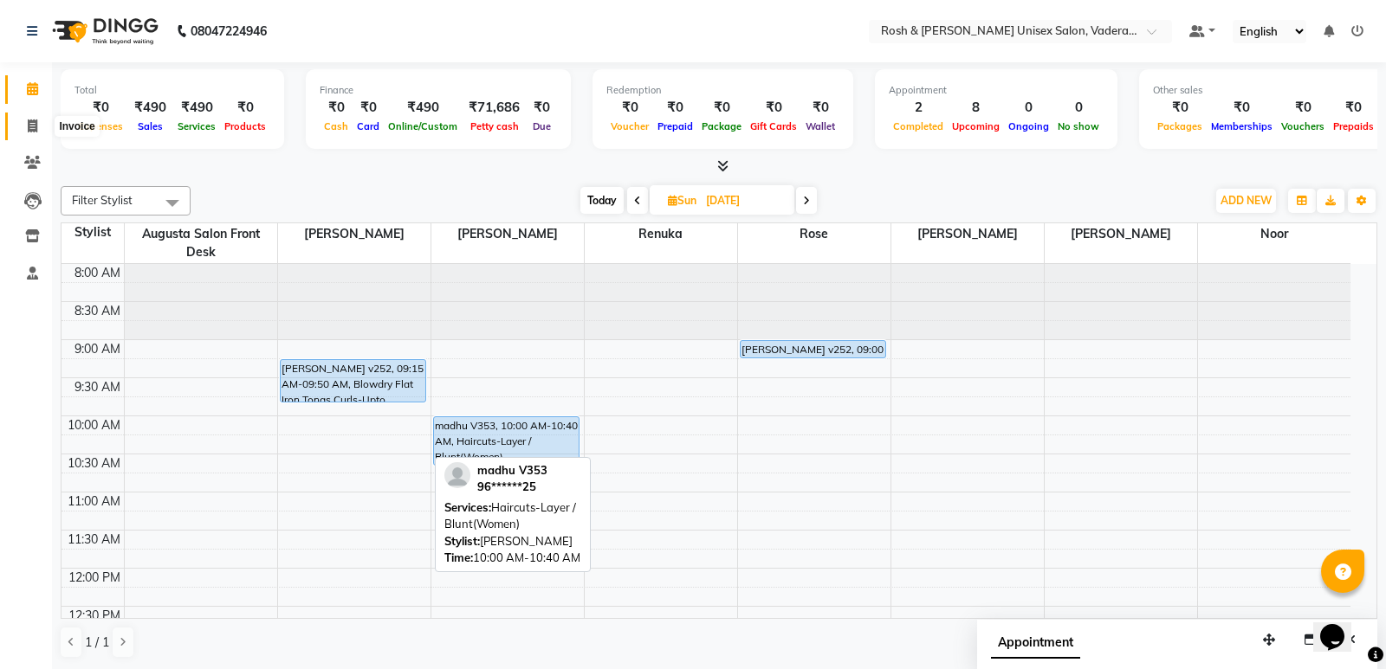
select select "service"
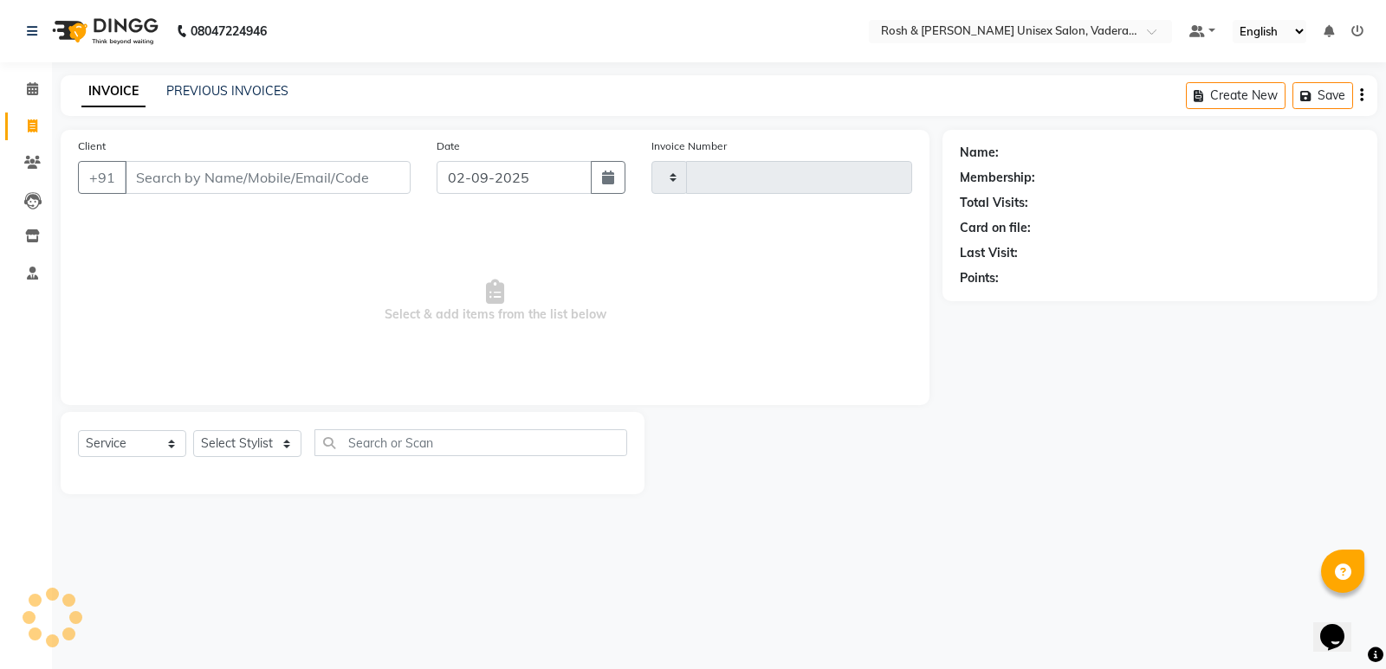
type input "0621"
select select "8657"
click at [340, 191] on input "Client" at bounding box center [268, 177] width 286 height 33
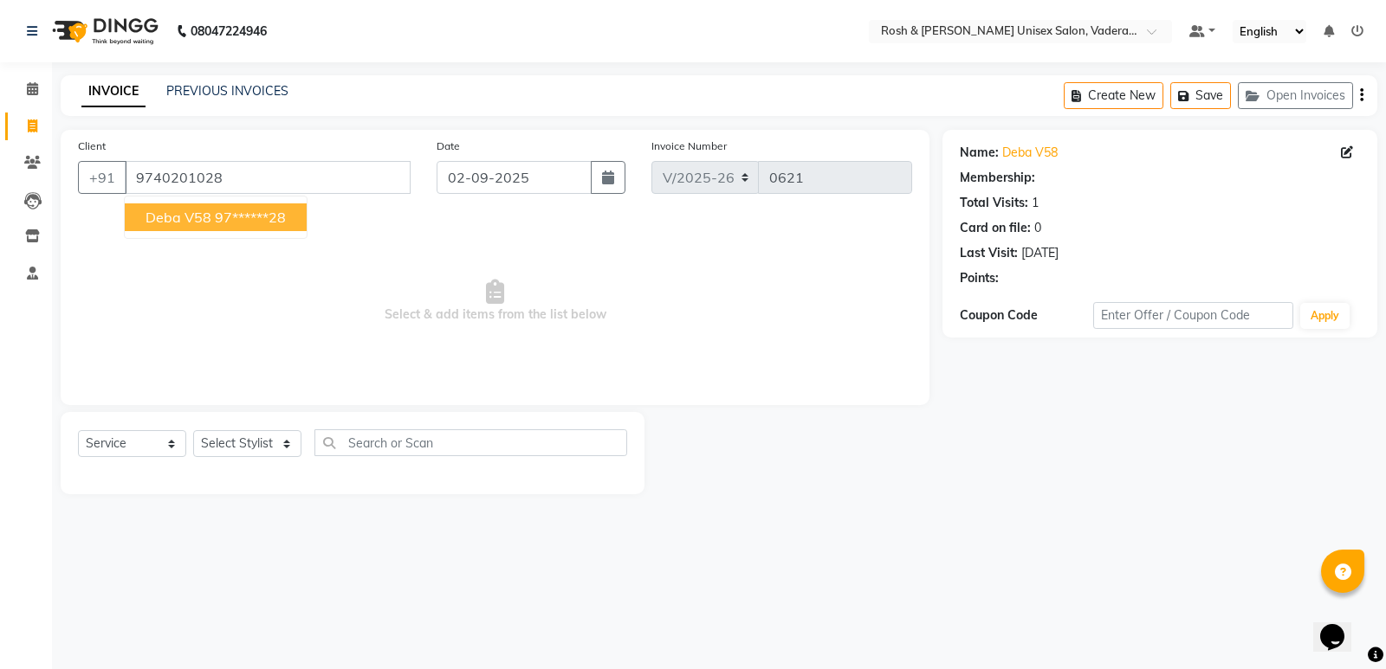
click at [221, 216] on ngb-highlight "97******28" at bounding box center [250, 217] width 71 height 17
type input "97******28"
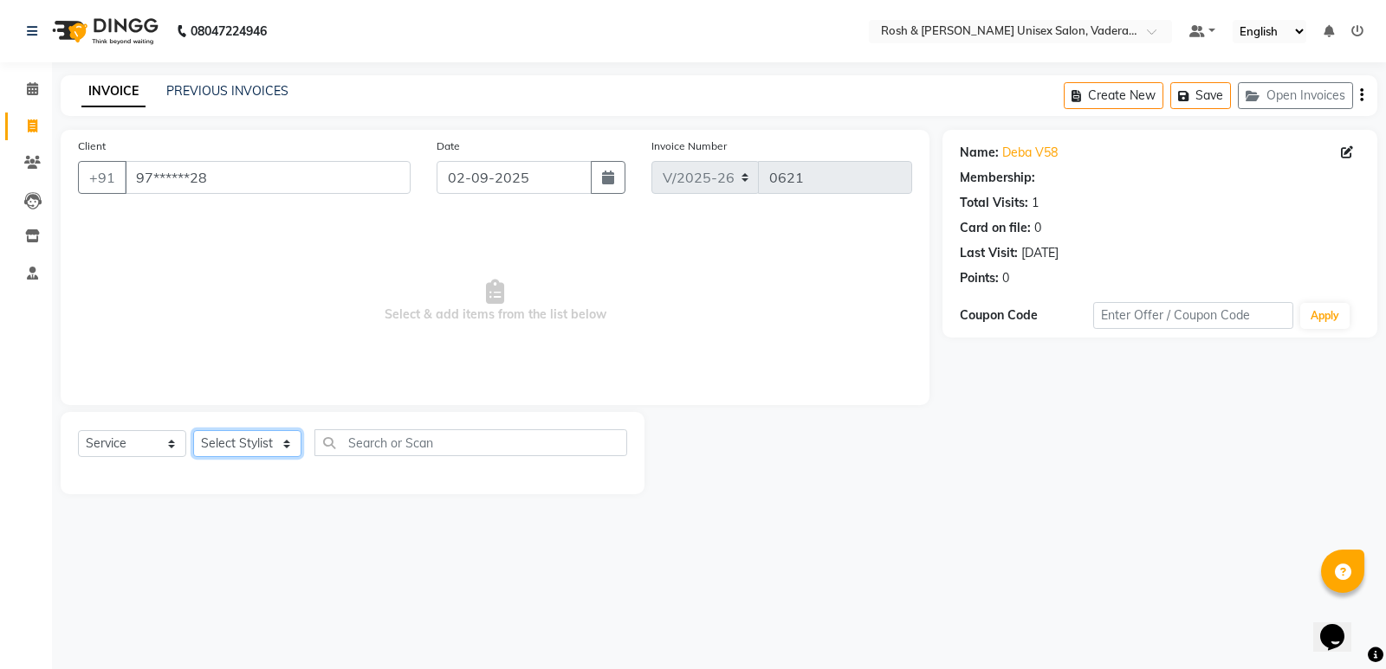
click at [257, 434] on select "Select Stylist Augusta Salon Front Desk [PERSON_NAME] [PERSON_NAME] [PERSON_NAM…" at bounding box center [247, 443] width 108 height 27
select select "87618"
click at [193, 430] on select "Select Stylist Augusta Salon Front Desk [PERSON_NAME] [PERSON_NAME] [PERSON_NAM…" at bounding box center [247, 443] width 108 height 27
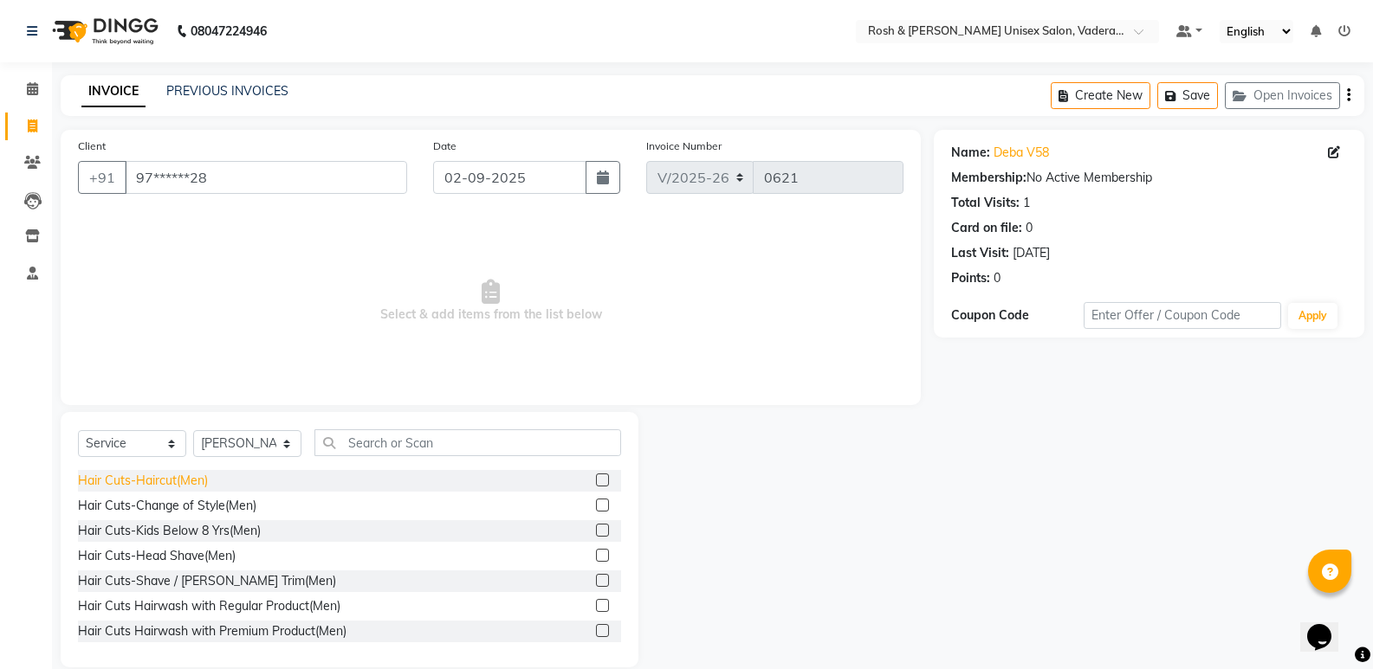
click at [128, 487] on div "Hair Cuts-Haircut(Men)" at bounding box center [143, 481] width 130 height 18
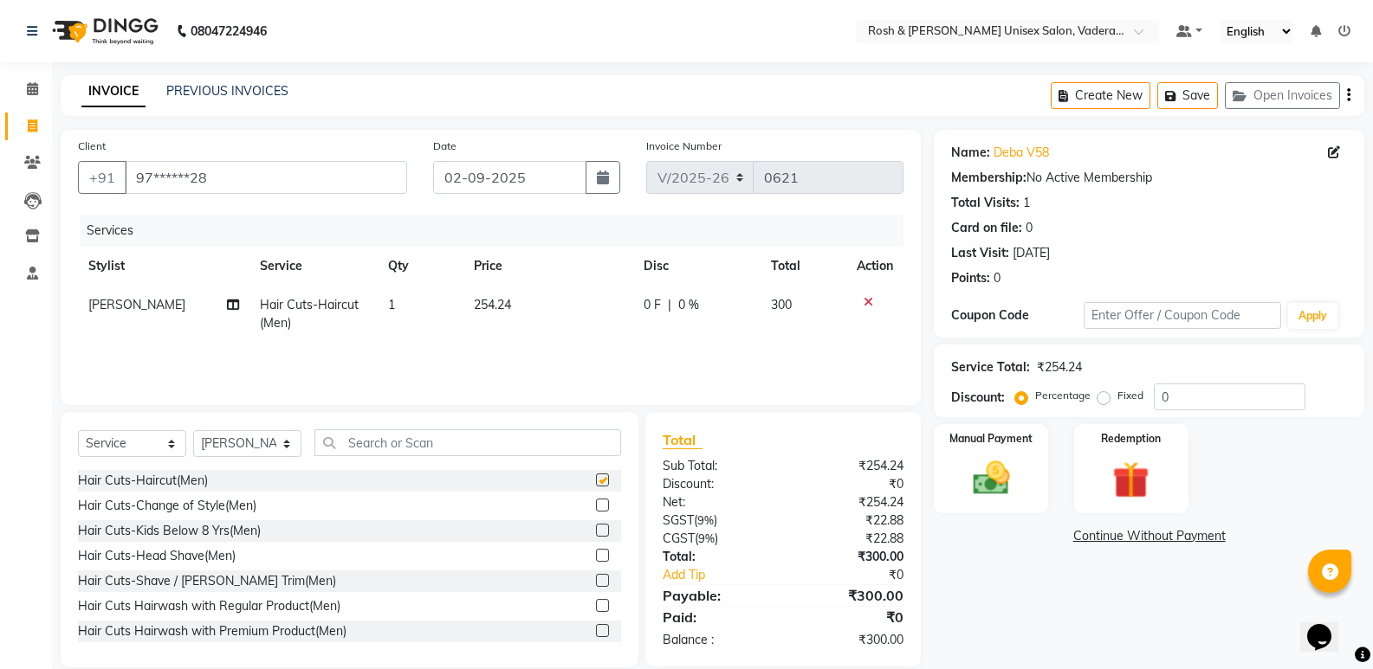
checkbox input "false"
click at [1005, 490] on img at bounding box center [990, 478] width 61 height 44
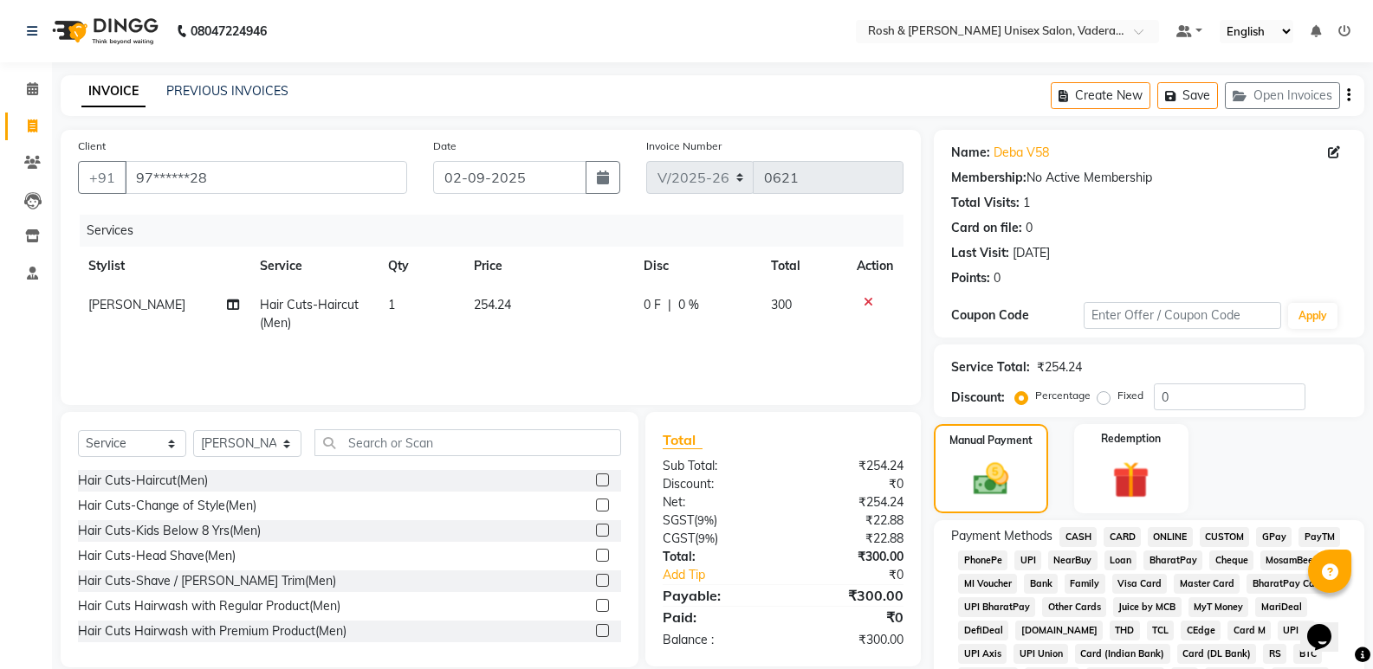
click at [1062, 540] on span "CASH" at bounding box center [1077, 537] width 37 height 20
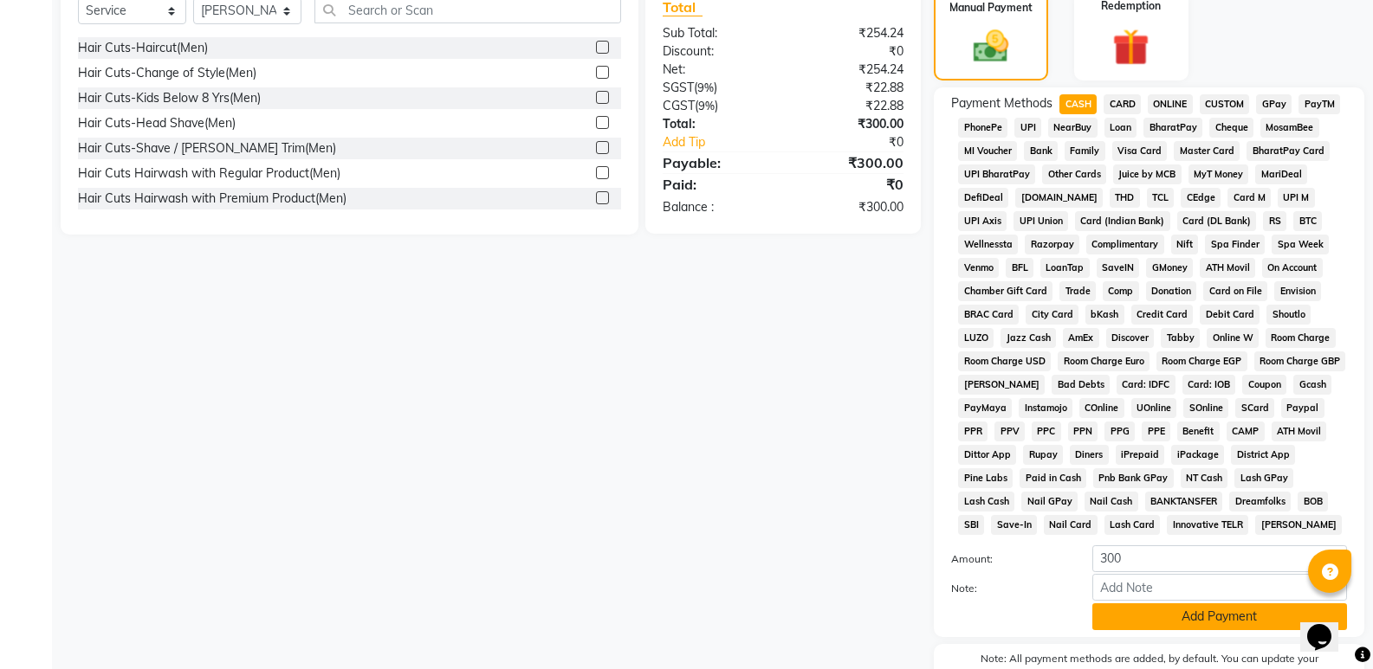
scroll to position [528, 0]
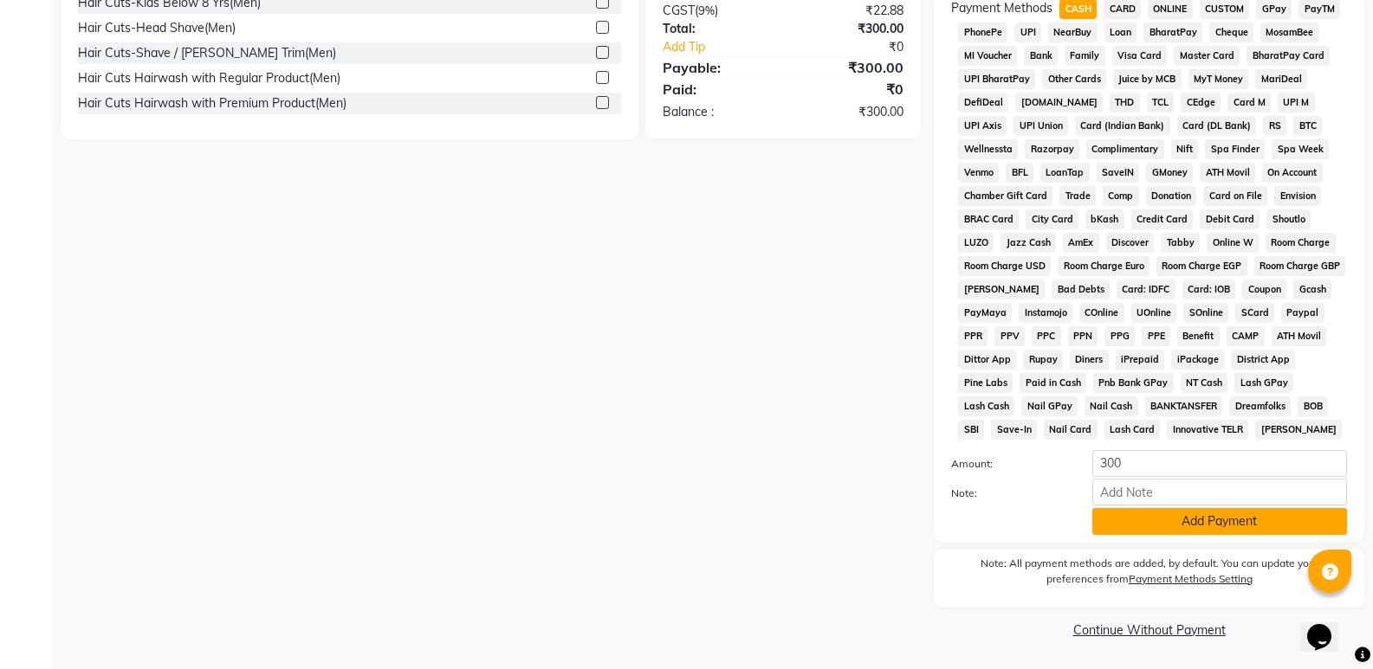
click at [1192, 514] on button "Add Payment" at bounding box center [1219, 521] width 255 height 27
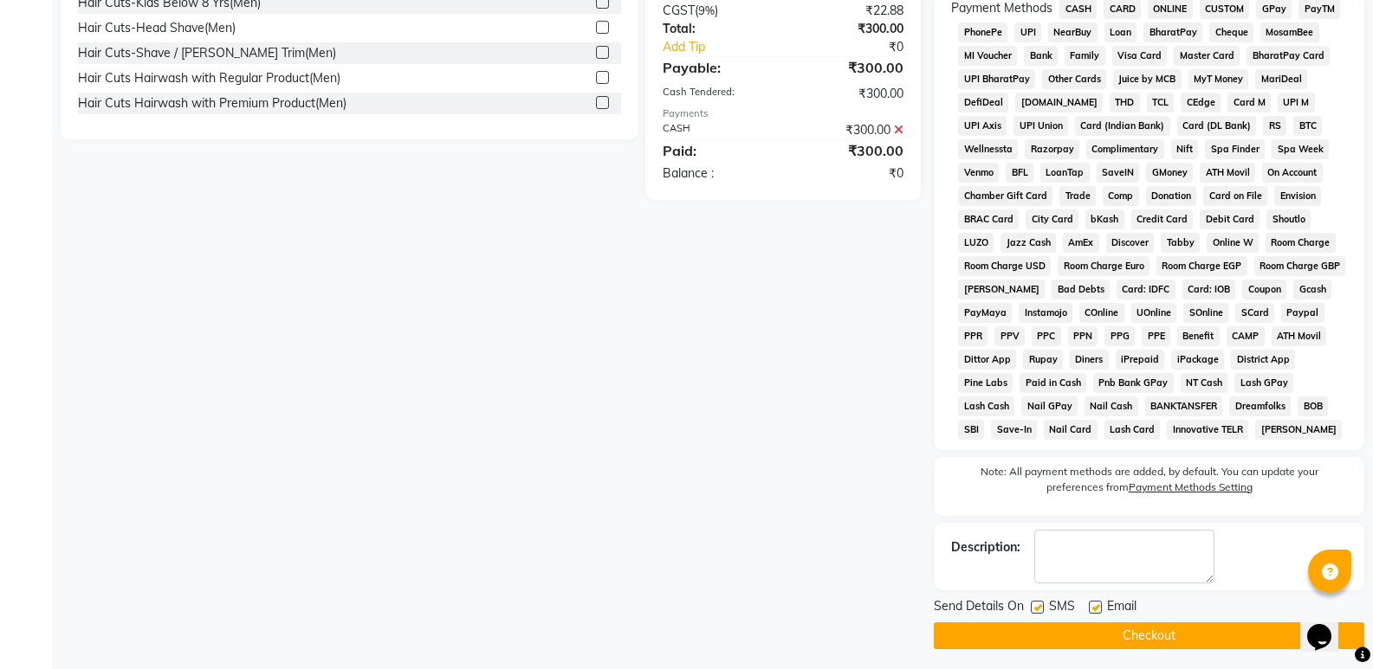
click at [1063, 644] on button "Checkout" at bounding box center [1149, 636] width 430 height 27
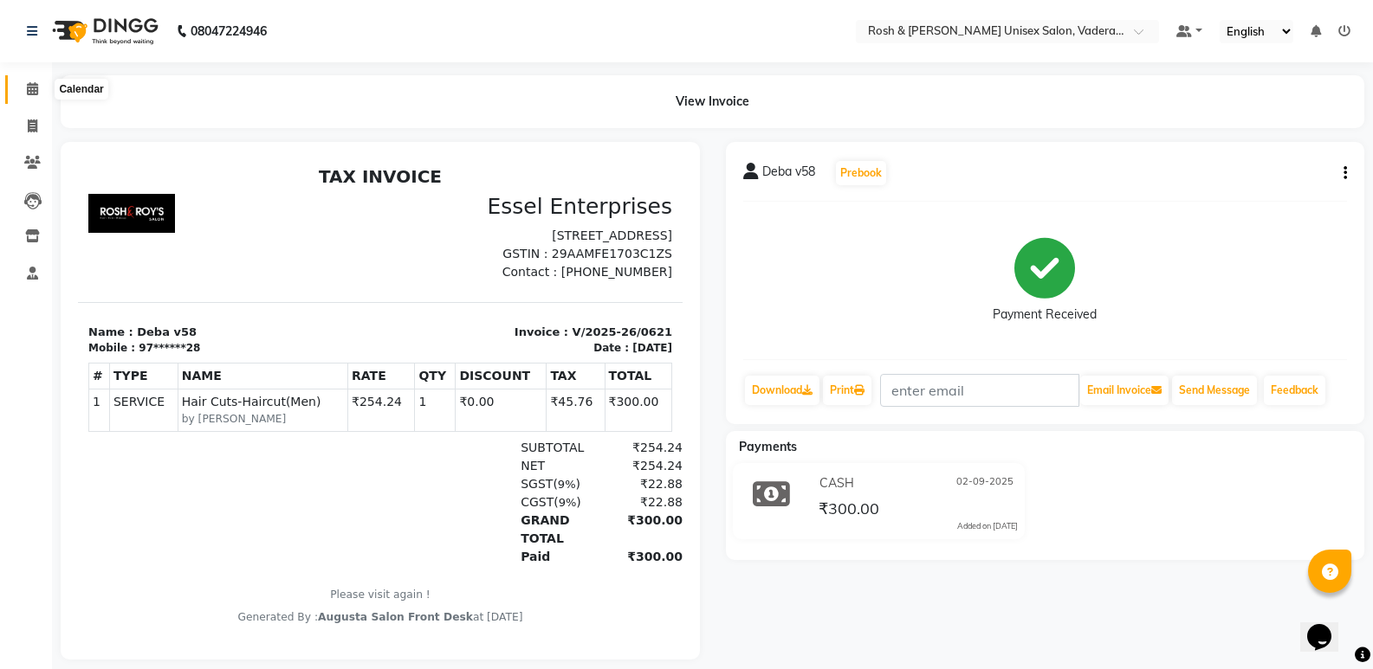
click at [31, 85] on icon at bounding box center [32, 88] width 11 height 13
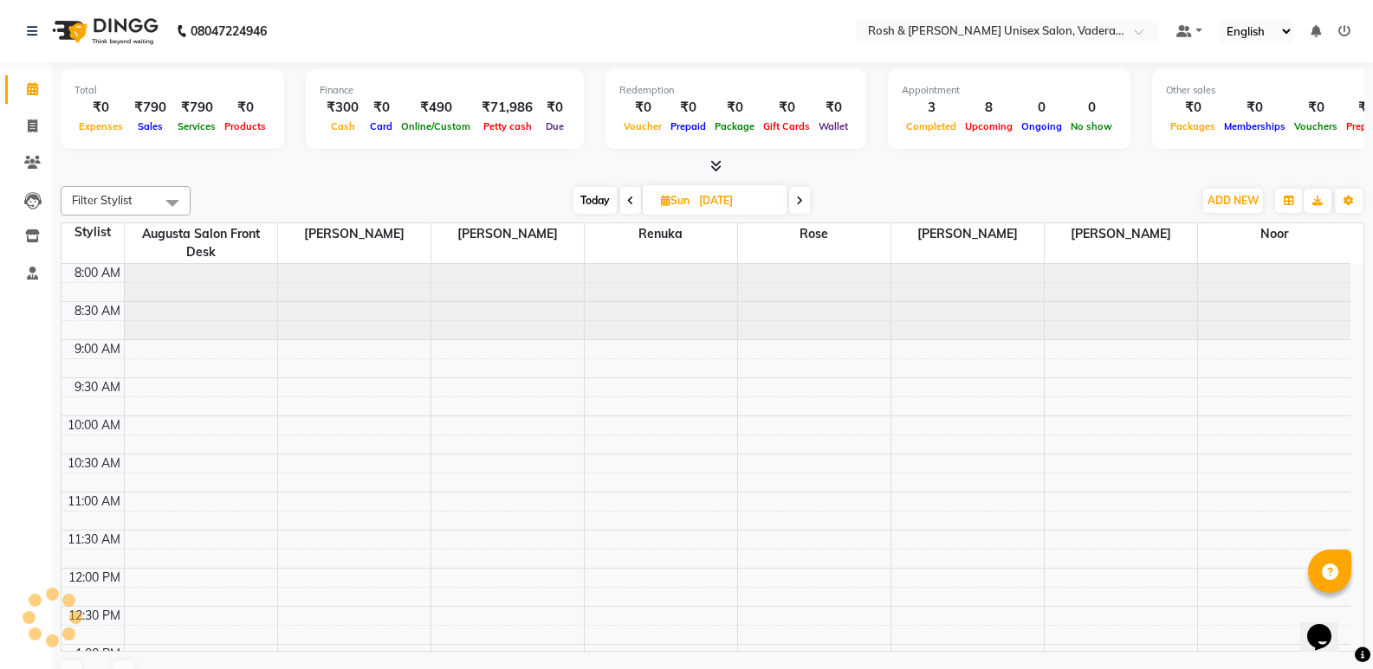
scroll to position [153, 0]
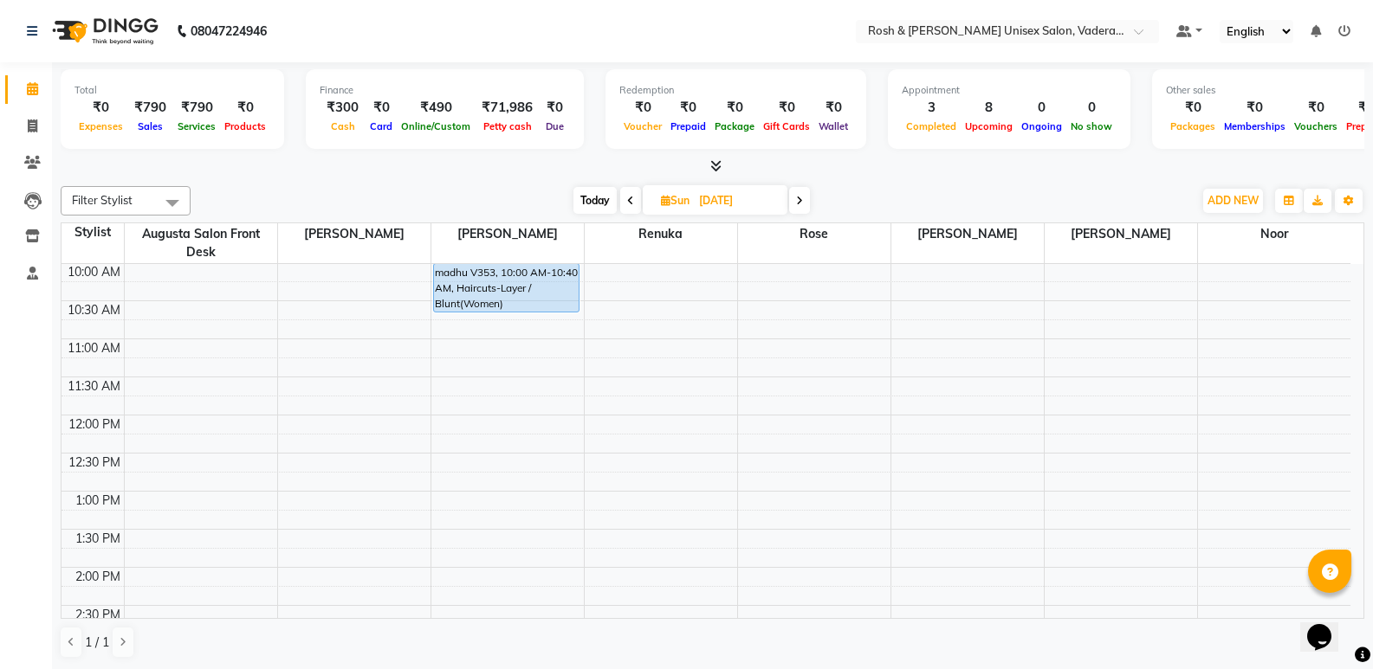
click at [606, 206] on span "Today" at bounding box center [594, 200] width 43 height 27
type input "02-09-2025"
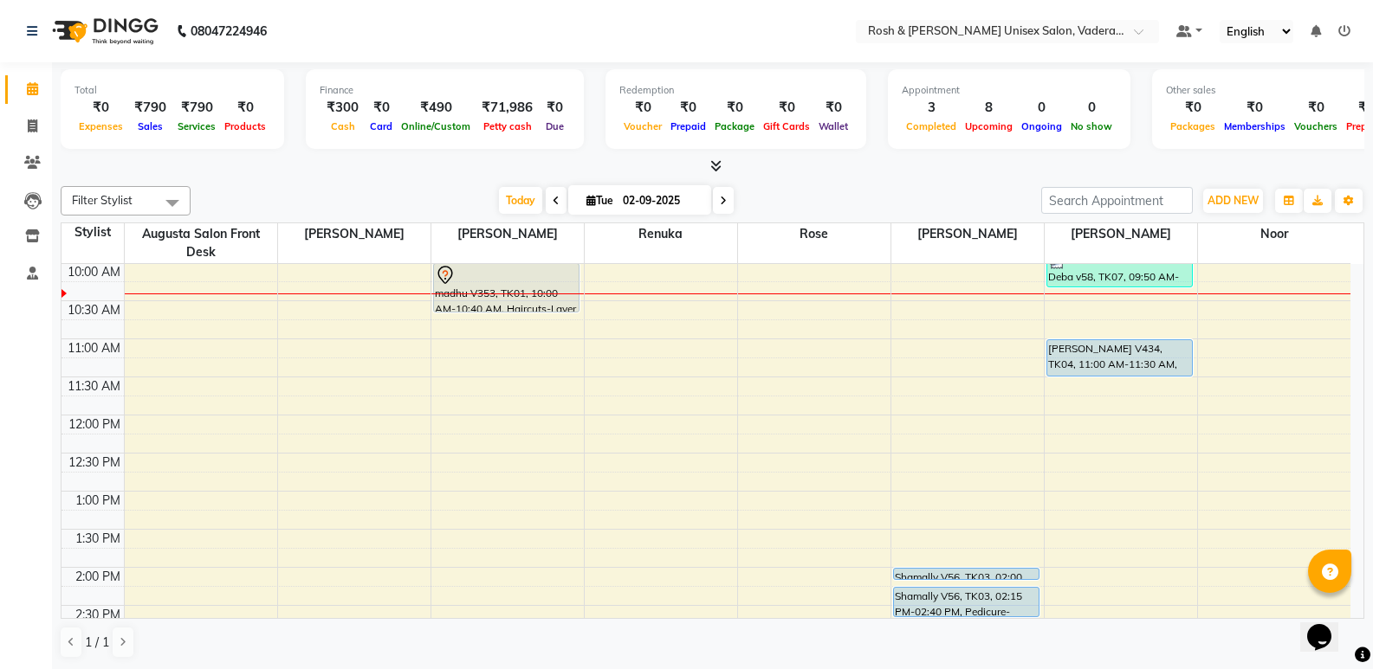
click at [711, 163] on icon at bounding box center [715, 165] width 11 height 13
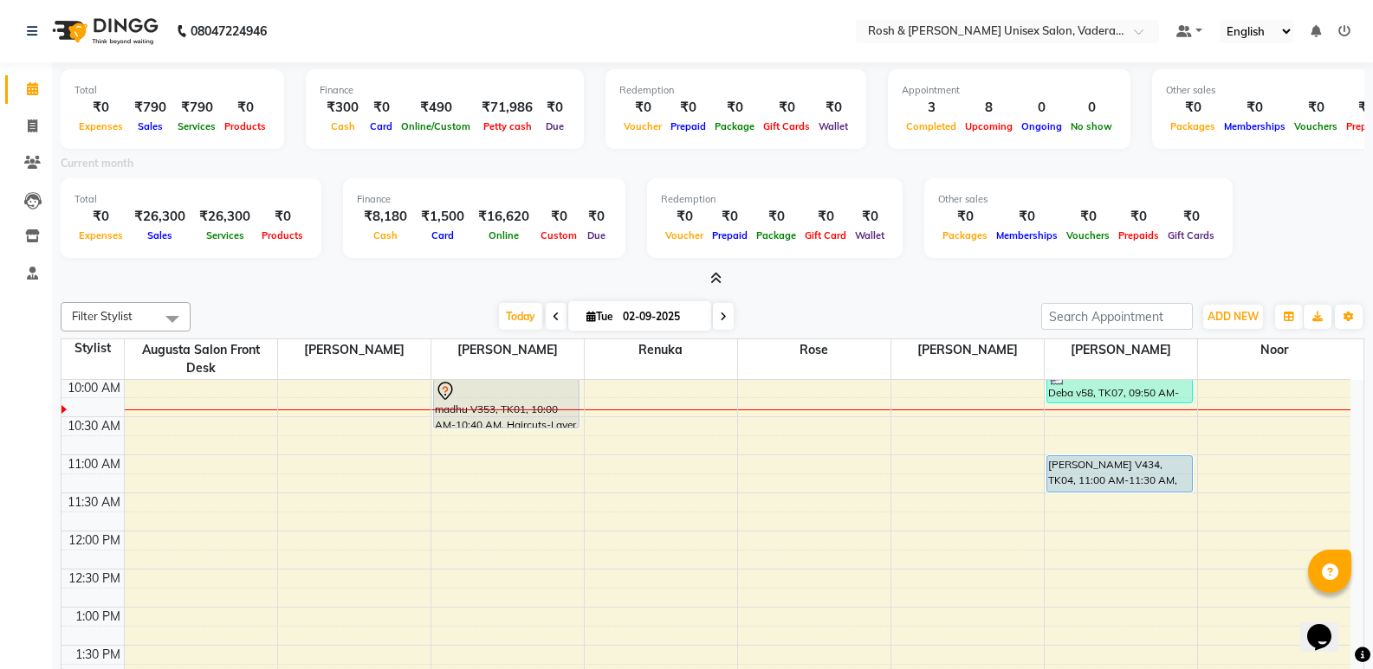
click at [716, 280] on icon at bounding box center [715, 278] width 11 height 13
